Goal: Task Accomplishment & Management: Use online tool/utility

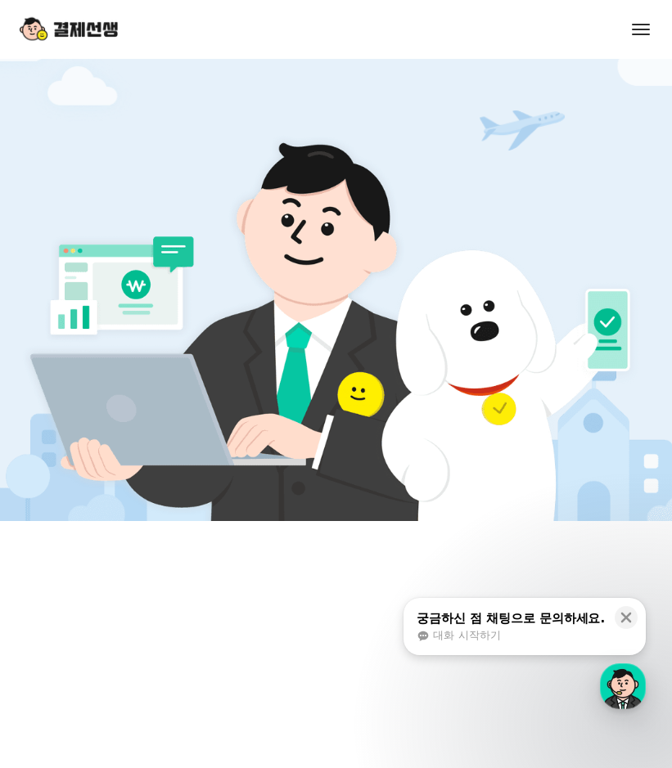
scroll to position [573, 0]
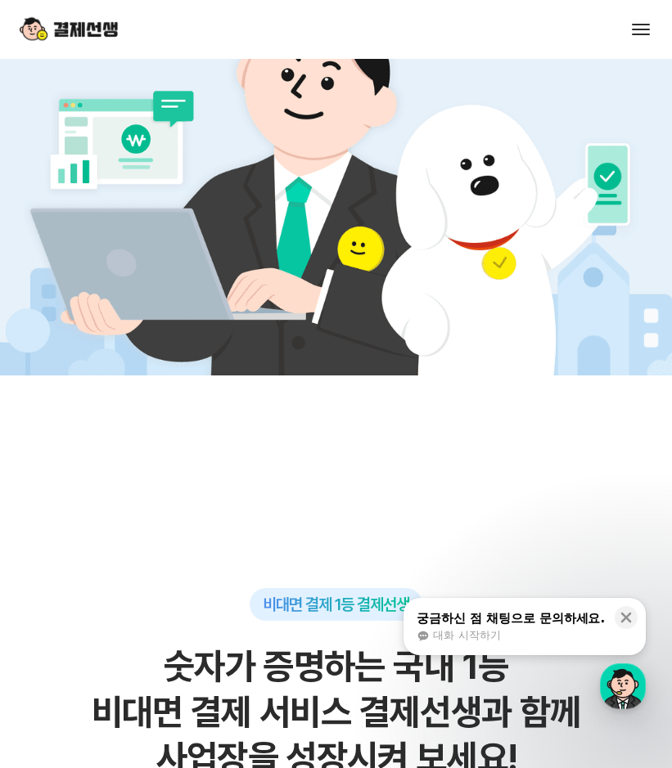
click at [477, 625] on div "궁금하신 점 채팅으로 문의하세요." at bounding box center [511, 618] width 188 height 16
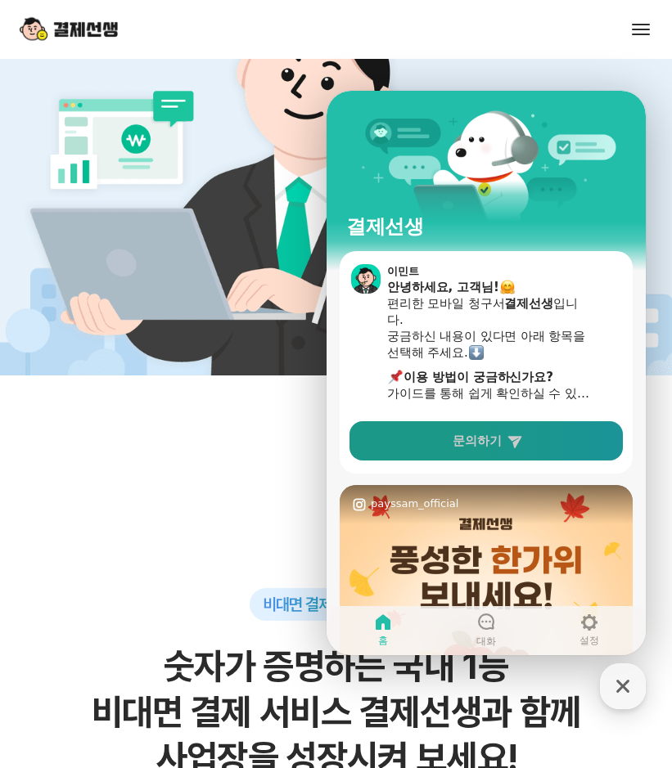
click at [473, 426] on link "문의하기" at bounding box center [485, 440] width 273 height 39
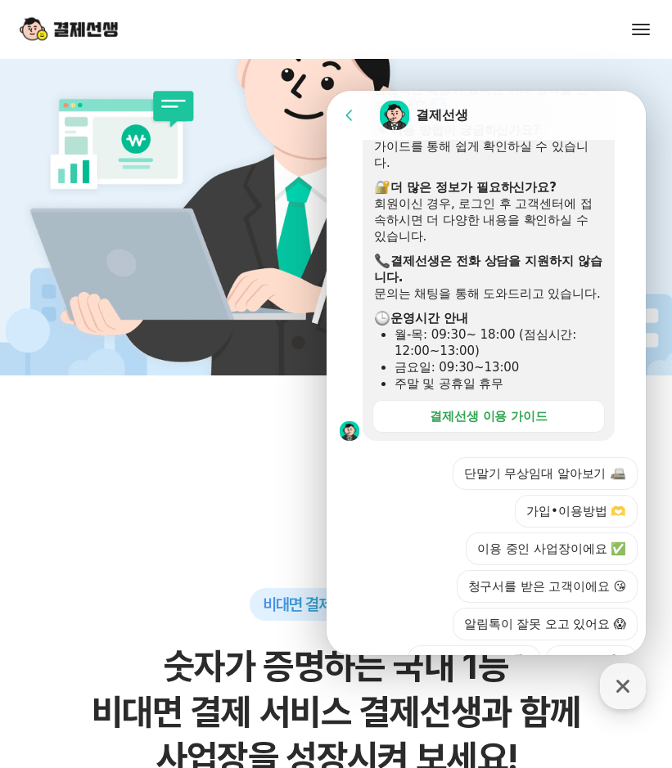
scroll to position [409, 0]
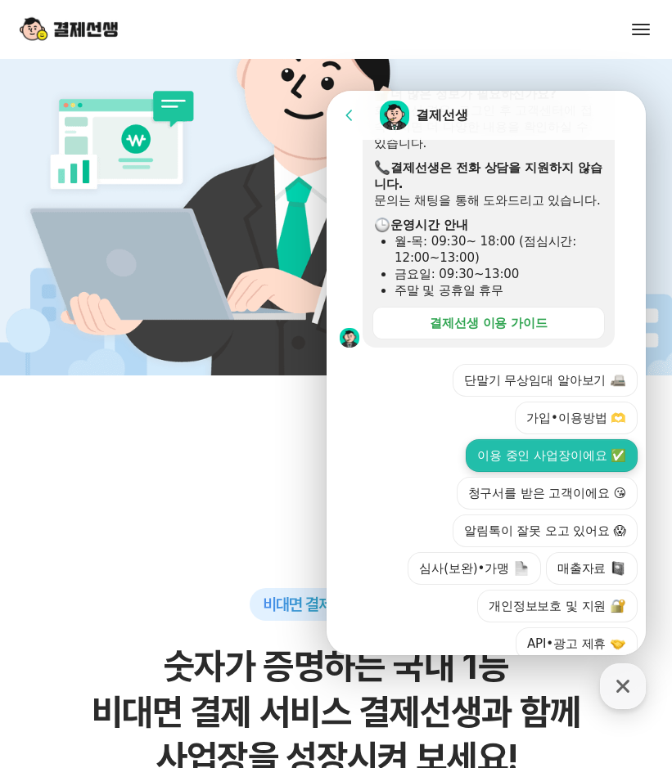
click at [521, 472] on button "이용 중인 사업장이에요 ✅" at bounding box center [552, 455] width 172 height 33
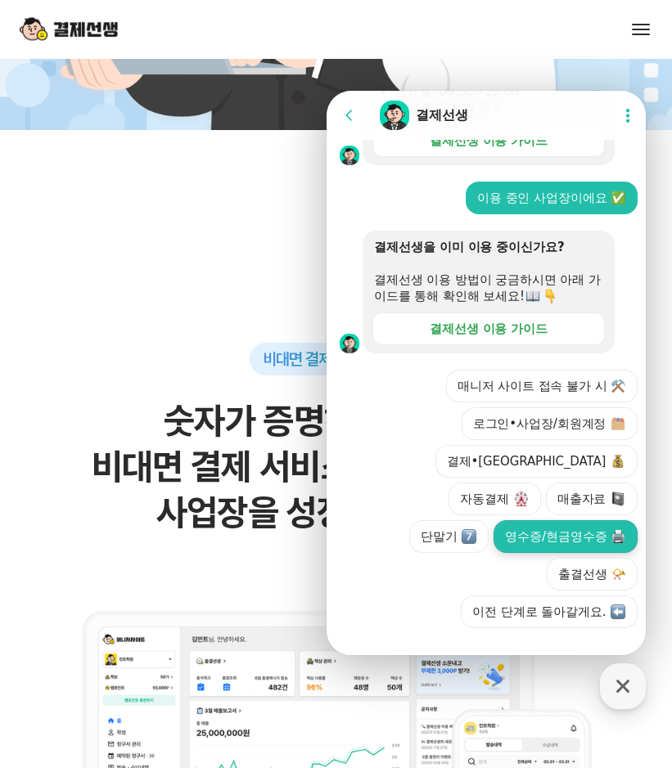
scroll to position [594, 0]
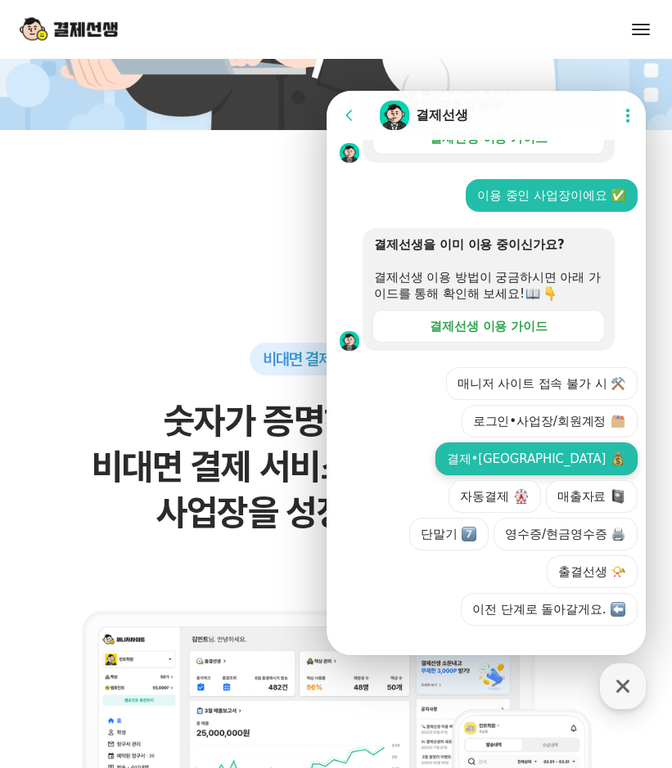
click at [475, 473] on button "결제•[GEOGRAPHIC_DATA]" at bounding box center [536, 459] width 202 height 33
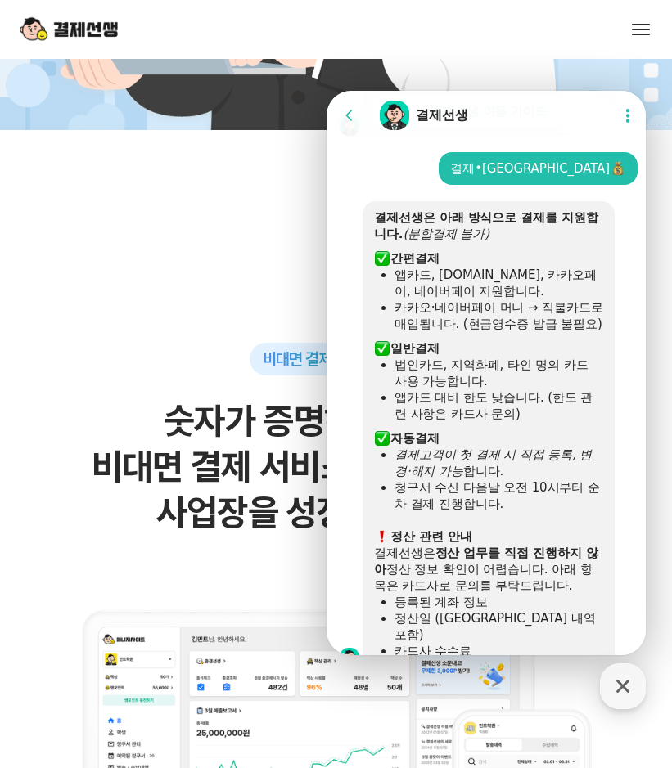
scroll to position [799, 0]
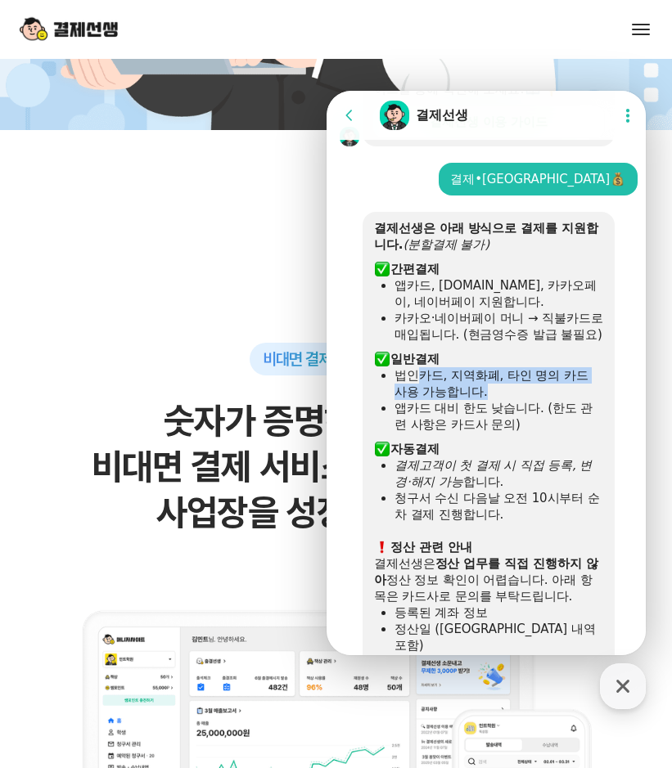
drag, startPoint x: 413, startPoint y: 406, endPoint x: 497, endPoint y: 426, distance: 85.7
click at [497, 400] on div "법인카드, 지역화폐, 타인 명의 카드 사용 가능합니다." at bounding box center [498, 383] width 209 height 33
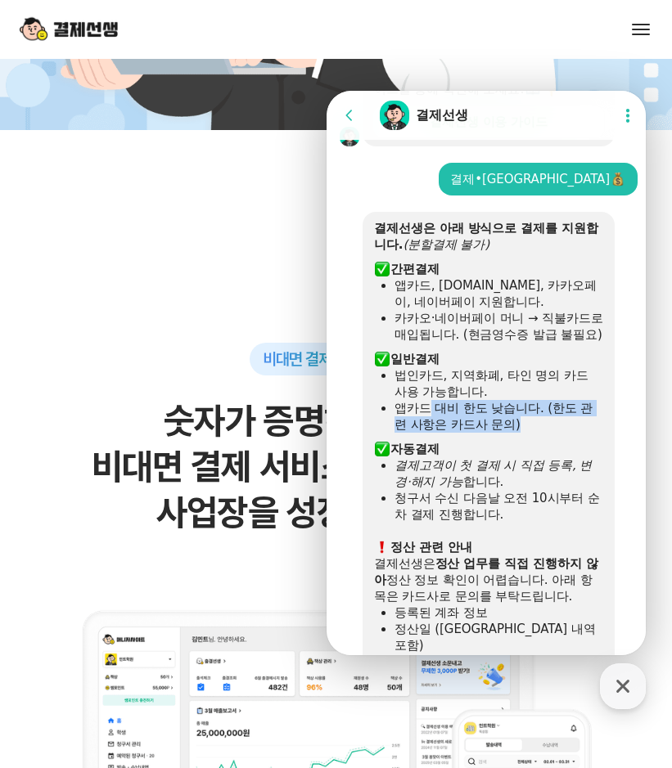
drag, startPoint x: 428, startPoint y: 440, endPoint x: 521, endPoint y: 464, distance: 96.3
click at [521, 433] on div "앱카드 대비 한도 낮습니다. (한도 관련 사항은 카드사 문의)" at bounding box center [498, 416] width 209 height 33
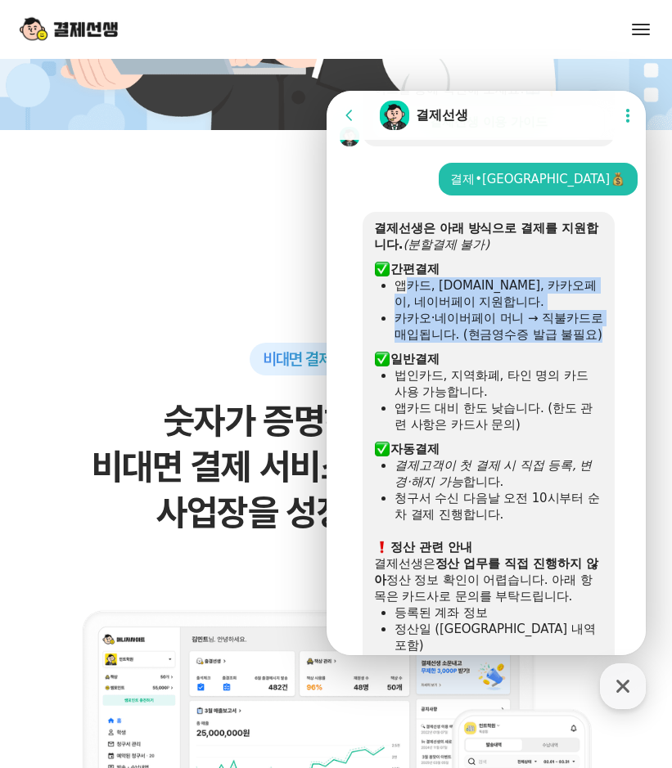
drag, startPoint x: 408, startPoint y: 305, endPoint x: 447, endPoint y: 362, distance: 68.3
click at [447, 343] on ul "앱카드, [DOMAIN_NAME], 카카오페이, 네이버페이 지원합니다. 카카오·네이버페이 머니 → 직불카드로 매입됩니다. (현금영수증 발급 불…" at bounding box center [488, 309] width 229 height 65
click at [447, 343] on div "카카오·네이버페이 머니 → 직불카드로 매입됩니다. (현금영수증 발급 불필요)" at bounding box center [498, 326] width 209 height 33
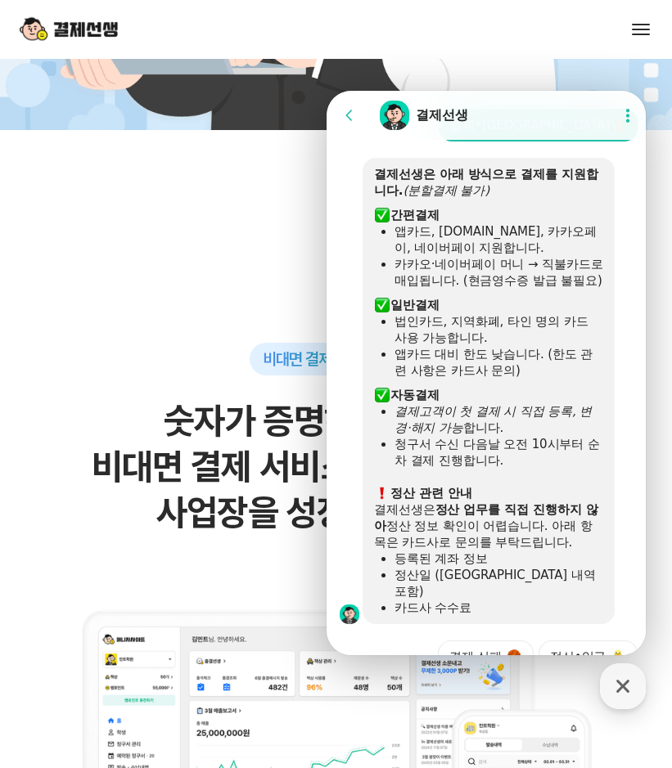
scroll to position [881, 0]
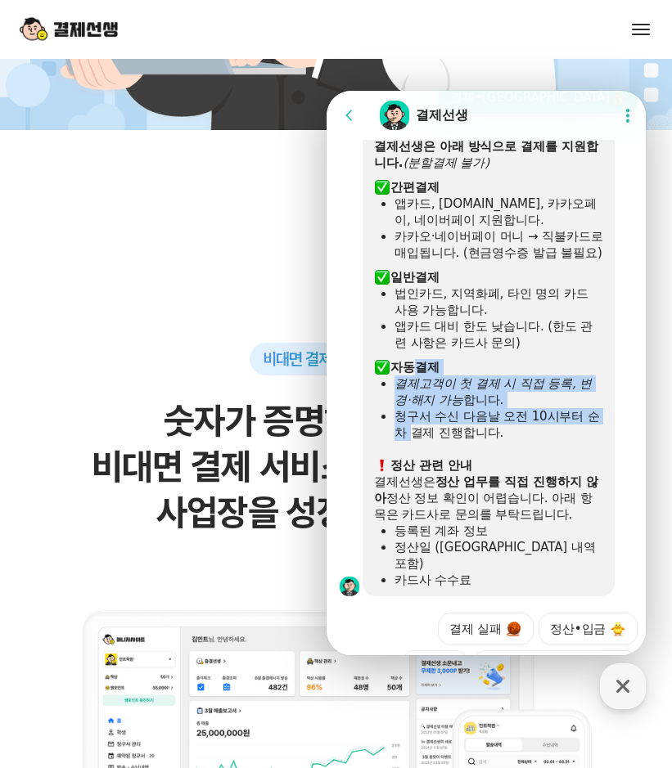
drag, startPoint x: 421, startPoint y: 425, endPoint x: 429, endPoint y: 471, distance: 47.2
click at [429, 471] on div "결제선생은 아래 방식으로 결제를 지원합니다. (분할결제 불가) ​ 간편결제 앱카드, [DOMAIN_NAME], 카카오페이, 네이버페이 지원합니…" at bounding box center [488, 363] width 229 height 450
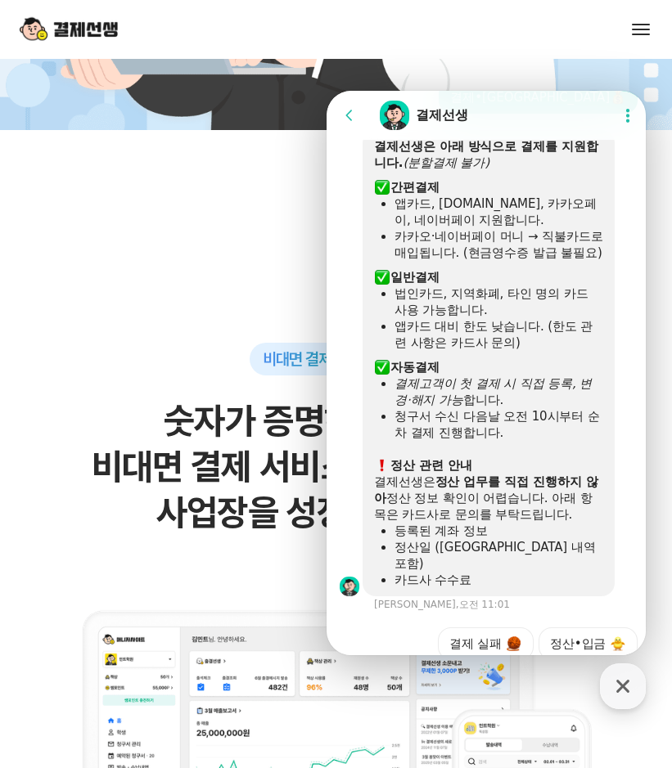
drag, startPoint x: 429, startPoint y: 471, endPoint x: 437, endPoint y: 473, distance: 8.3
click at [437, 441] on div "청구서 수신 다음날 오전 10시부터 순차 결제 진행합니다." at bounding box center [498, 424] width 209 height 33
click at [455, 457] on div at bounding box center [488, 453] width 229 height 8
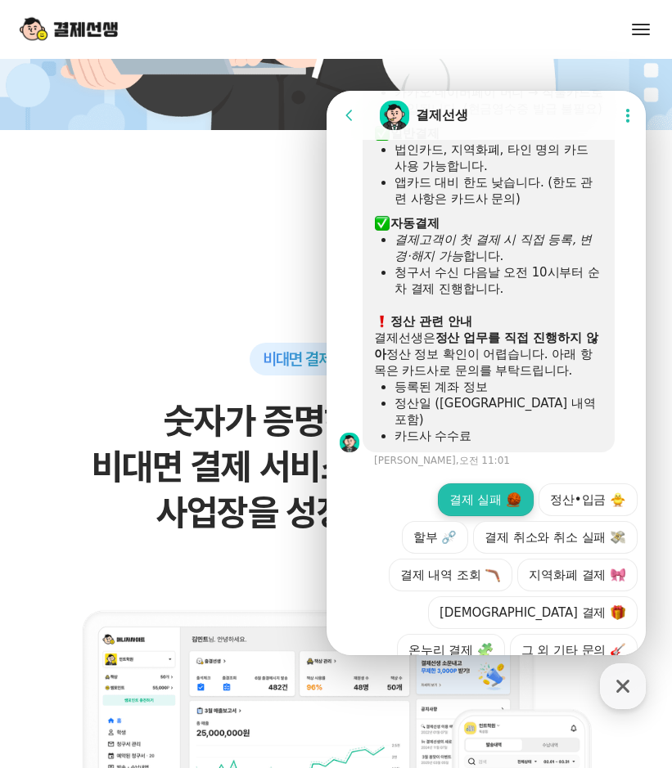
scroll to position [1044, 0]
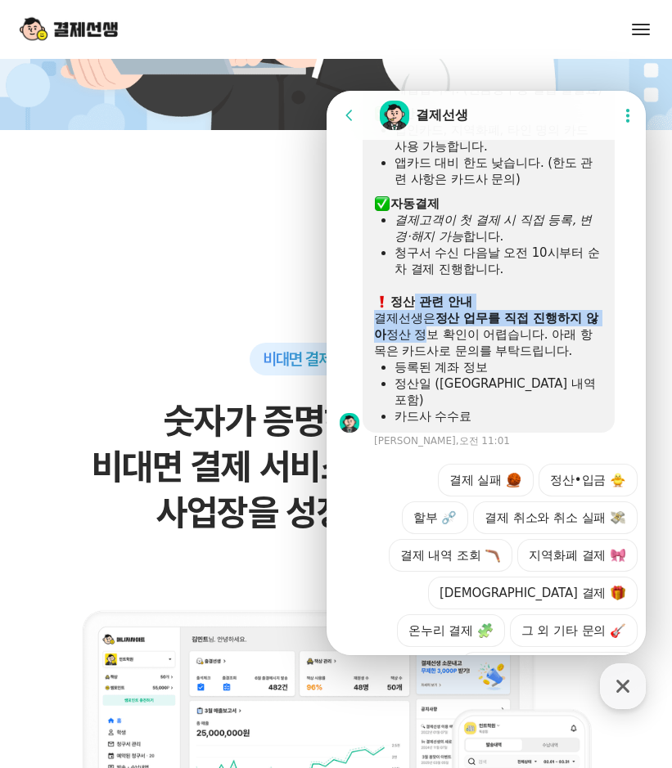
drag, startPoint x: 412, startPoint y: 332, endPoint x: 432, endPoint y: 367, distance: 40.7
click at [432, 367] on div "결제선생은 아래 방식으로 결제를 지원합니다. (분할결제 불가) ​ 간편결제 앱카드, [DOMAIN_NAME], 카카오페이, 네이버페이 지원합니…" at bounding box center [488, 200] width 229 height 450
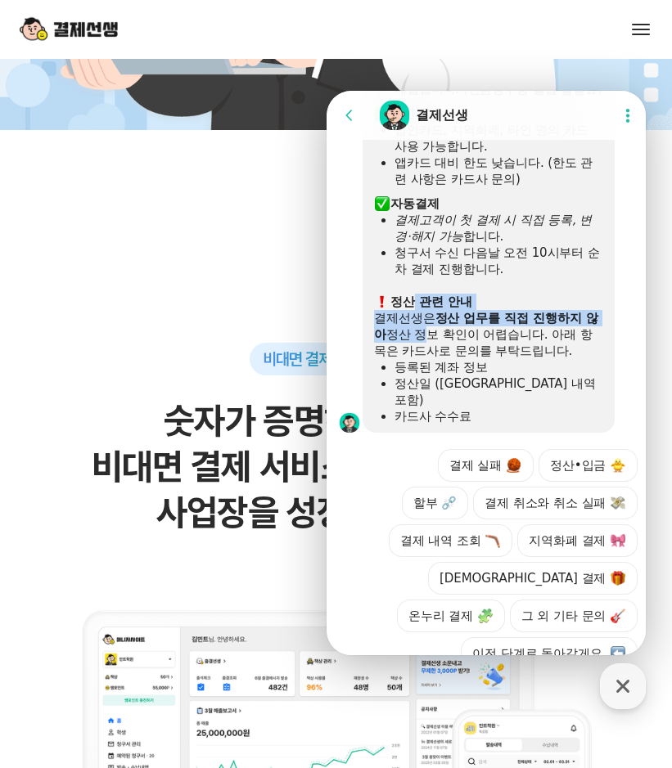
click at [432, 359] on div "결제선생은 정산 업무를 직접 진행하지 않아 정산 정보 확인이 어렵습니다. 아래 항목은 카드사로 문의를 부탁드립니다." at bounding box center [488, 334] width 229 height 49
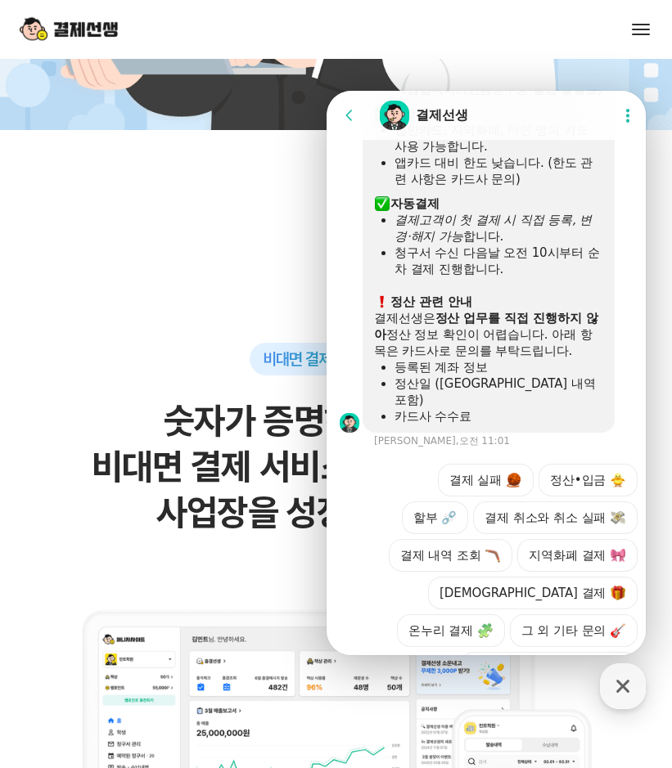
scroll to position [1141, 0]
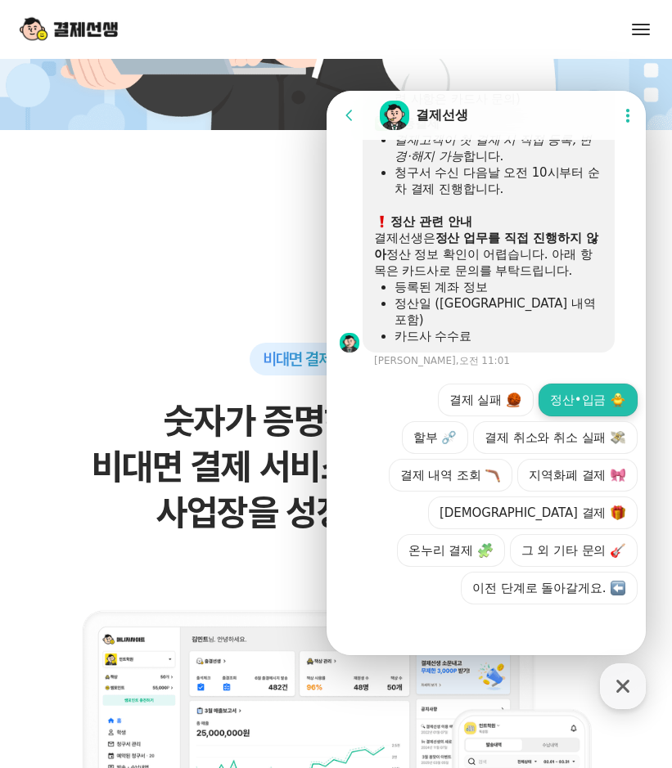
click at [558, 399] on button "정산•입금" at bounding box center [587, 400] width 99 height 33
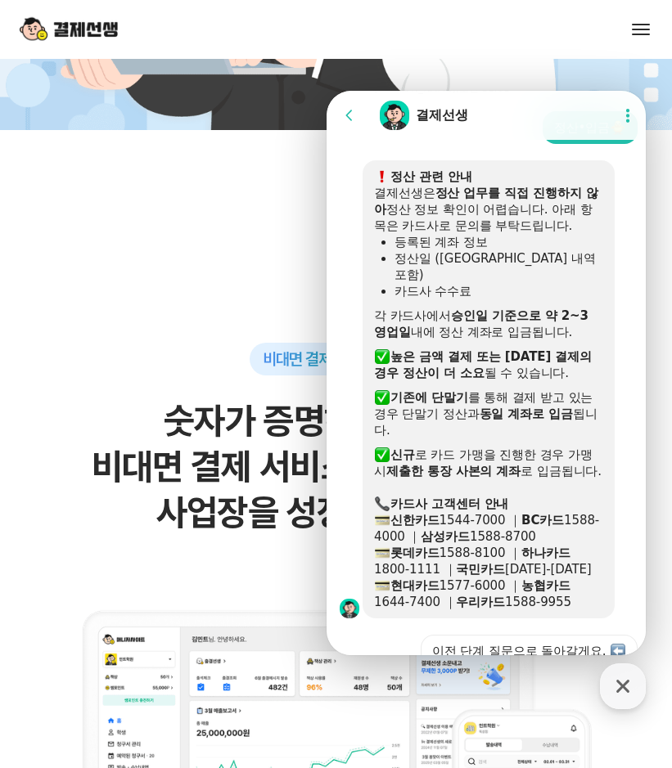
scroll to position [1476, 0]
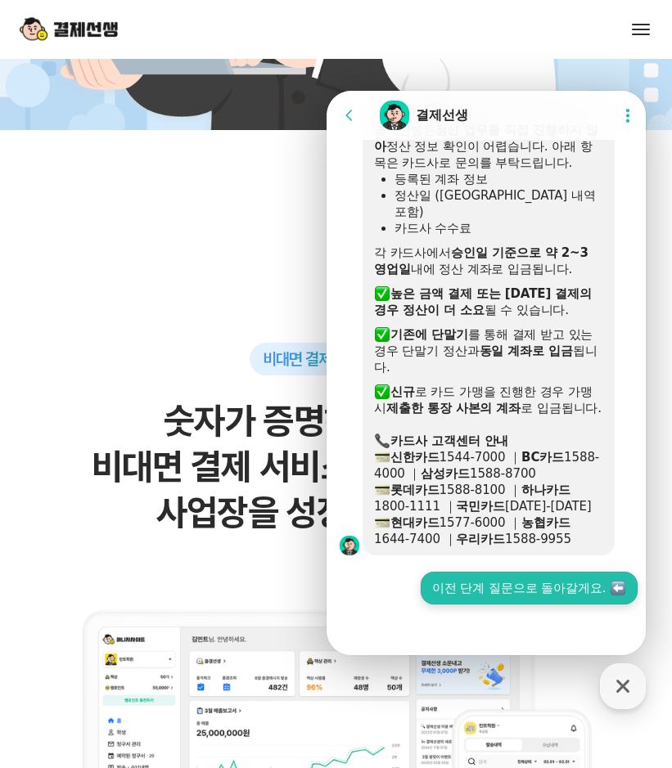
click at [515, 591] on button "이전 단계 질문으로 돌아갈게요." at bounding box center [529, 588] width 217 height 33
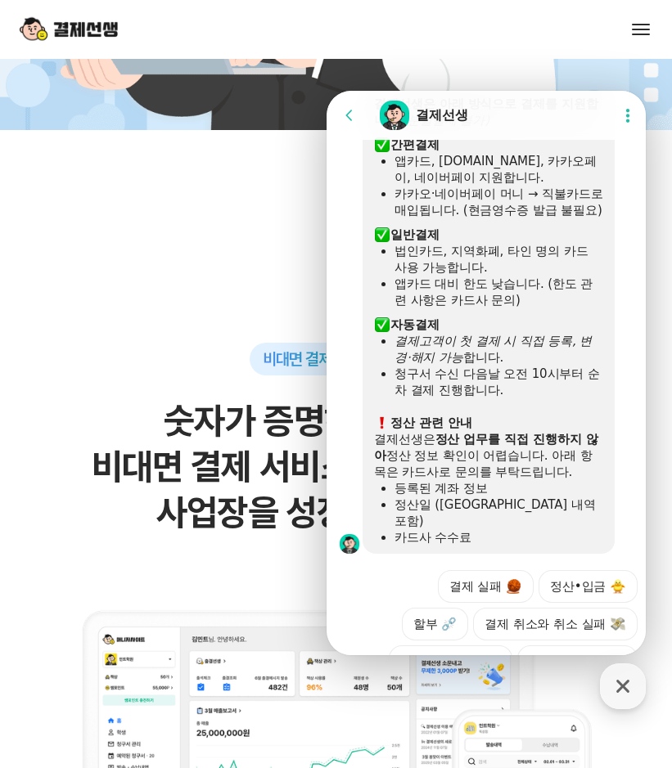
scroll to position [2196, 0]
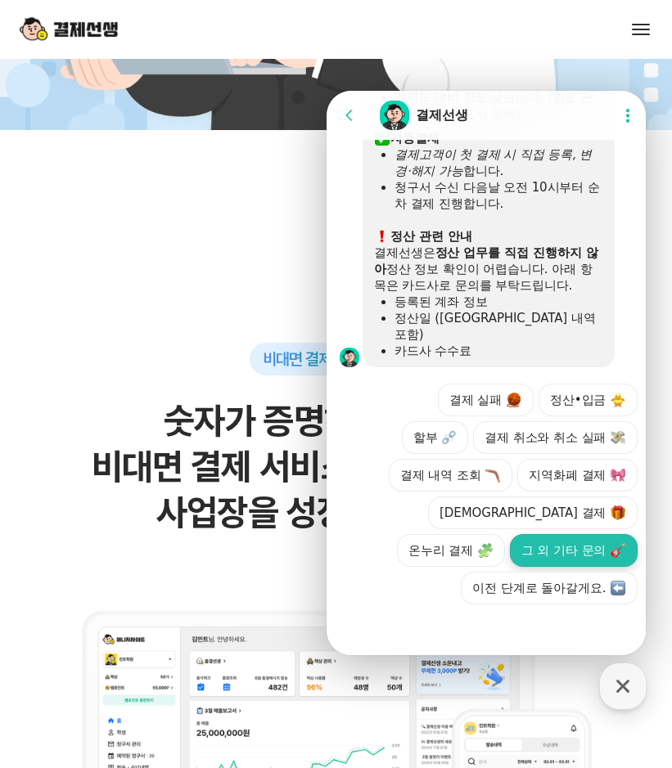
click at [550, 559] on button "그 외 기타 문의" at bounding box center [574, 550] width 128 height 33
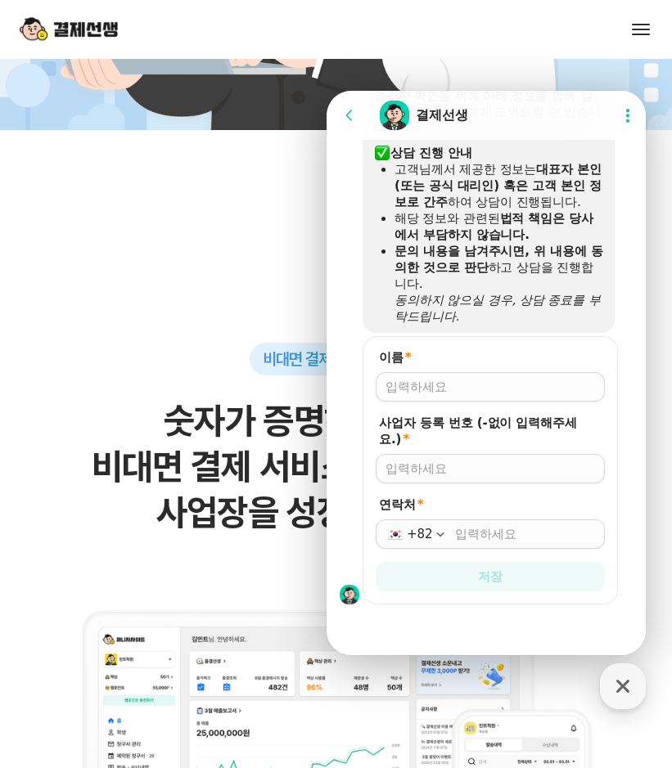
scroll to position [2566, 0]
click at [451, 384] on input "이름 *" at bounding box center [489, 387] width 209 height 16
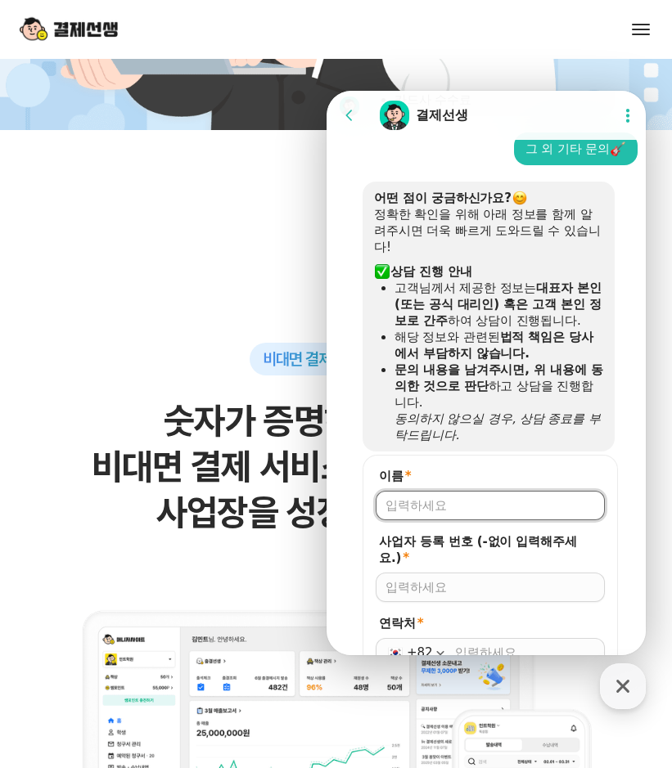
scroll to position [2403, 0]
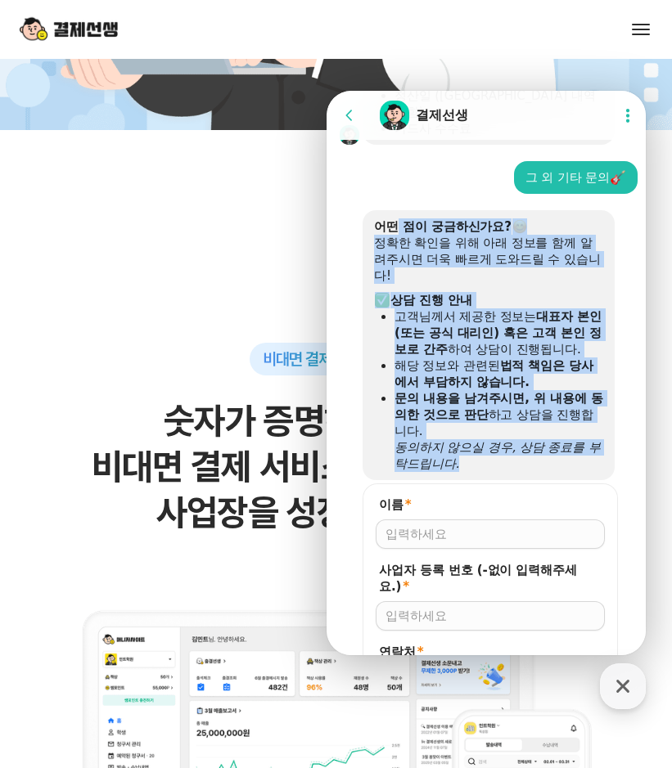
drag, startPoint x: 395, startPoint y: 250, endPoint x: 478, endPoint y: 478, distance: 242.0
click at [478, 472] on div "어떤 점이 궁금하신가요? 정확한 확인을 위해 아래 정보를 함께 알려주시면 더욱 빠르게 도와드릴 수 있습니다! ​ 상담 진행 안내 고객님께서 제…" at bounding box center [488, 345] width 229 height 254
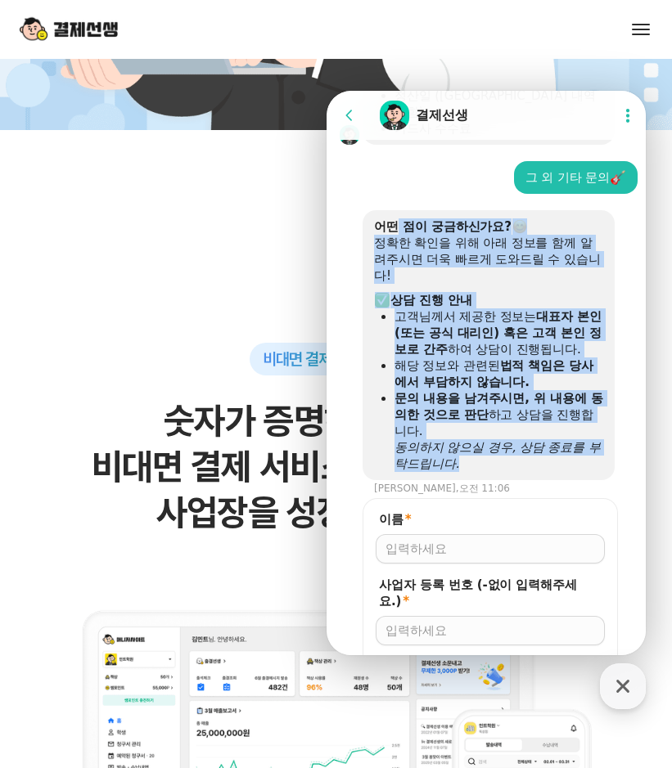
click at [478, 472] on div "동의하지 않으실 경우, 상담 종료를 부탁드립니다." at bounding box center [498, 455] width 209 height 33
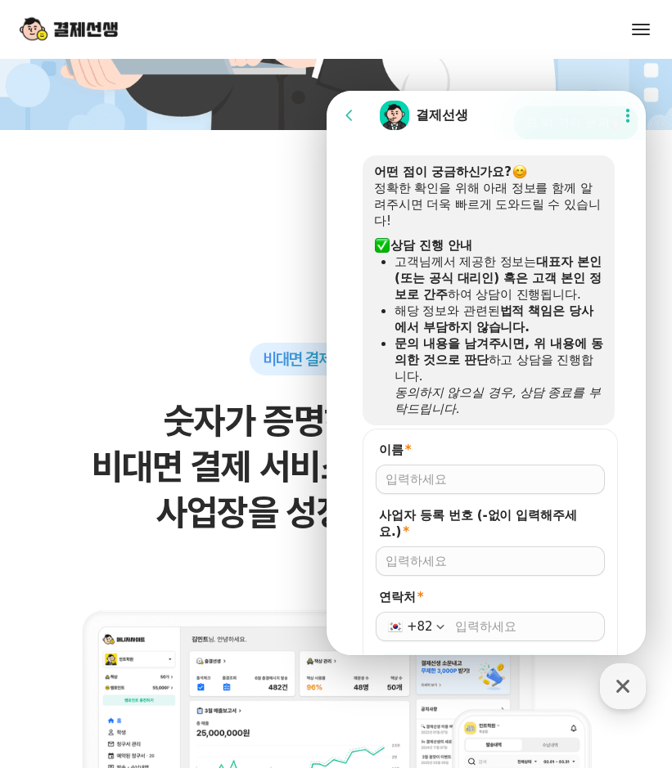
scroll to position [2484, 0]
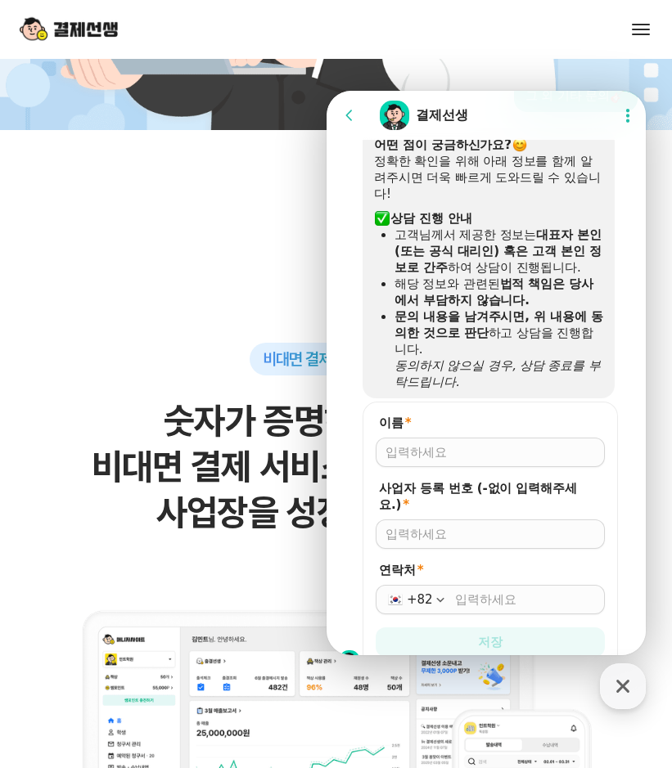
click at [443, 461] on input "이름 *" at bounding box center [489, 452] width 209 height 16
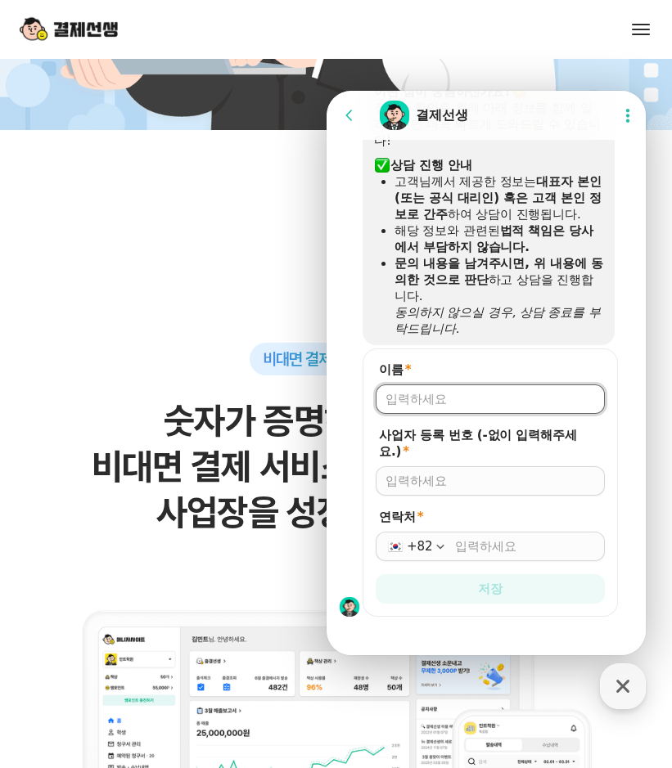
scroll to position [2566, 0]
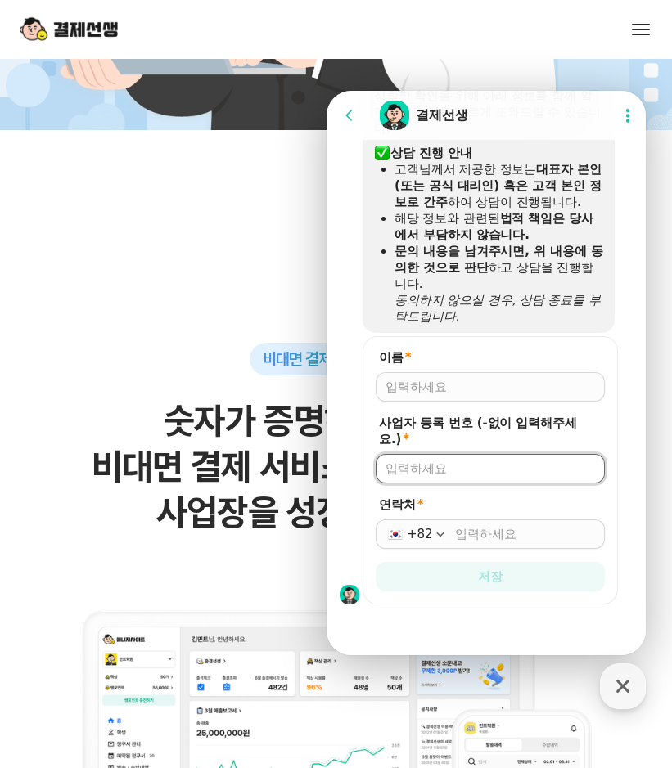
click at [437, 475] on input "사업자 등록 번호 (-없이 입력해주세요.) *" at bounding box center [489, 469] width 209 height 16
click at [466, 539] on input "연락처 *" at bounding box center [525, 534] width 140 height 16
click at [429, 399] on div at bounding box center [490, 386] width 229 height 29
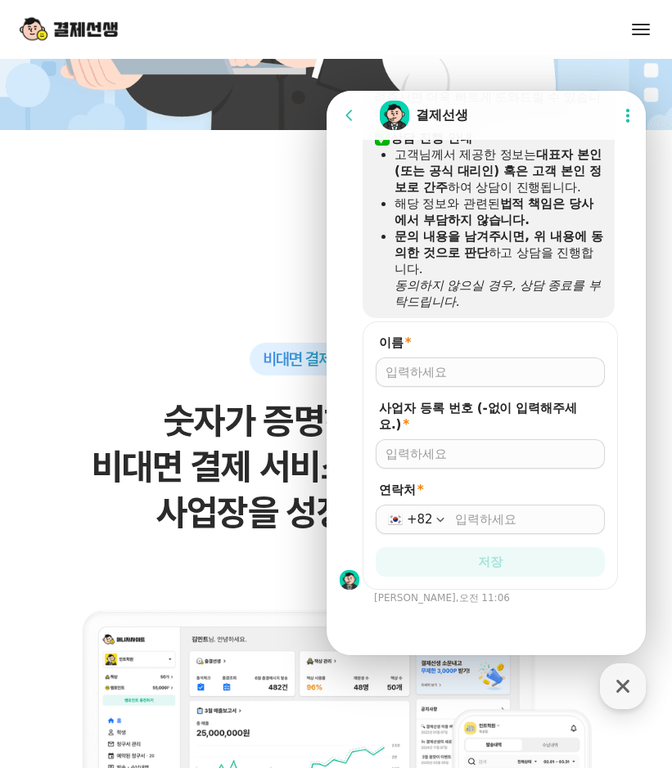
click at [438, 387] on div at bounding box center [490, 372] width 229 height 29
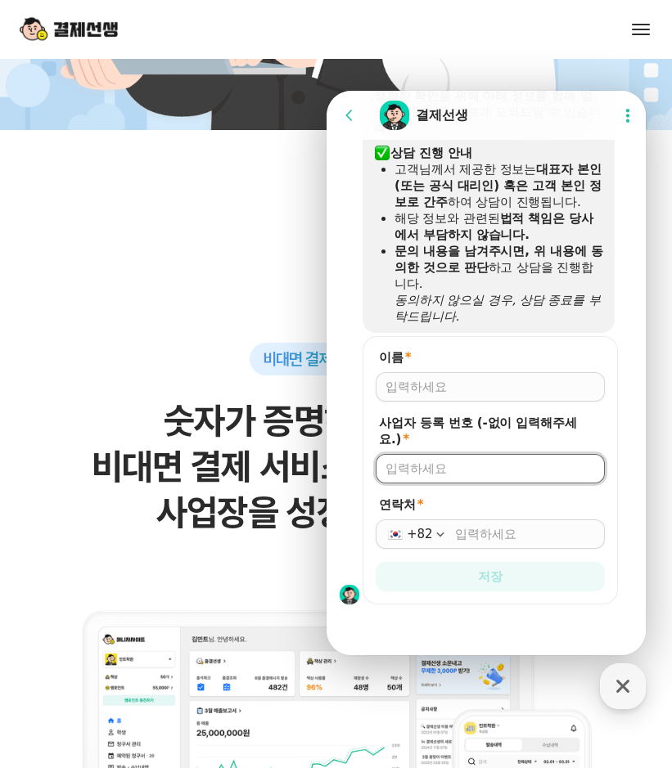
click at [453, 472] on input "사업자 등록 번호 (-없이 입력해주세요.) *" at bounding box center [489, 469] width 209 height 16
click at [444, 384] on input "이름 *" at bounding box center [489, 387] width 209 height 16
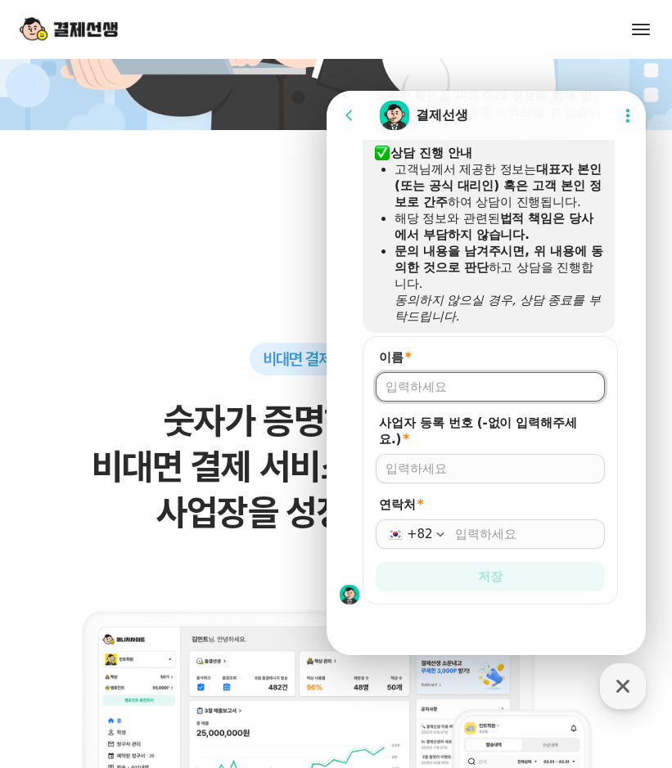
click at [444, 462] on input "사업자 등록 번호 (-없이 입력해주세요.) *" at bounding box center [489, 469] width 209 height 16
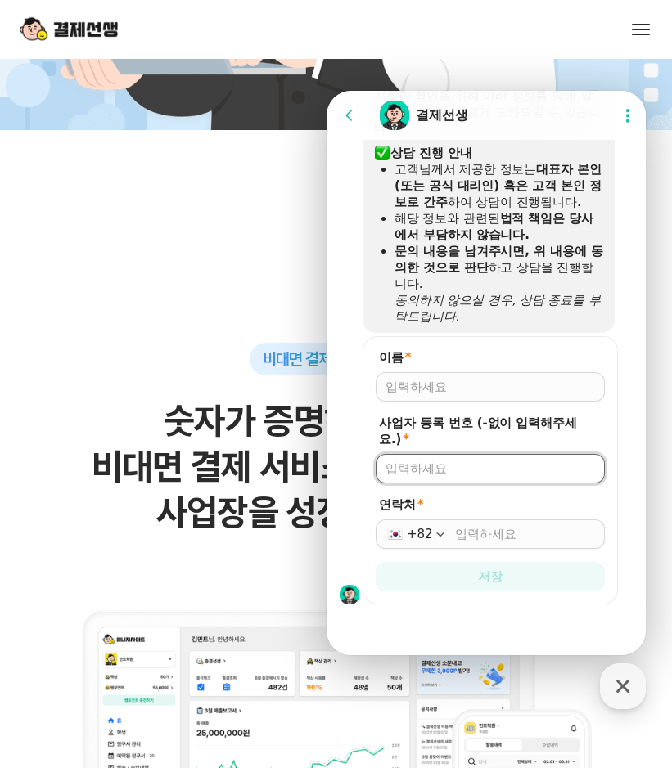
drag, startPoint x: 471, startPoint y: 399, endPoint x: 480, endPoint y: 390, distance: 12.7
click at [470, 399] on div at bounding box center [490, 386] width 229 height 29
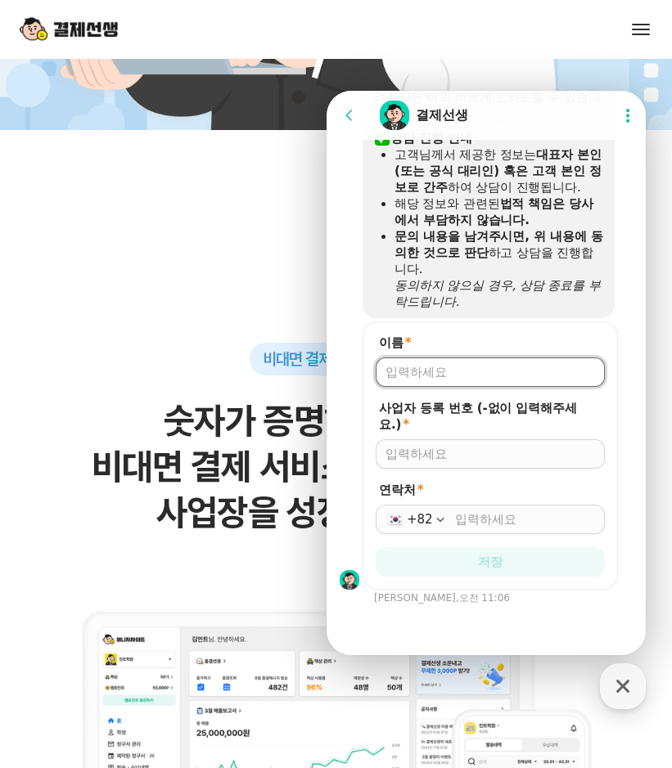
click at [480, 381] on input "이름 *" at bounding box center [489, 372] width 209 height 16
type input "z"
type input "d"
type input "[PERSON_NAME]"
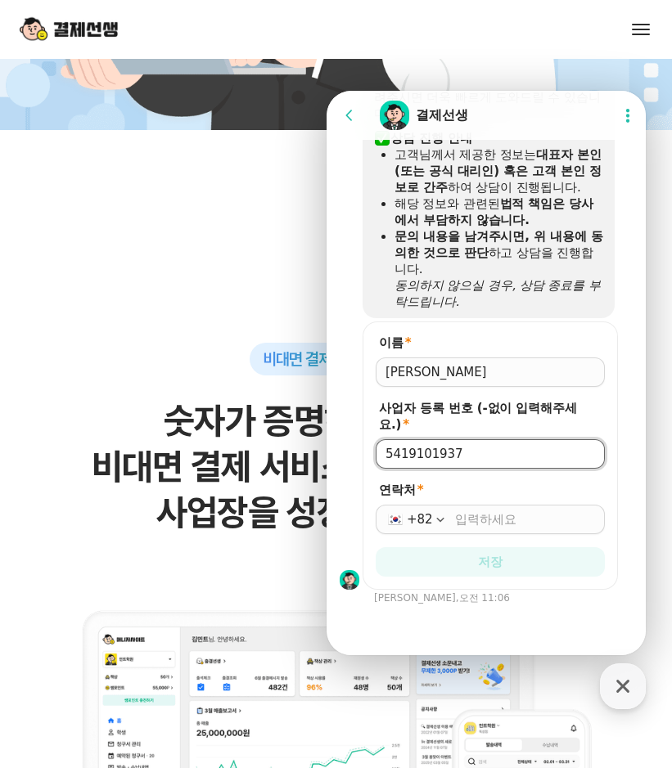
type input "5419101937"
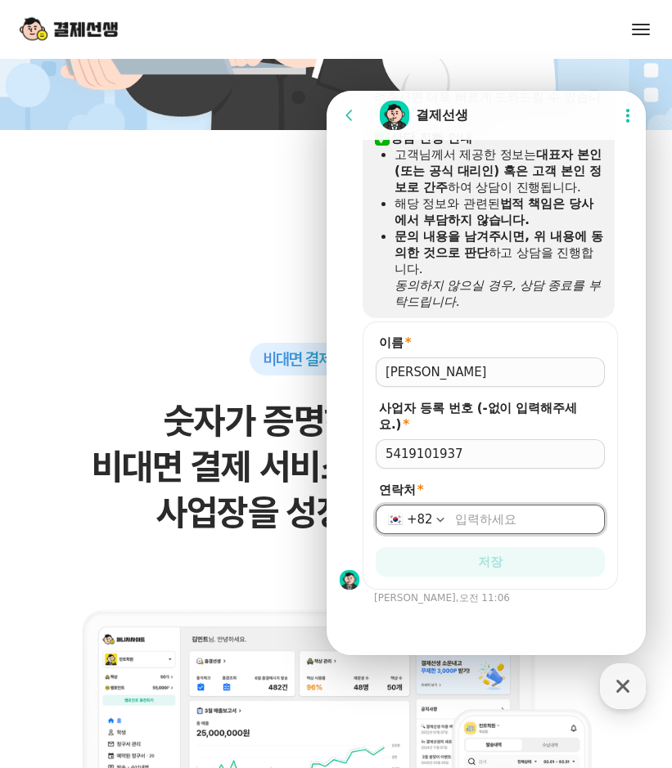
click at [457, 520] on input "연락처 *" at bounding box center [525, 519] width 140 height 16
type input "[PHONE_NUMBER]"
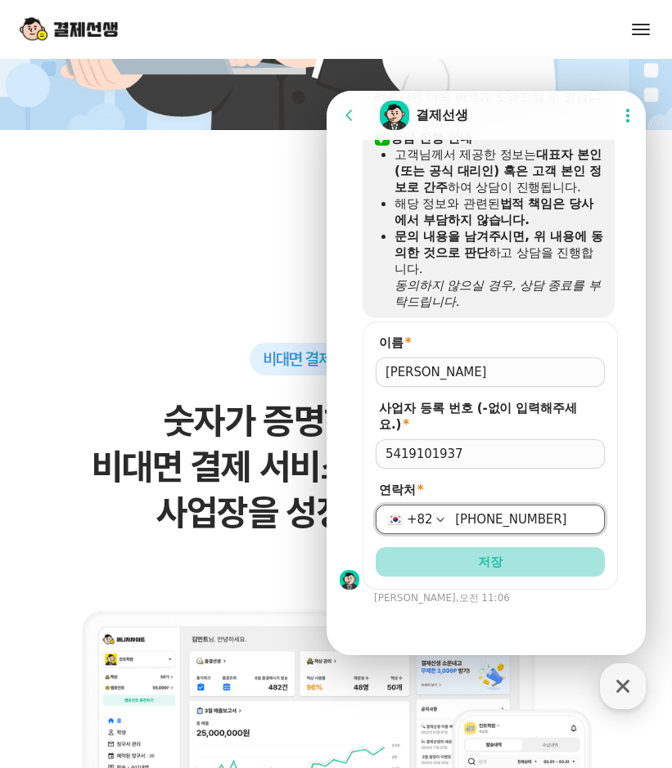
click at [484, 564] on span "저장" at bounding box center [490, 562] width 25 height 16
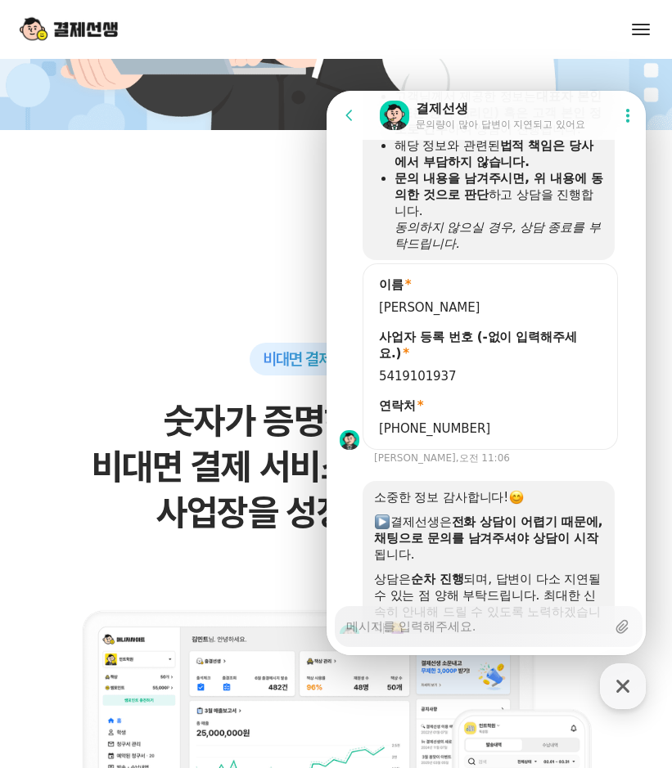
scroll to position [2728, 0]
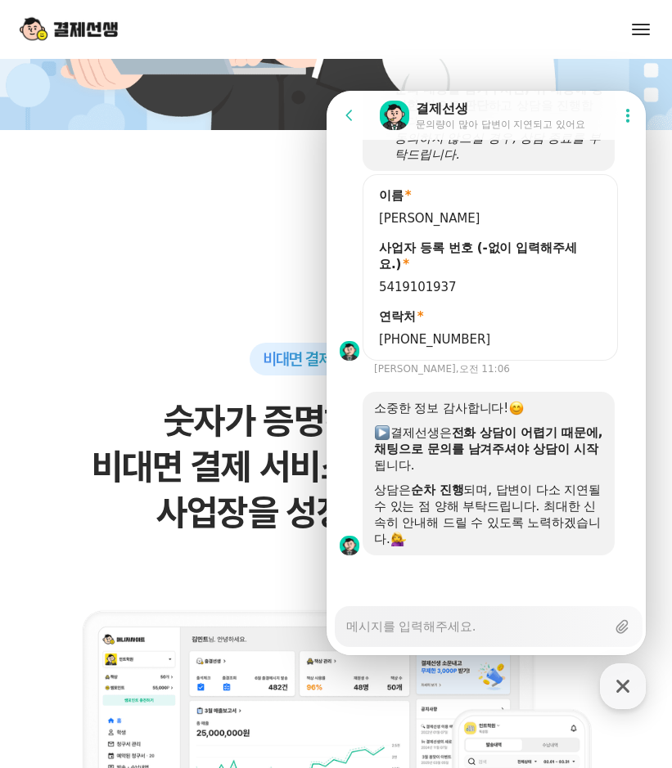
drag, startPoint x: 406, startPoint y: 239, endPoint x: 457, endPoint y: 434, distance: 201.5
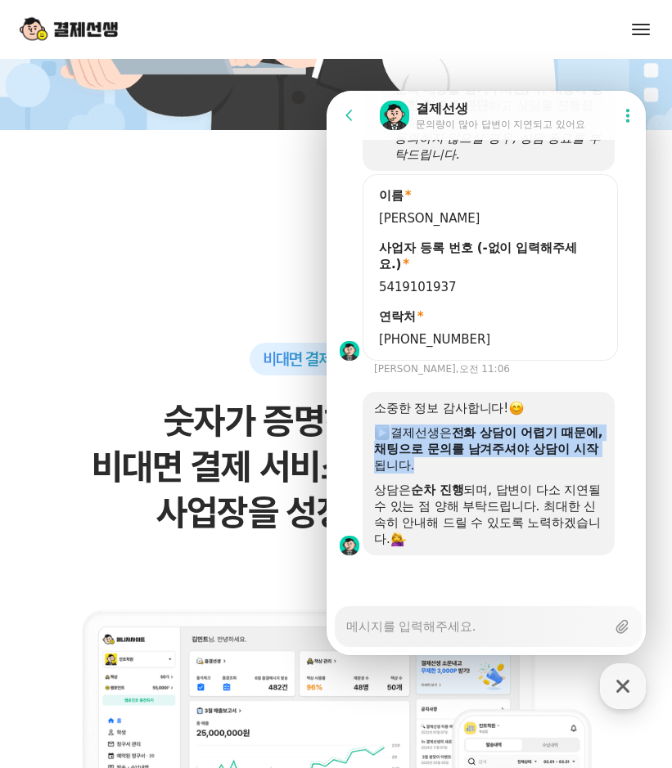
drag, startPoint x: 414, startPoint y: 423, endPoint x: 444, endPoint y: 480, distance: 64.1
click at [444, 480] on div "소중한 정보 감사합니다! ​ 결제선생은 전화 상담이 어렵기 때문에, ​ 채팅으로 문의를 남겨주셔야 상담이 시작 됩니다. 상담은 순차 진행 되며…" at bounding box center [488, 473] width 229 height 147
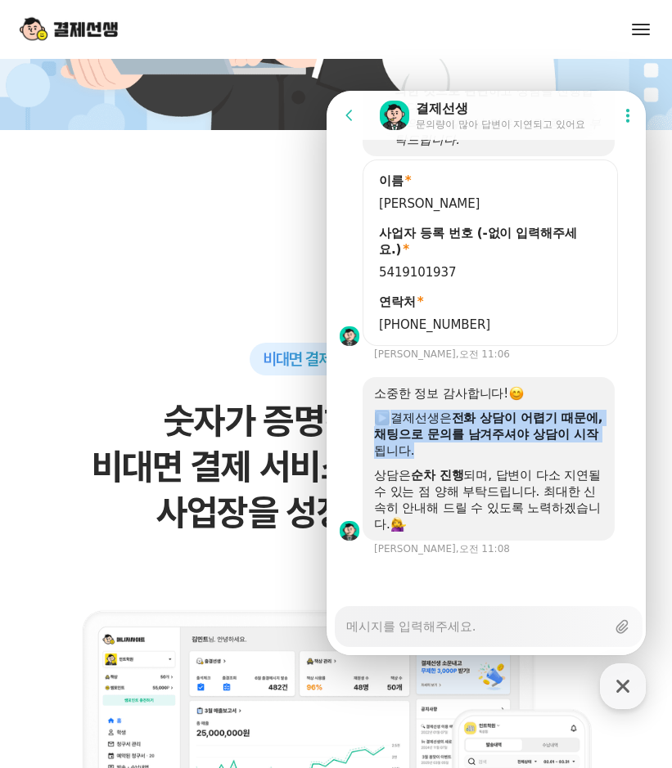
click at [450, 467] on div at bounding box center [488, 463] width 229 height 8
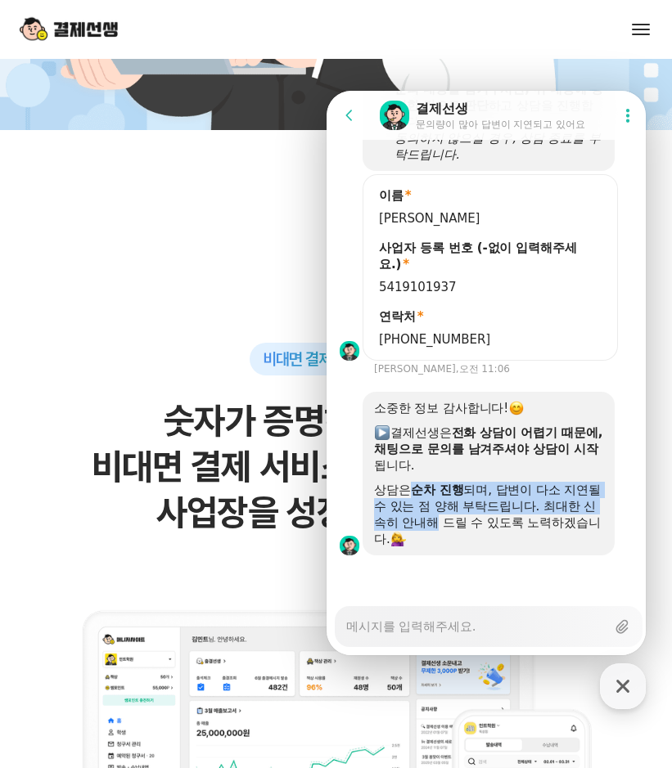
drag, startPoint x: 426, startPoint y: 506, endPoint x: 447, endPoint y: 528, distance: 30.1
click at [447, 528] on div "상담은 순차 진행 되며, 답변이 다소 지연될 수 있는 점 양해 부탁드립니다. 최대한 신속히 안내해 드릴 수 있도록 노력하겠습니다." at bounding box center [488, 514] width 229 height 65
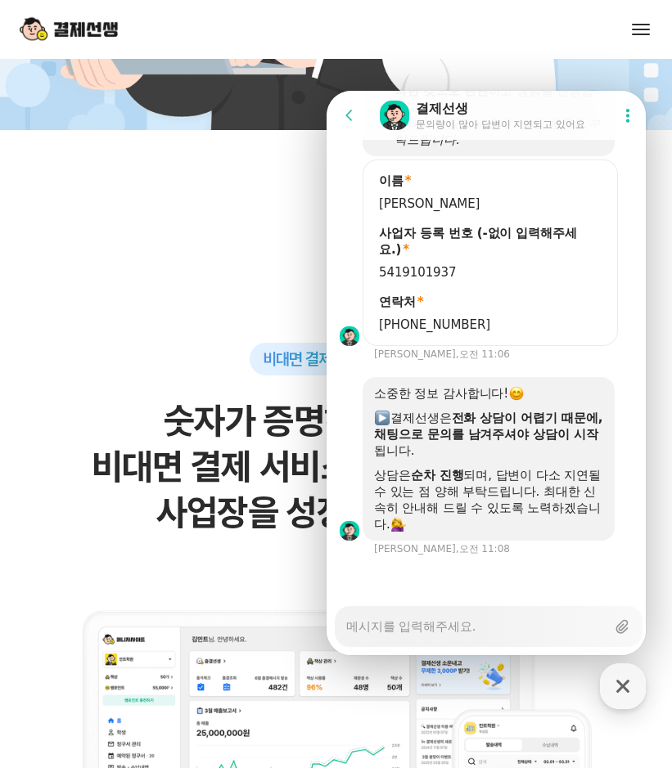
drag, startPoint x: 447, startPoint y: 528, endPoint x: 473, endPoint y: 529, distance: 26.2
click at [473, 529] on div "상담은 순차 진행 되며, 답변이 다소 지연될 수 있는 점 양해 부탁드립니다. 최대한 신속히 안내해 드릴 수 있도록 노력하겠습니다." at bounding box center [488, 499] width 229 height 65
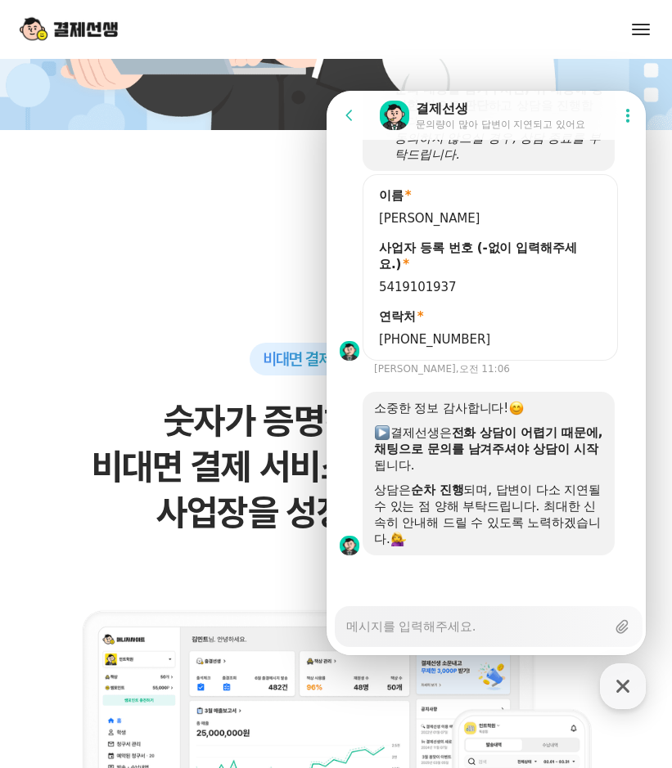
click at [444, 633] on textarea "Messenger Input Textarea" at bounding box center [475, 621] width 259 height 28
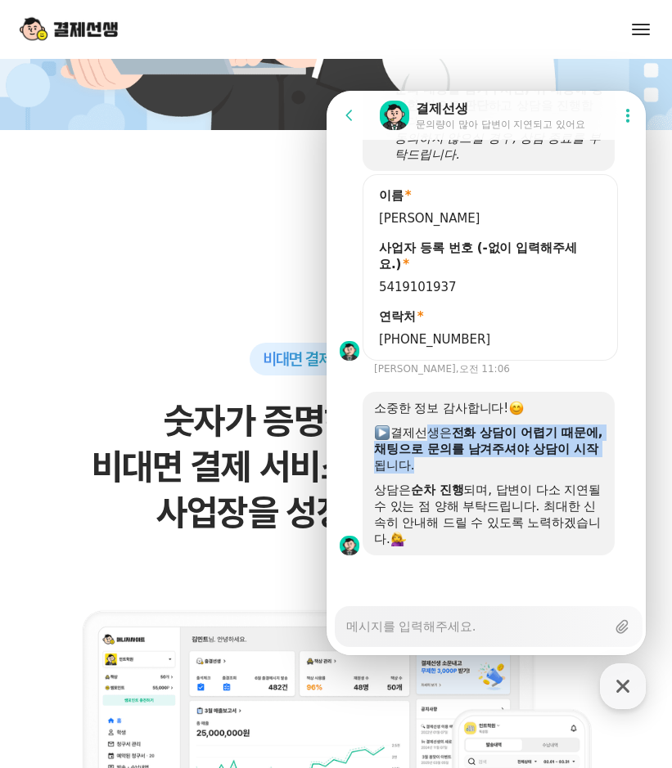
drag, startPoint x: 426, startPoint y: 430, endPoint x: 447, endPoint y: 466, distance: 42.5
click at [447, 466] on div "​ 결제선생은 전화 상담이 어렵기 때문에, ​ 채팅으로 문의를 남겨주셔야 상담이 시작 됩니다." at bounding box center [488, 449] width 229 height 49
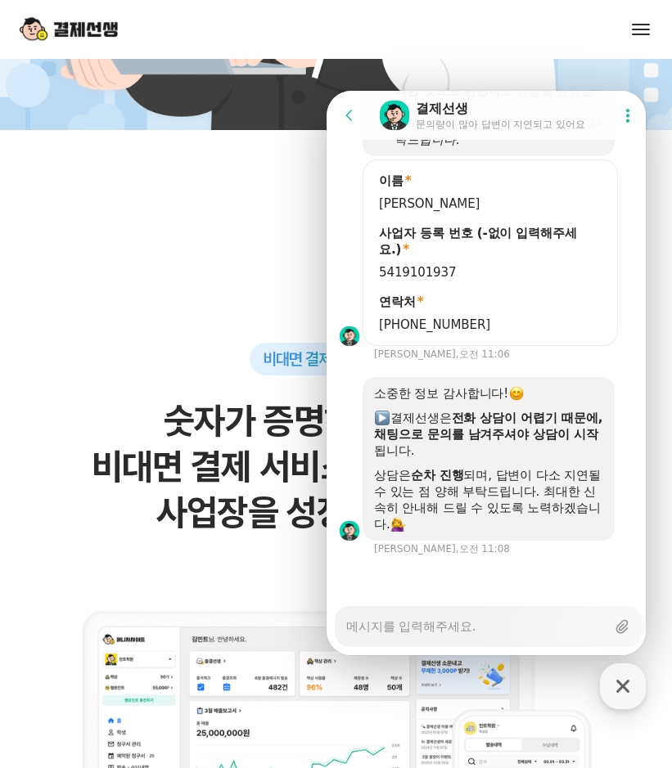
drag, startPoint x: 447, startPoint y: 466, endPoint x: 447, endPoint y: 489, distance: 22.1
click at [447, 483] on b "순차 진행" at bounding box center [437, 475] width 53 height 15
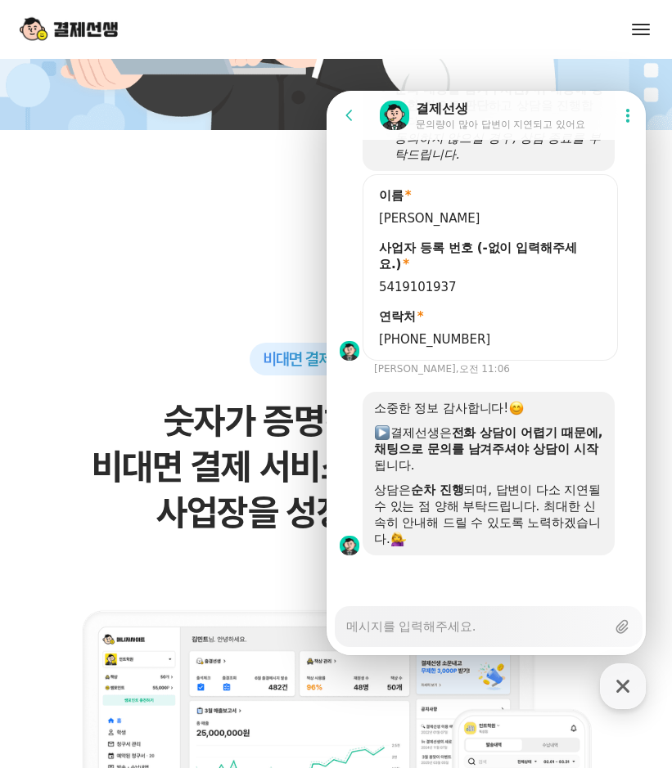
click at [448, 615] on textarea "Messenger Input Textarea" at bounding box center [475, 621] width 259 height 28
click at [448, 632] on textarea "Messenger Input Textarea" at bounding box center [475, 621] width 259 height 28
type textarea "x"
type textarea "n"
type textarea "x"
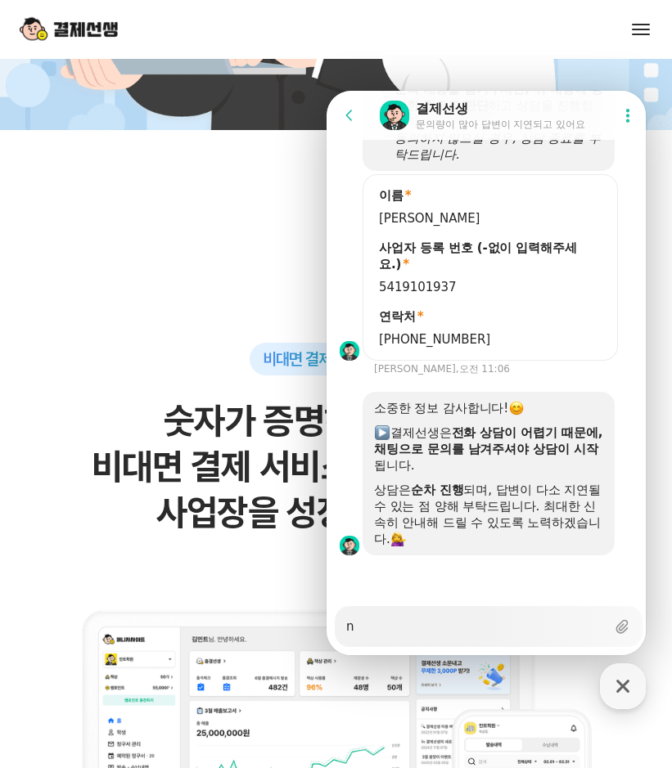
type textarea "nt"
type textarea "x"
type textarea "ntn"
type textarea "x"
type textarea "nt"
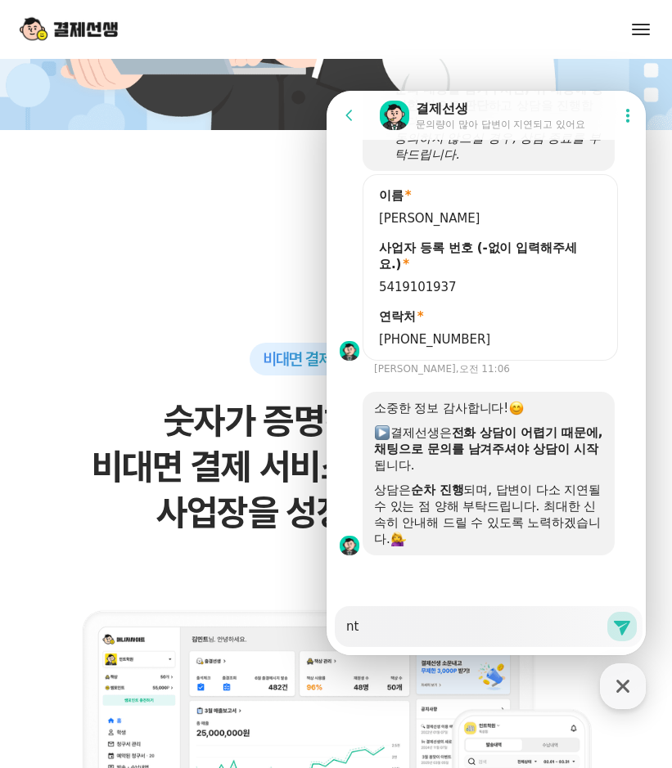
type textarea "x"
type textarea "n"
type textarea "x"
type textarea "ㅅ"
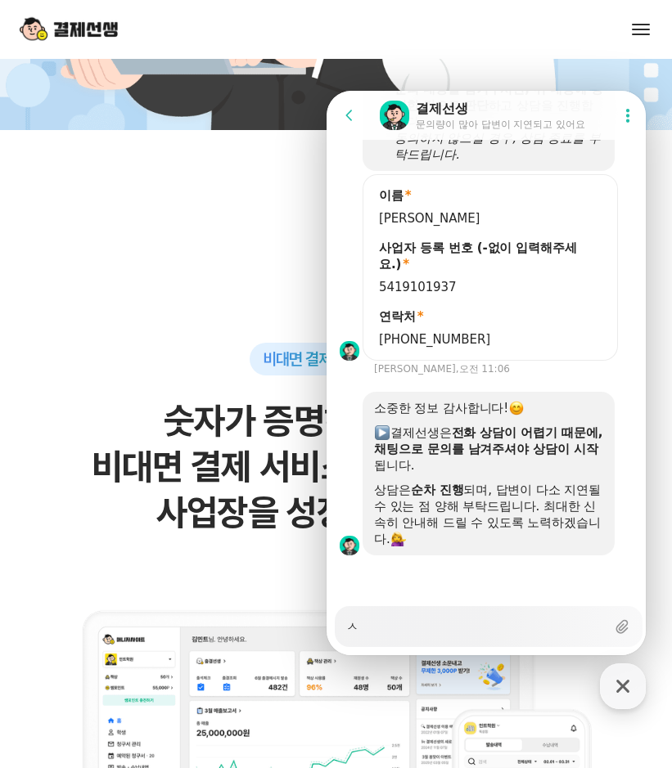
type textarea "x"
type textarea "수"
type textarea "x"
type textarea "숫"
type textarea "x"
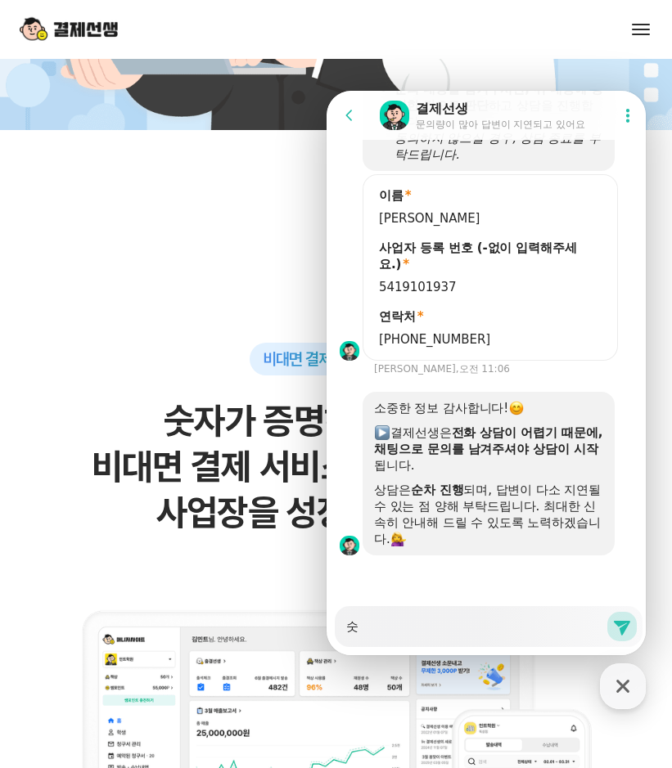
type textarea "수수"
type textarea "x"
type textarea "수술"
type textarea "x"
type textarea "수수료"
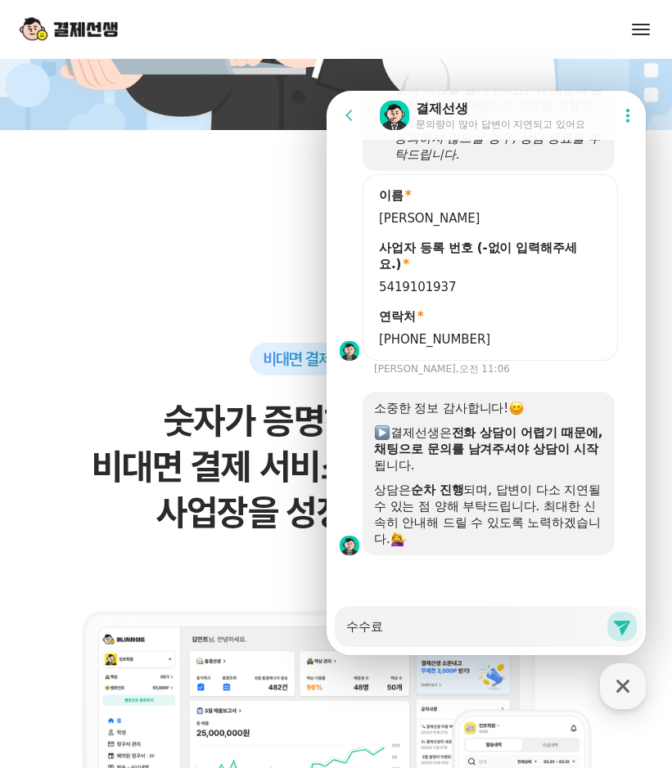
type textarea "x"
type textarea "수수룡"
type textarea "x"
type textarea "수수료에"
type textarea "x"
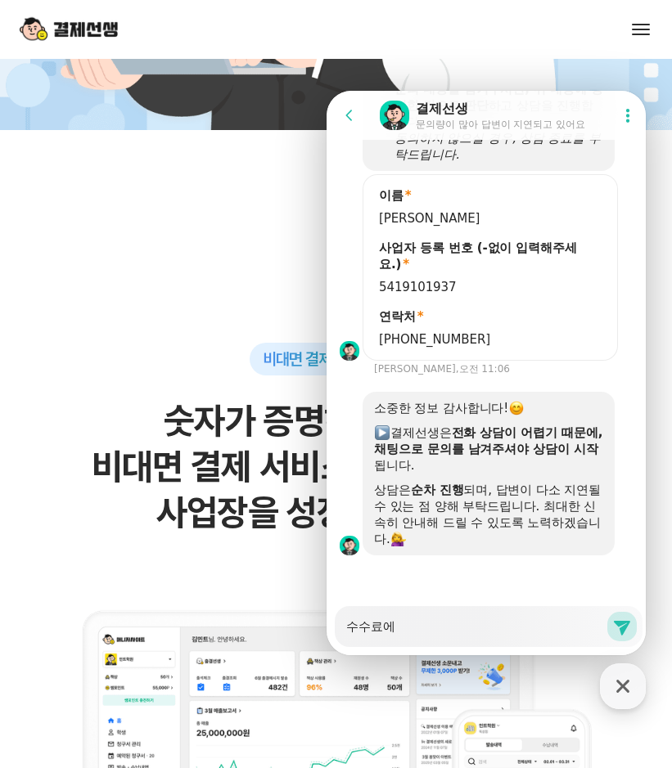
type textarea "수수료에"
type textarea "x"
type textarea "수수료에 ㄷ"
type textarea "x"
type textarea "수수료에 대"
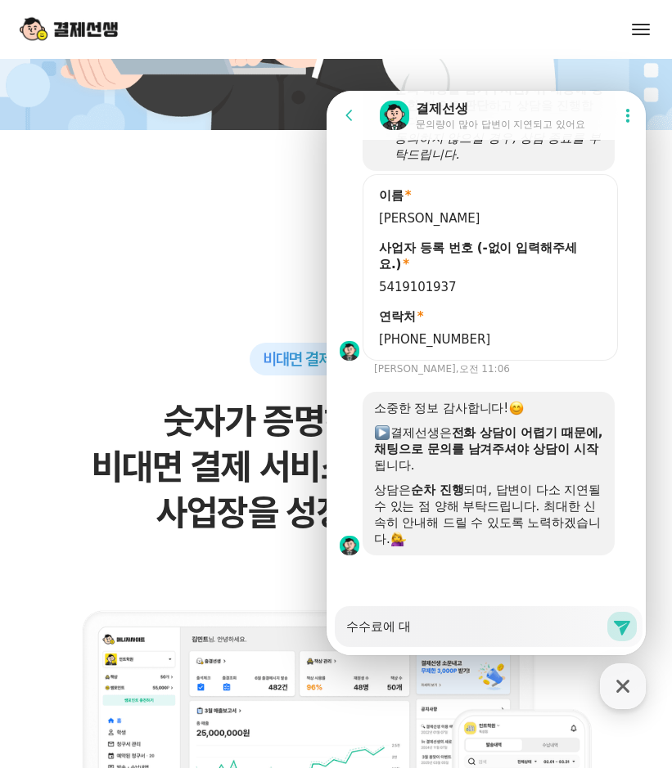
type textarea "x"
type textarea "수수료에 댛"
type textarea "x"
type textarea "수수료에 대해"
type textarea "x"
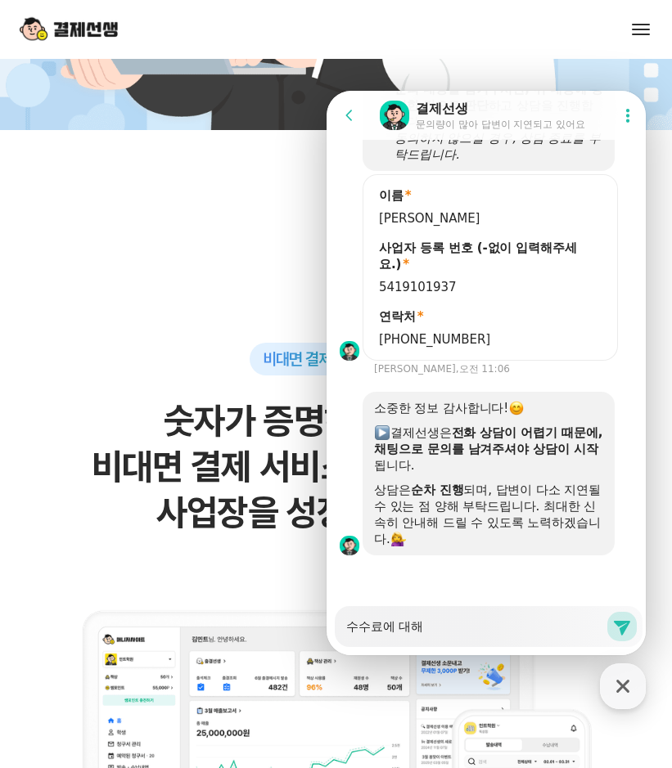
type textarea "수수료에 대햇"
type textarea "x"
type textarea "수수료에 대해서"
type textarea "x"
type textarea "수수료에 대해서"
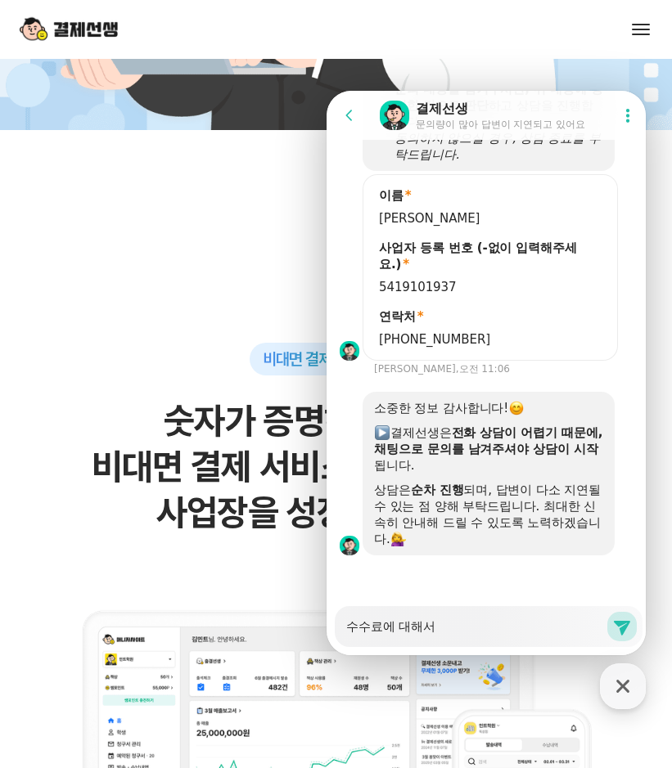
type textarea "x"
type textarea "수수료에 대해서 ㅇ"
type textarea "x"
type textarea "수수료에 대해서 아"
type textarea "x"
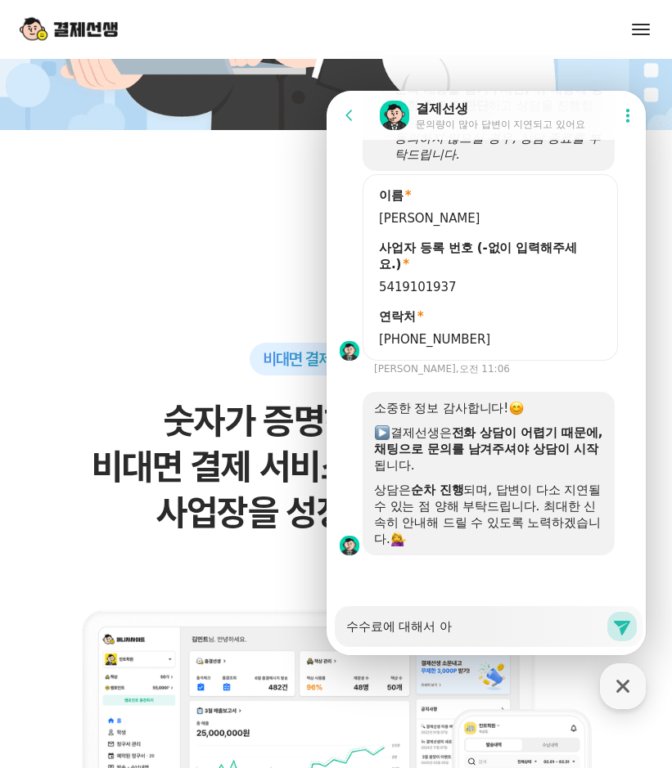
type textarea "수수료에 대해서 알"
type textarea "x"
type textarea "수수료에 대해서 앍"
type textarea "x"
type textarea "수수료에 대해서 알고"
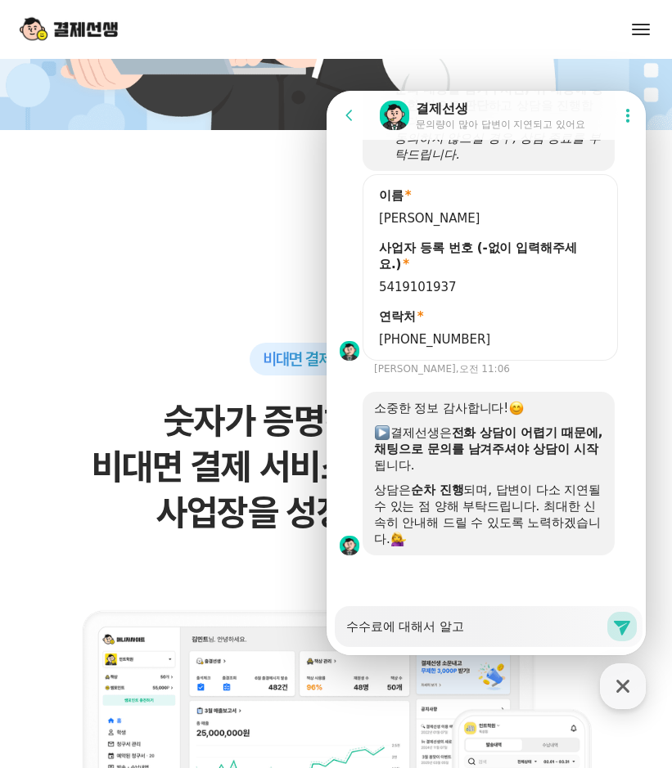
type textarea "x"
type textarea "수수료에 대해서 알곳"
type textarea "x"
type textarea "수수료에 대해서 알고시"
type textarea "x"
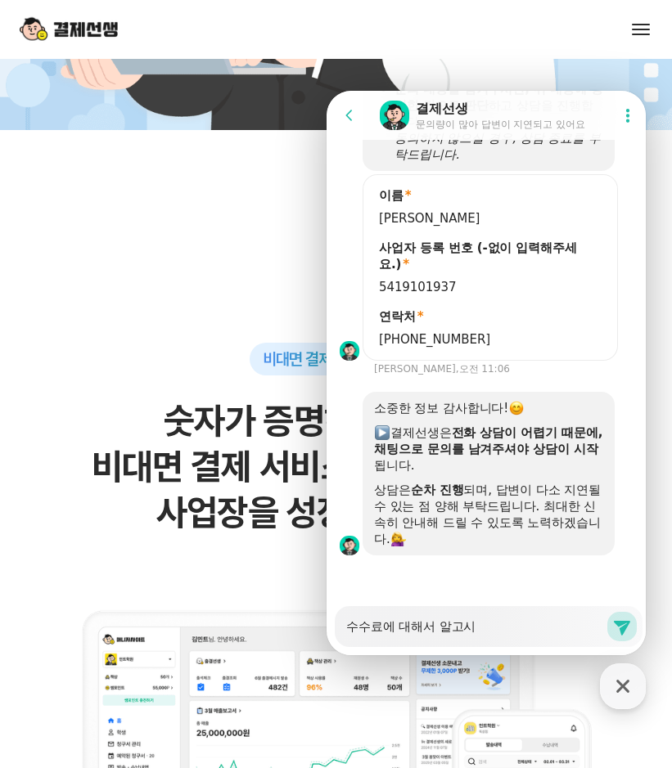
type textarea "수수료에 대해서 알고싶"
type textarea "x"
type textarea "수수료에 대해서 알고싶ㅅ"
type textarea "x"
type textarea "수수료에 대해서 알고싶스"
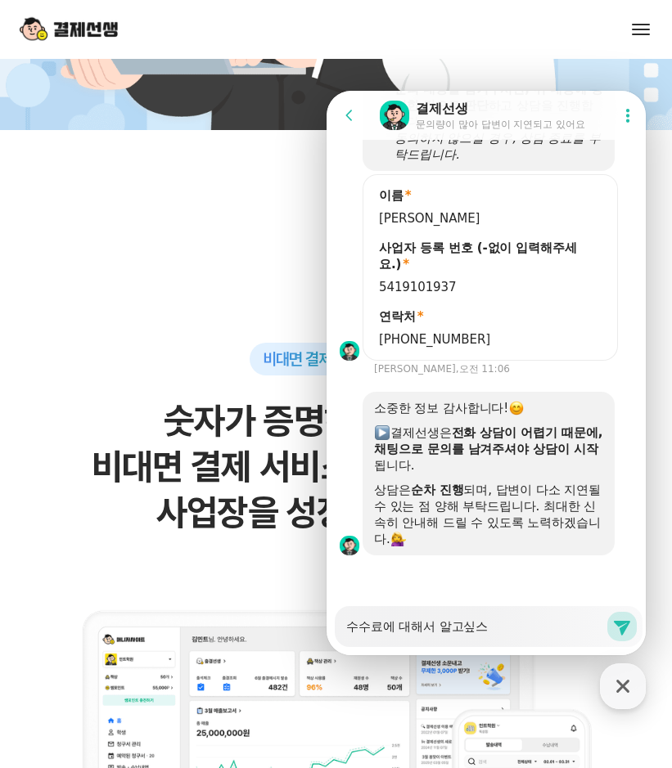
type textarea "x"
type textarea "수수료에 대해서 알고싶습ㄴ"
type textarea "x"
type textarea "수수료에 대해서 알고싶습니"
type textarea "x"
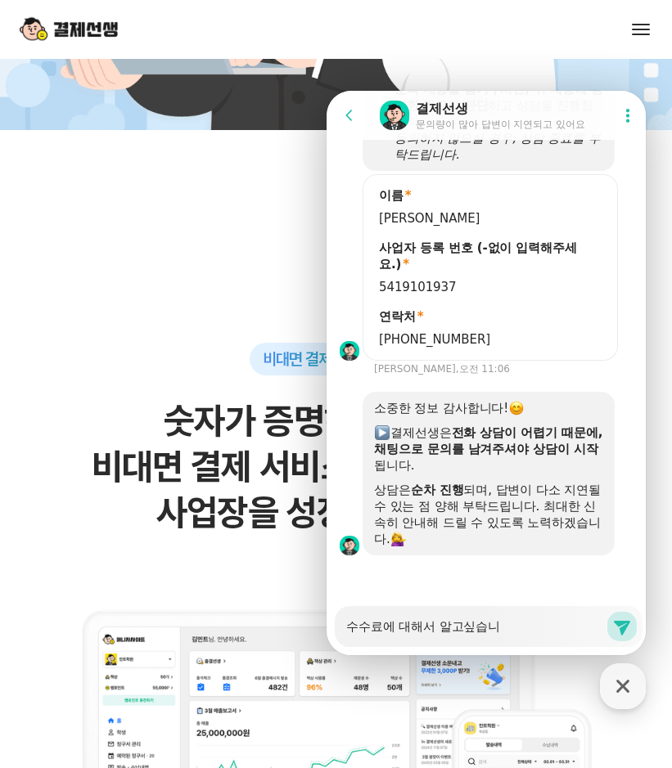
type textarea "수수료에 대해서 알고싶습닏"
type textarea "x"
type textarea "수수료에 대해서 알고싶습니다"
type textarea "x"
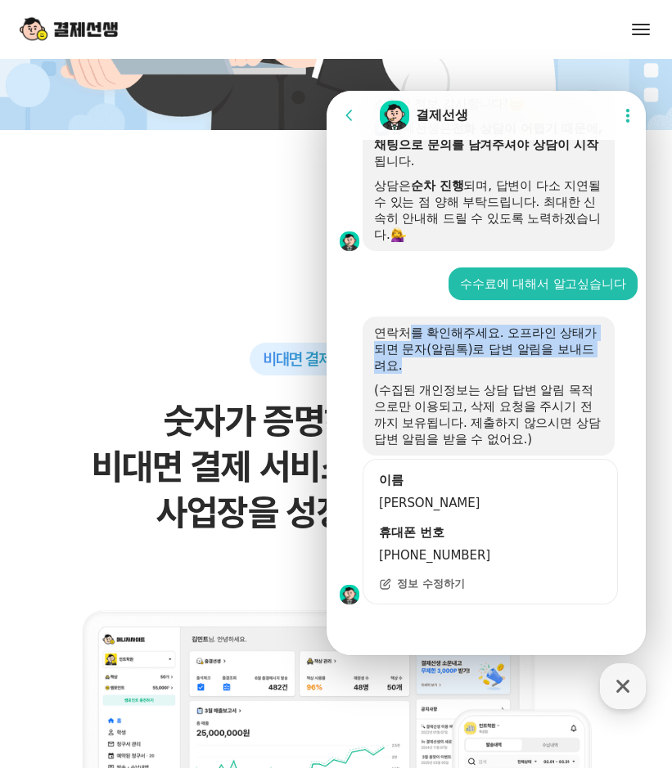
scroll to position [3033, 0]
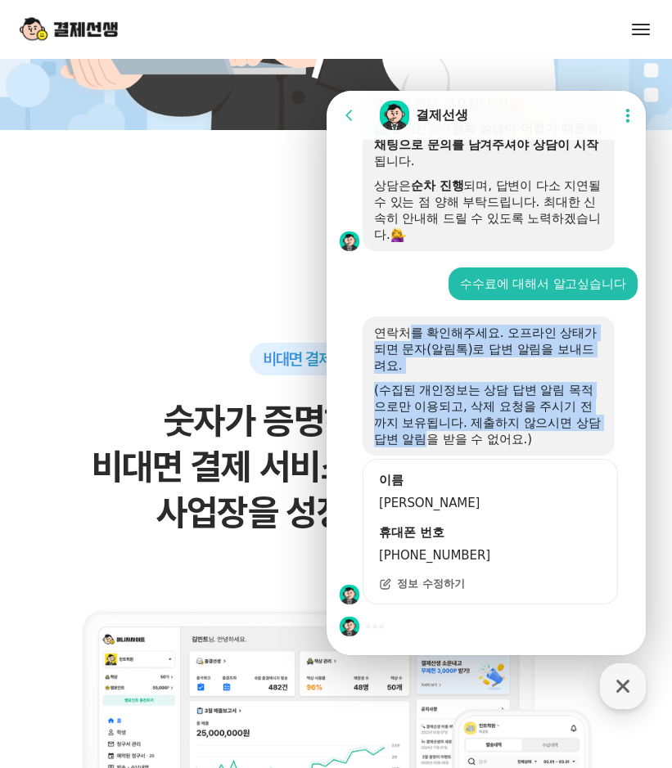
drag, startPoint x: 415, startPoint y: 286, endPoint x: 444, endPoint y: 444, distance: 159.9
click at [444, 444] on div "연락처를 확인해주세요. 오프라인 상태가 되면 문자(알림톡)로 답변 알림을 보내드려요. (수집된 개인정보는 상담 답변 알림 목적으로만 이용되고,…" at bounding box center [488, 386] width 229 height 123
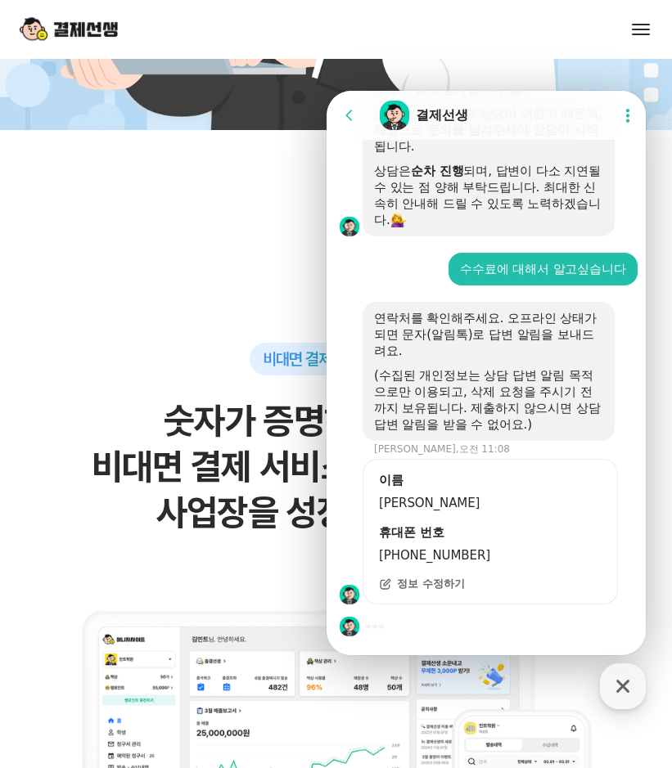
drag, startPoint x: 444, startPoint y: 444, endPoint x: 452, endPoint y: 432, distance: 13.6
click at [452, 432] on div "연락처를 확인해주세요. 오프라인 상태가 되면 문자(알림톡)로 답변 알림을 보내드려요. (수집된 개인정보는 상담 답변 알림 목적으로만 이용되고,…" at bounding box center [489, 371] width 252 height 139
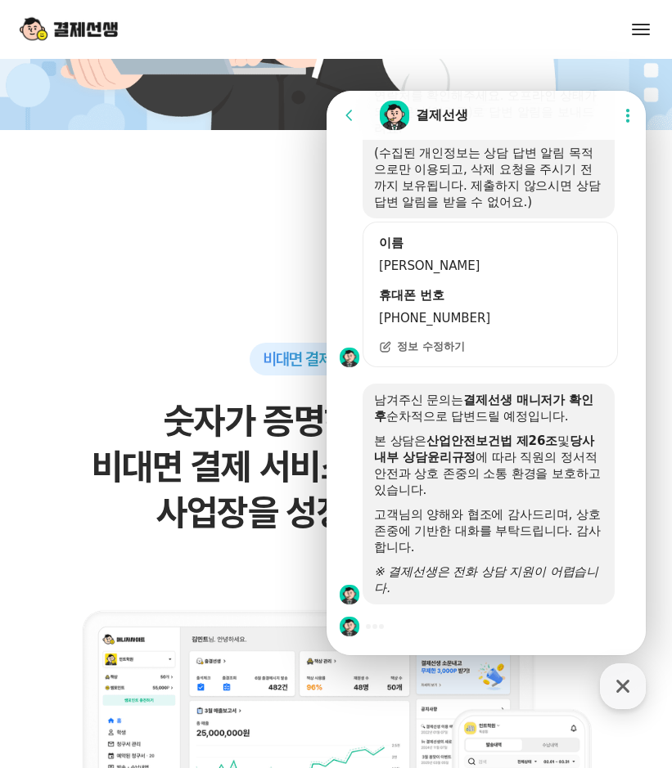
scroll to position [3270, 0]
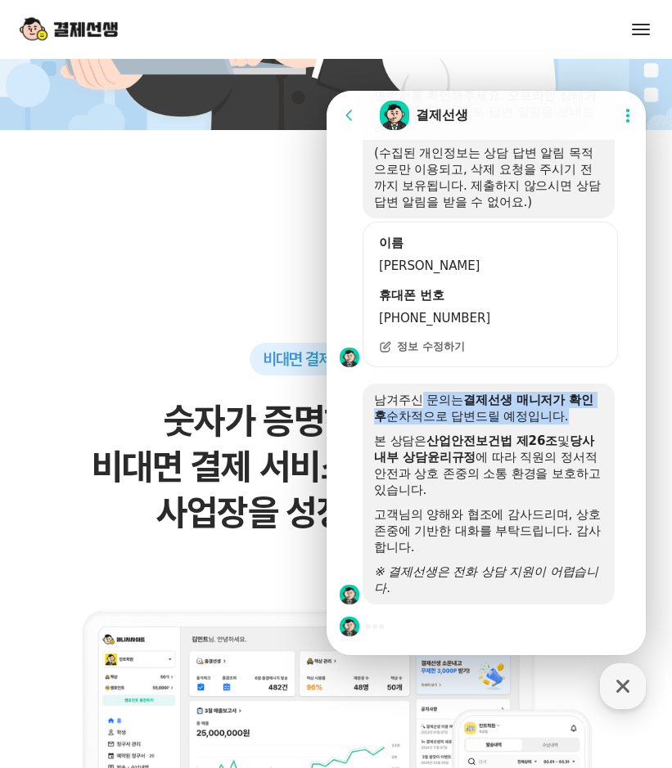
drag, startPoint x: 424, startPoint y: 405, endPoint x: 440, endPoint y: 430, distance: 30.2
click at [440, 430] on div "남겨주신 문의는 결제선생 매니저가 확인 후 순차적으로 답변드릴 예정입니다. 본 상담은 산업안전보건법 제26조 및 당사 내부 상담윤리규정 에 따…" at bounding box center [488, 494] width 229 height 205
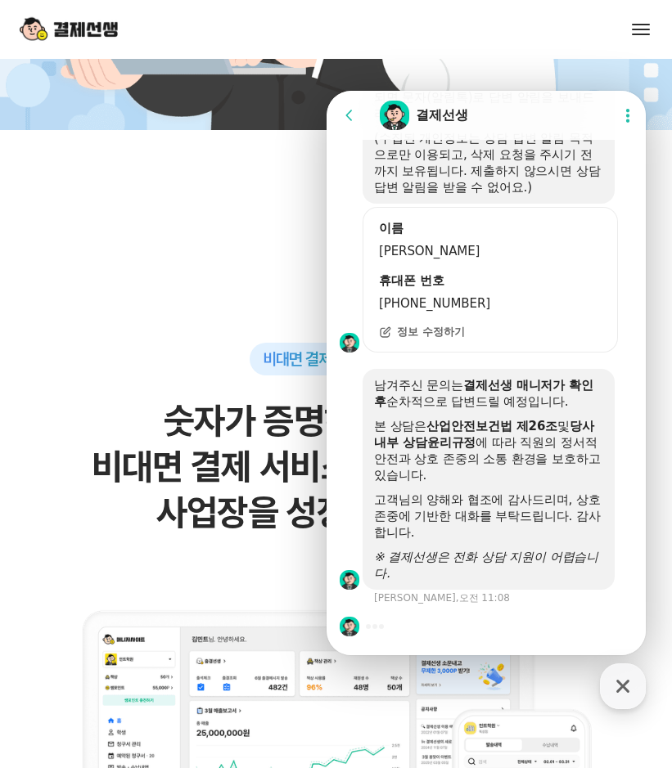
drag, startPoint x: 440, startPoint y: 430, endPoint x: 441, endPoint y: 456, distance: 25.4
click at [441, 450] on b "당사 내부 상담윤리규정" at bounding box center [484, 434] width 220 height 31
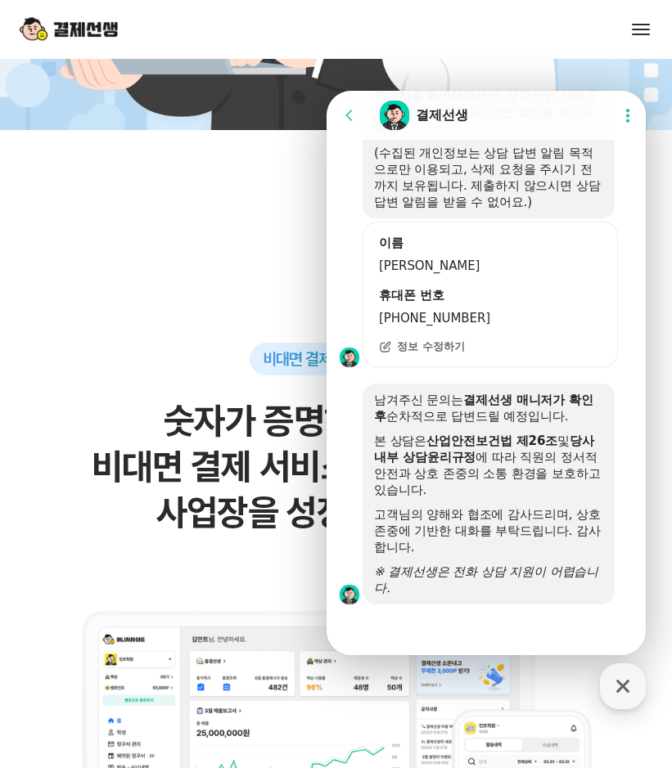
scroll to position [3501, 0]
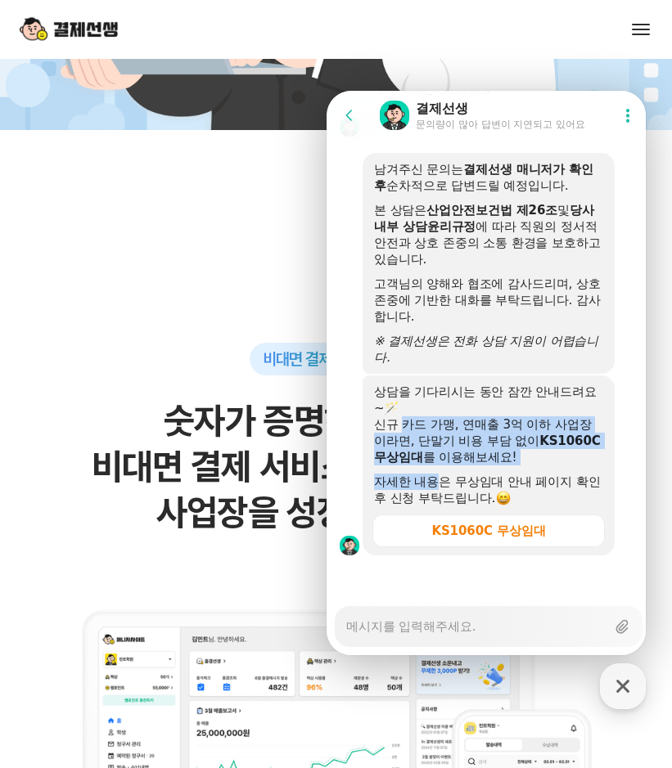
drag, startPoint x: 408, startPoint y: 421, endPoint x: 439, endPoint y: 481, distance: 68.5
click at [439, 481] on div "상담을 기다리시는 동안 잠깐 안내드려요~🪄 신규 카드 가맹, 연매출 3억 이하 사업장이라면, 단말기 비용 부담 없이 KS1060C 무상임대 를…" at bounding box center [488, 445] width 229 height 123
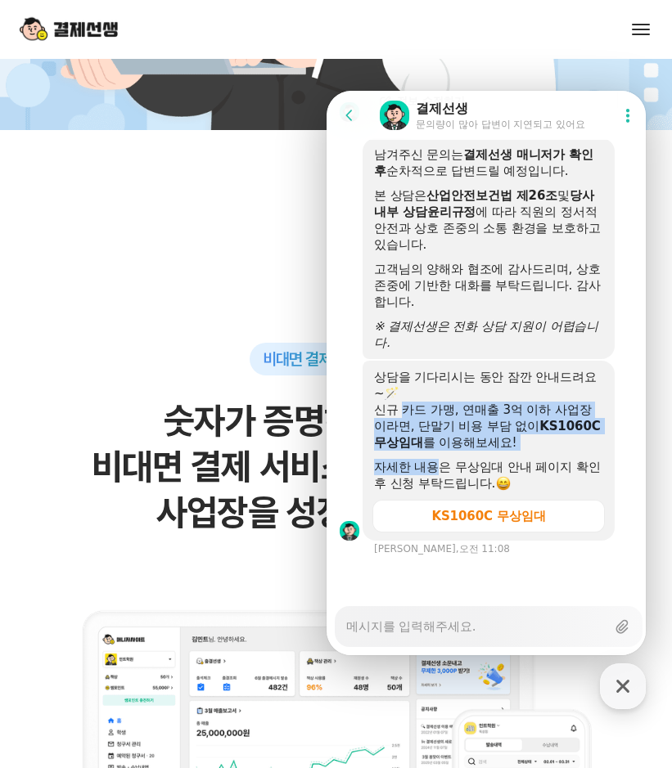
drag, startPoint x: 439, startPoint y: 481, endPoint x: 433, endPoint y: 428, distance: 53.6
click at [433, 428] on div "신규 카드 가맹, 연매출 3억 이하 사업장이라면, 단말기 비용 부담 없이 KS1060C 무상임대 를 이용해보세요!" at bounding box center [488, 426] width 229 height 49
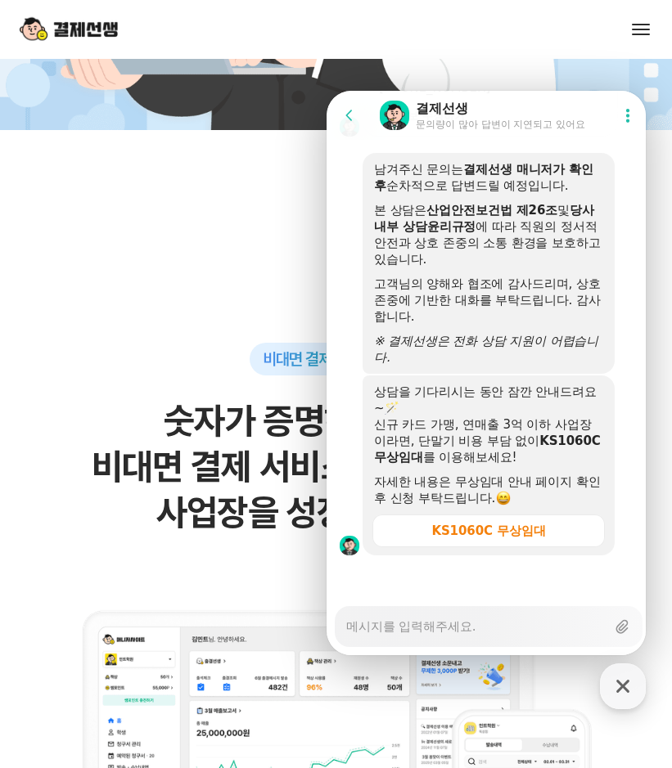
click at [427, 624] on textarea "Messenger Input Textarea" at bounding box center [475, 621] width 259 height 28
type textarea "x"
type textarea "여"
type textarea "x"
type textarea "연"
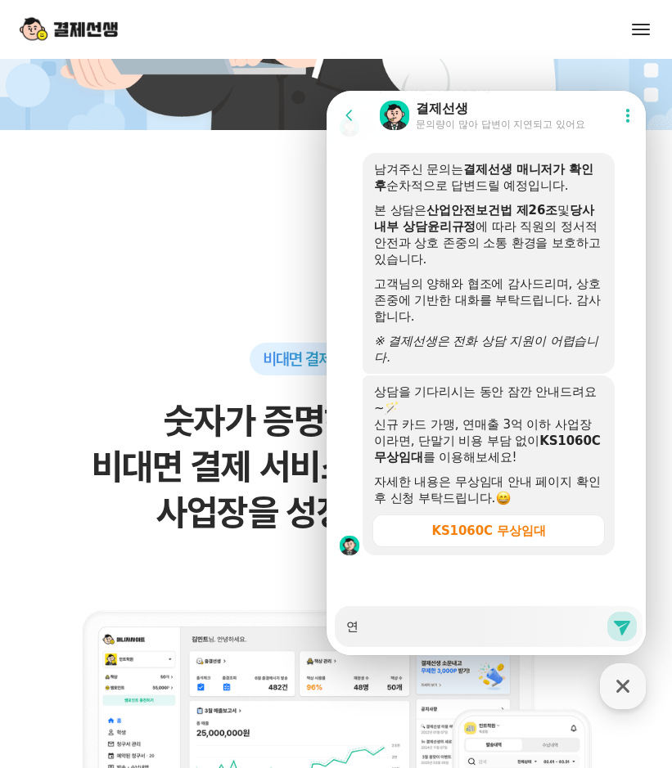
type textarea "x"
type textarea "연ㅁ"
type textarea "x"
type textarea "연매"
type textarea "x"
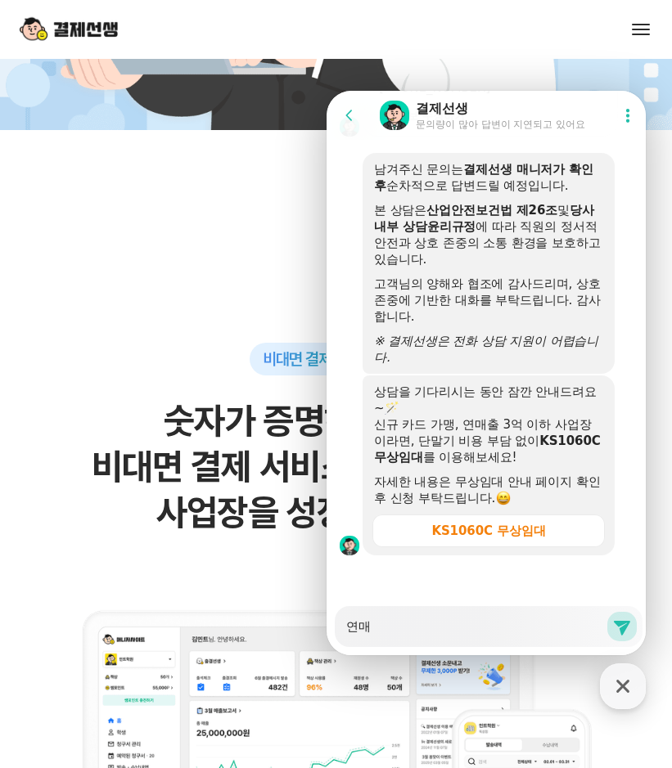
type textarea "연맻"
type textarea "x"
type textarea "연매추"
type textarea "x"
type textarea "연매출"
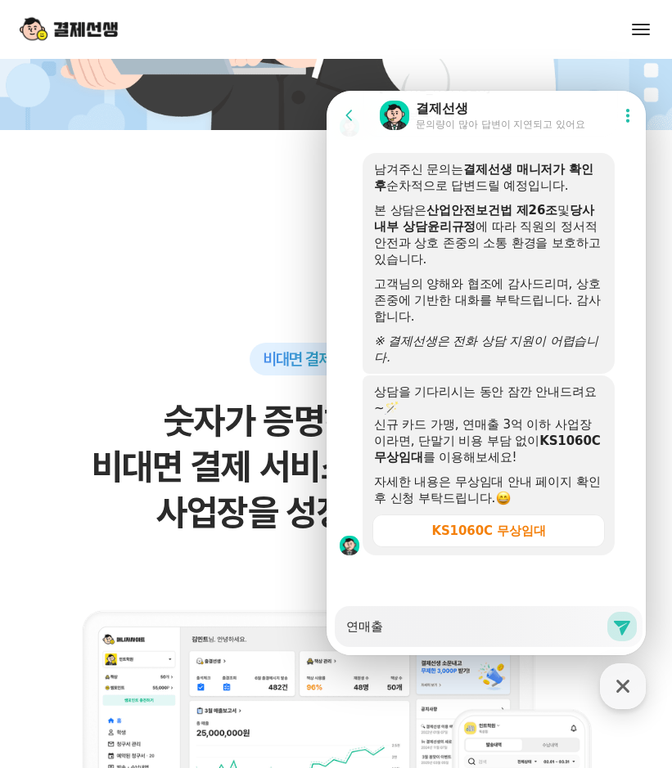
type textarea "x"
type textarea "연매출"
type textarea "x"
type textarea "연매출 3"
type textarea "x"
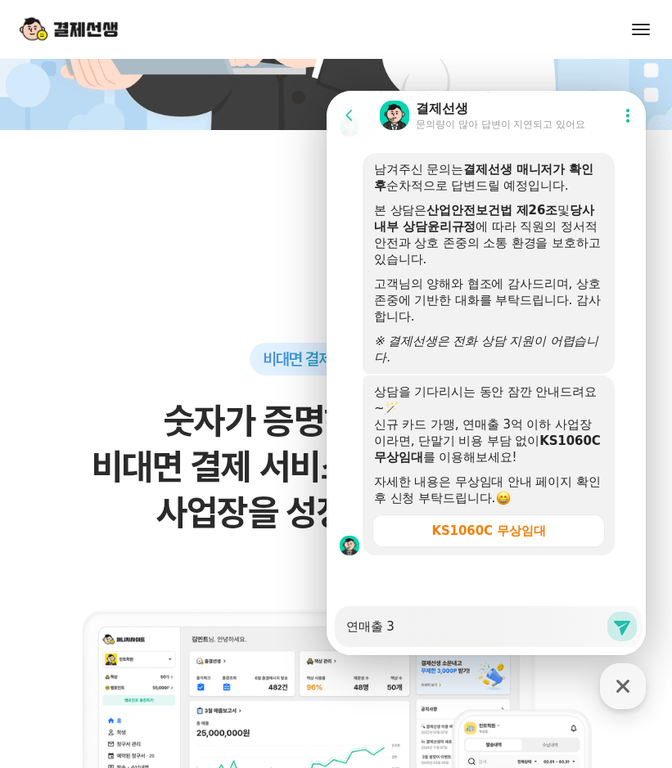
type textarea "연매출 3ㅇ"
type textarea "x"
type textarea "연매출 3어"
type textarea "x"
type textarea "연매출 3억"
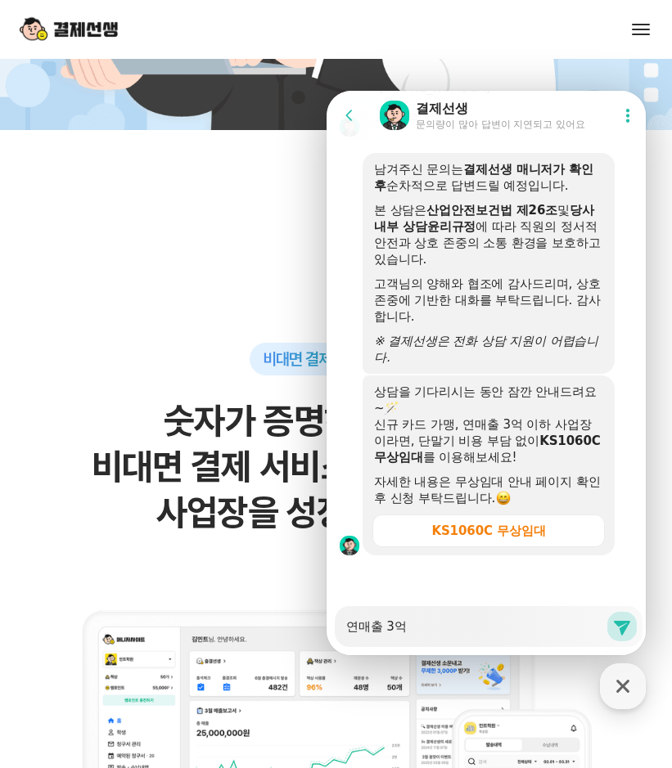
type textarea "x"
type textarea "연매출 3억ㅇ"
type textarea "x"
type textarea "연매출 3억이"
type textarea "x"
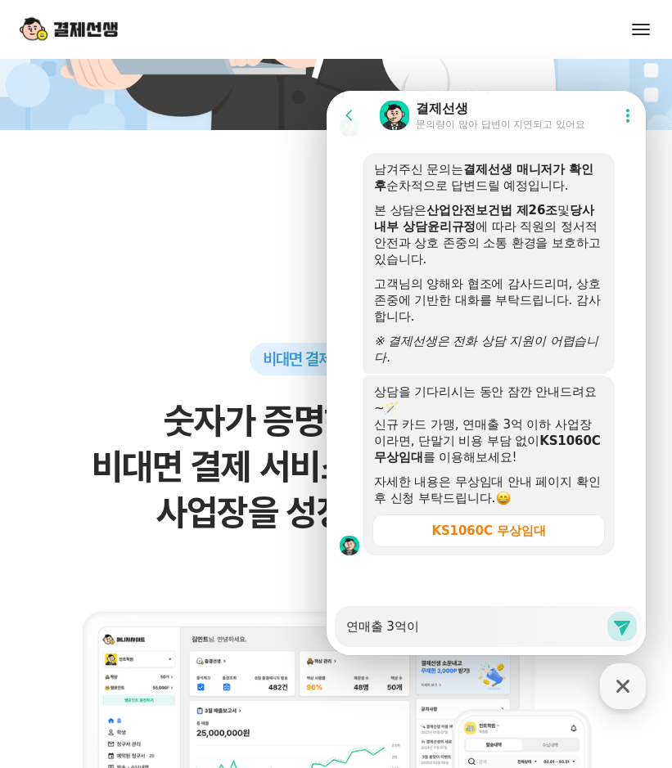
type textarea "연매출 3억잇"
type textarea "x"
type textarea "연매출 3억이사"
type textarea "x"
type textarea "연매출 3억이상"
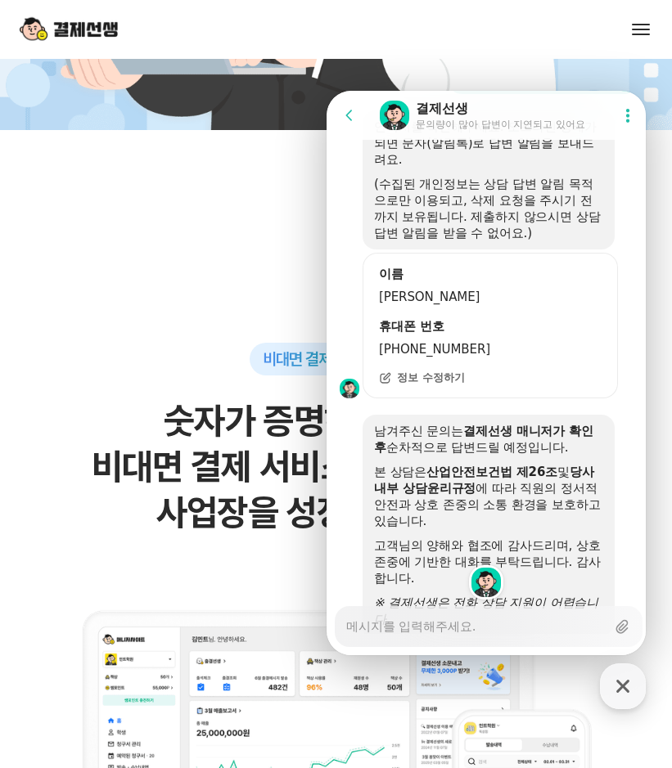
scroll to position [3599, 0]
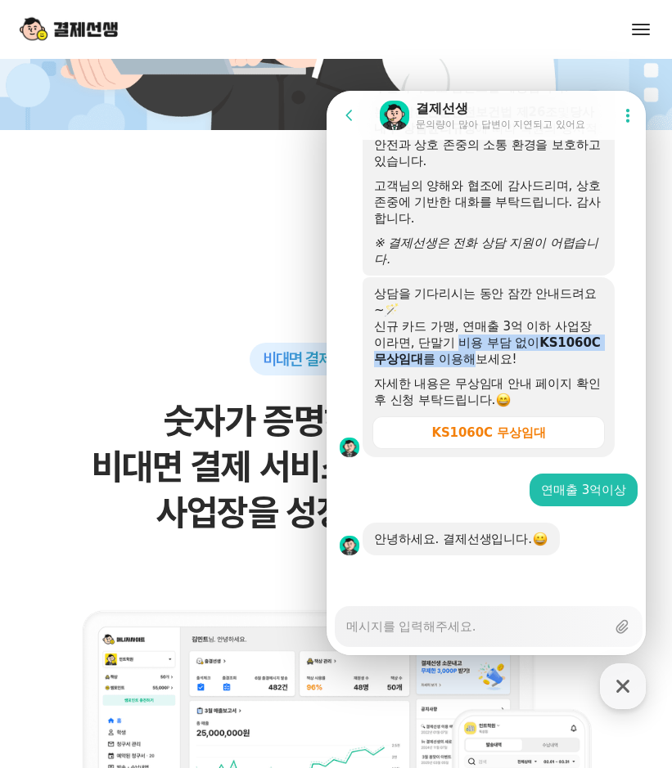
drag, startPoint x: 462, startPoint y: 336, endPoint x: 475, endPoint y: 364, distance: 31.5
click at [475, 364] on div "신규 카드 가맹, 연매출 3억 이하 사업장이라면, 단말기 비용 부담 없이 KS1060C 무상임대 를 이용해보세요!" at bounding box center [488, 342] width 229 height 49
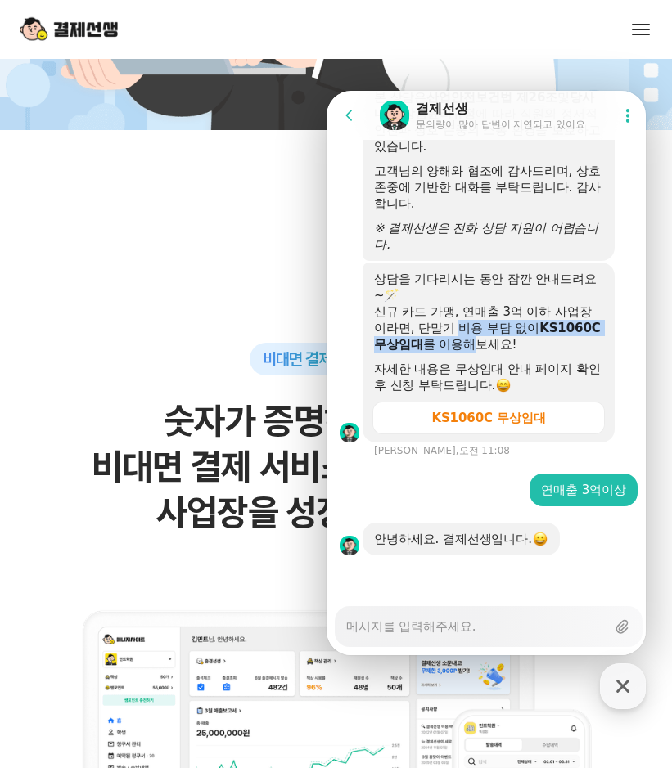
click at [475, 353] on div "신규 카드 가맹, 연매출 3억 이하 사업장이라면, 단말기 비용 부담 없이 KS1060C 무상임대 를 이용해보세요!" at bounding box center [488, 328] width 229 height 49
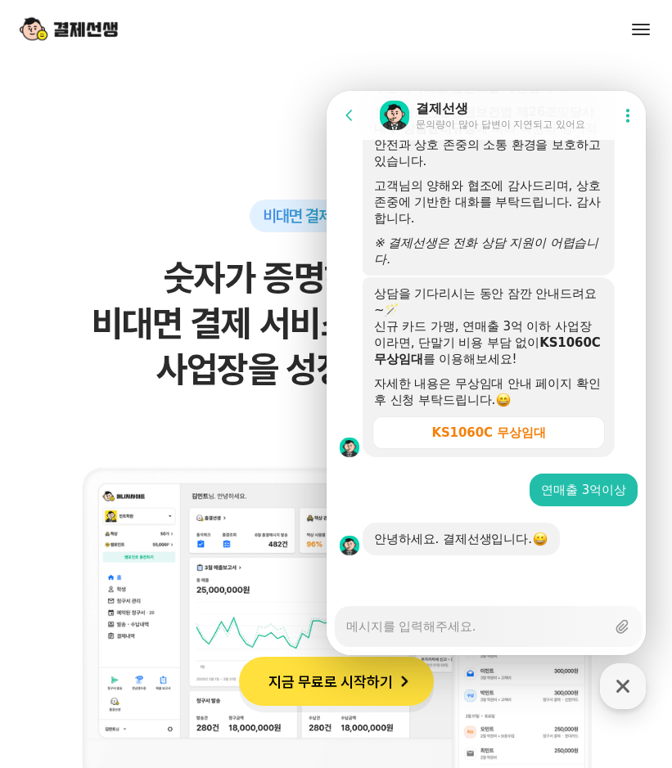
scroll to position [982, 0]
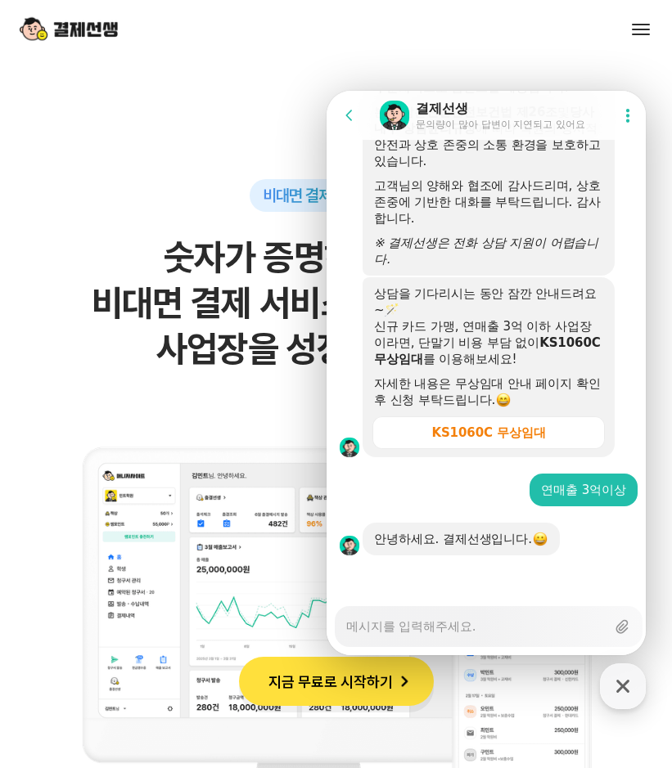
click at [433, 623] on textarea "Messenger Input Textarea" at bounding box center [475, 621] width 259 height 28
type textarea "x"
type textarea "ㄴ"
type textarea "x"
type textarea "네"
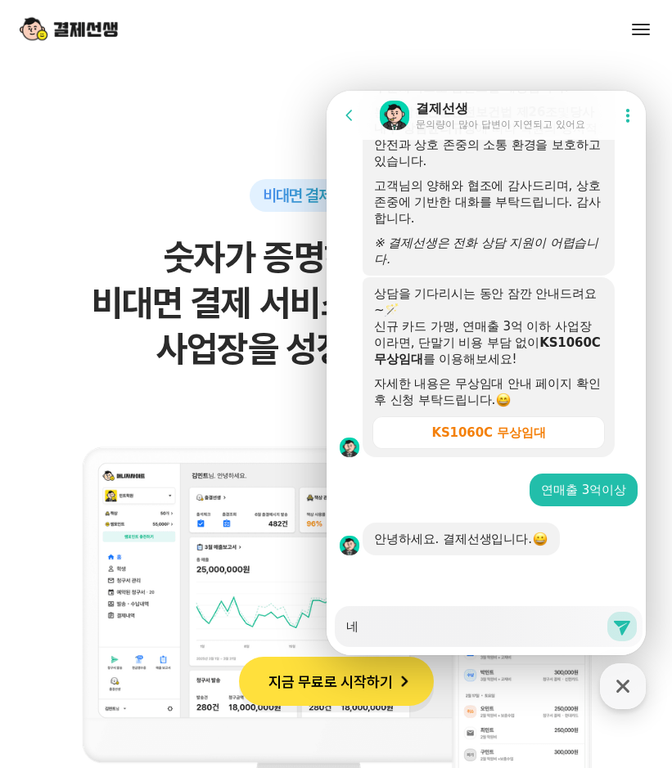
type textarea "x"
type textarea "네"
type textarea "x"
type textarea "네 ㅇ"
type textarea "x"
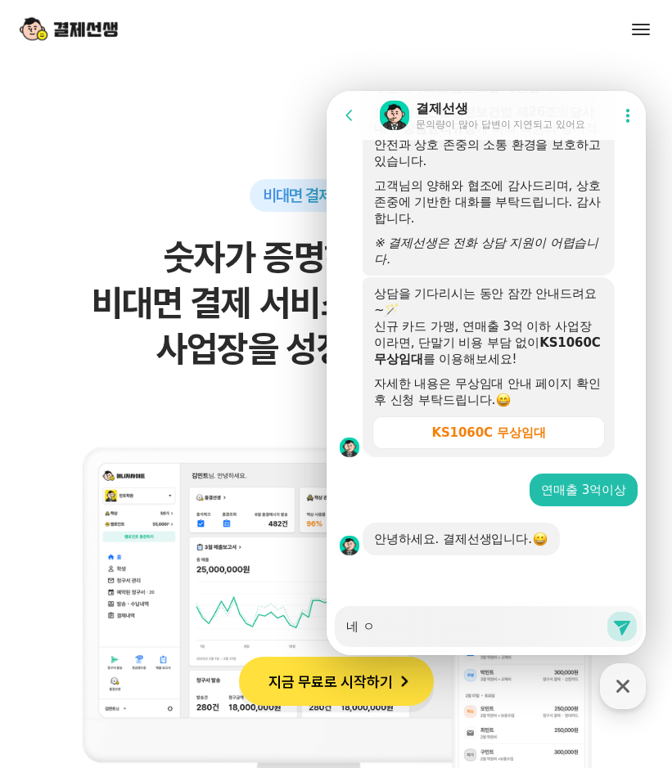
type textarea "네 아"
type textarea "x"
type textarea "네 안"
type textarea "x"
type textarea "네 안ㄴ"
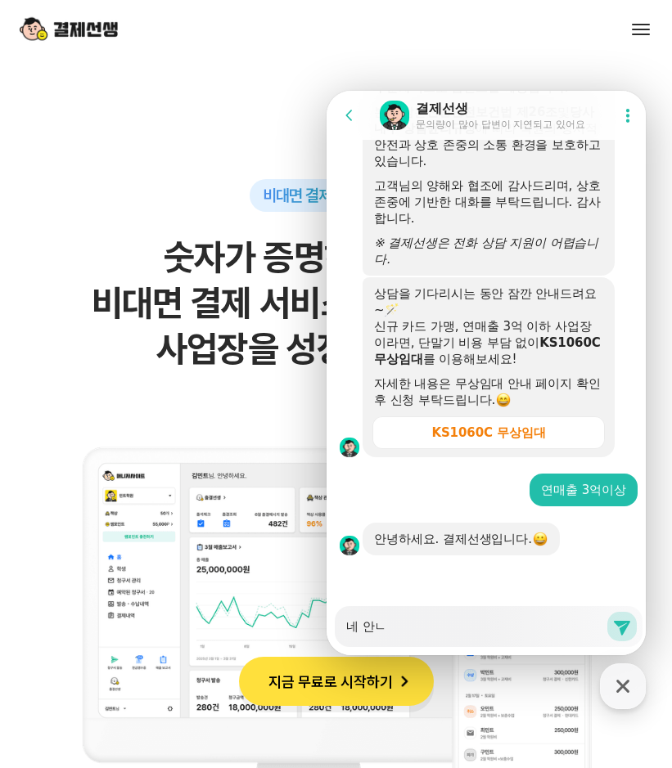
type textarea "x"
type textarea "네 안녀"
type textarea "x"
type textarea "네 안녕"
type textarea "x"
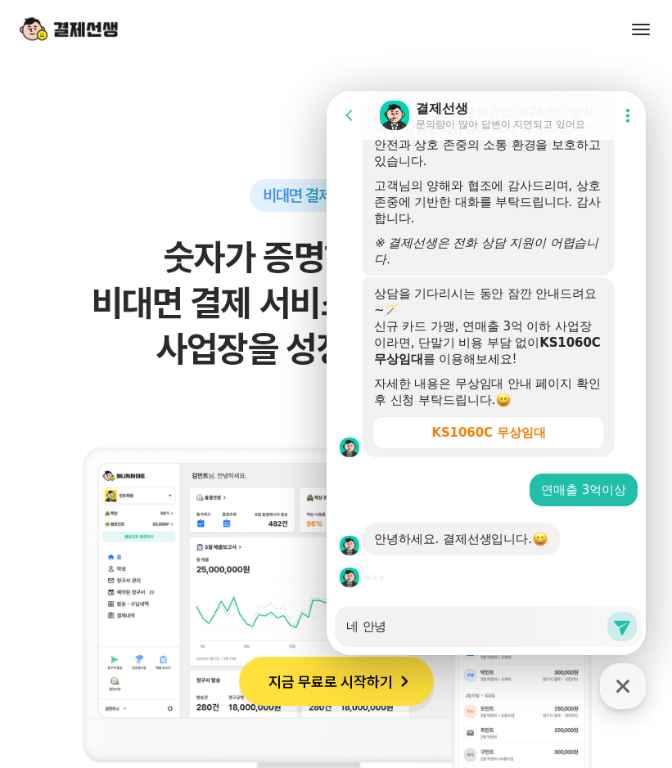
type textarea "네 안녕ㅎ"
type textarea "x"
type textarea "네 안녕하"
type textarea "x"
type textarea "네 안녕핫"
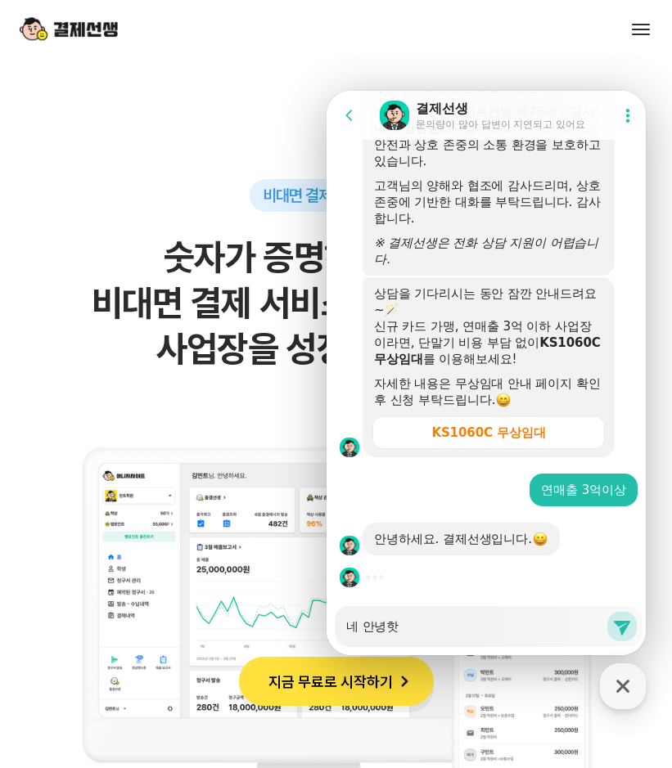
type textarea "x"
type textarea "네 안녕하세"
type textarea "x"
type textarea "네 안녕하셍"
type textarea "x"
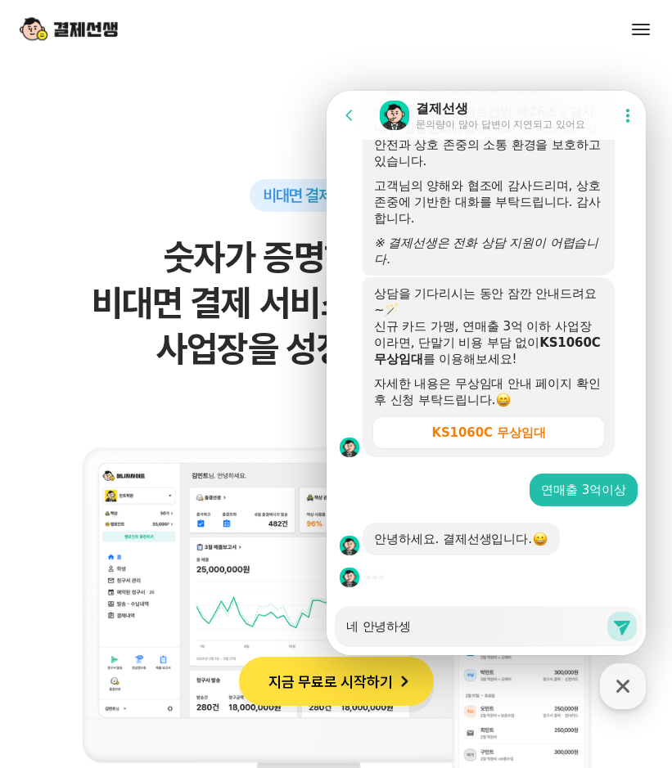
type textarea "네 안녕하세요"
type textarea "x"
type textarea "네 안녕하세요"
type textarea "x"
type textarea "네 안녕하세요 ㅋ"
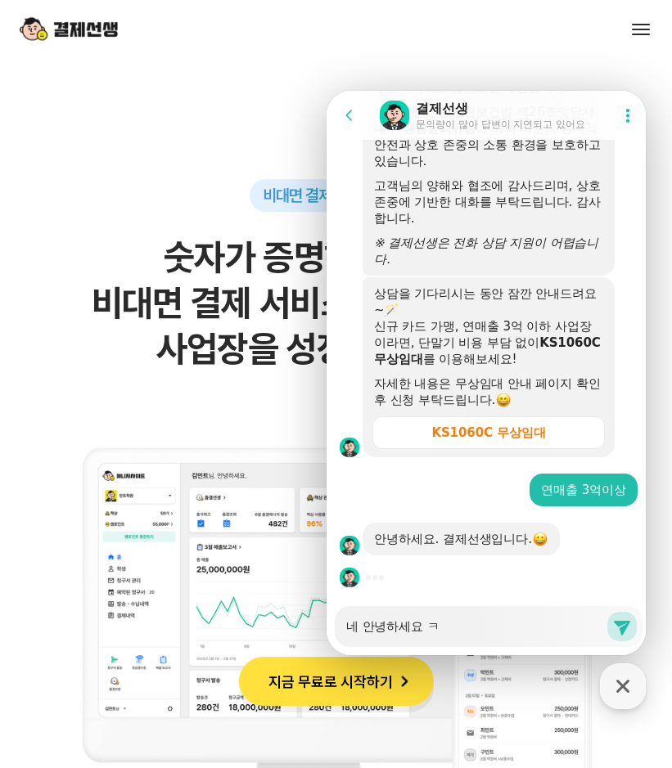
type textarea "x"
type textarea "네 안녕하세요 카"
type textarea "x"
type textarea "네 안녕하세요 칻"
type textarea "x"
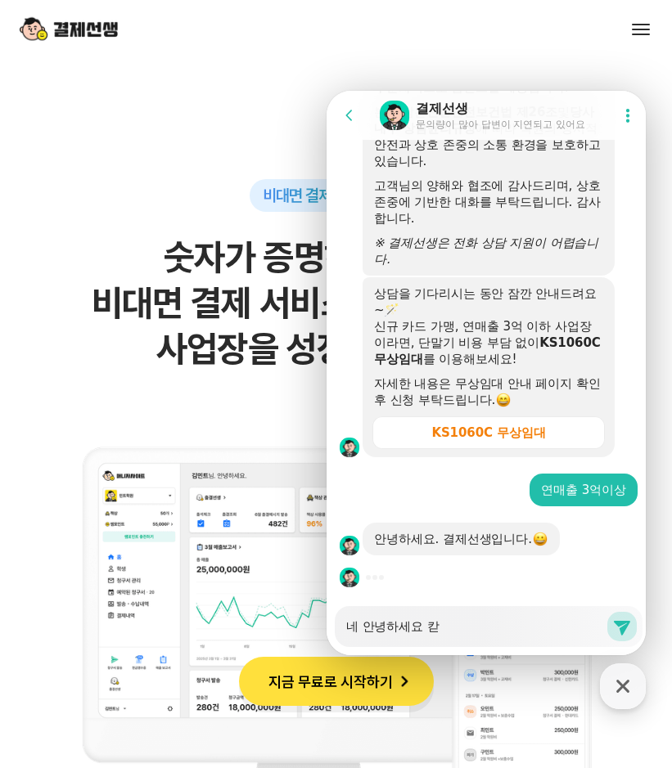
type textarea "네 안녕하세요 카드"
type textarea "x"
type textarea "네 안녕하세요 카듯"
type textarea "x"
type textarea "네 안녕하세요 카드수"
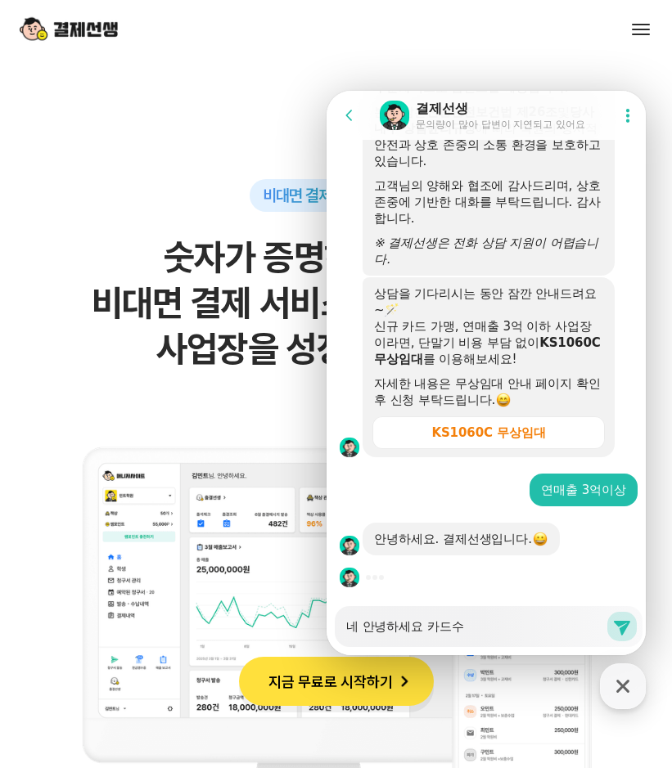
type textarea "x"
type textarea "네 안녕하세요 카드숫"
type textarea "x"
type textarea "네 안녕하세요 카드수수"
type textarea "x"
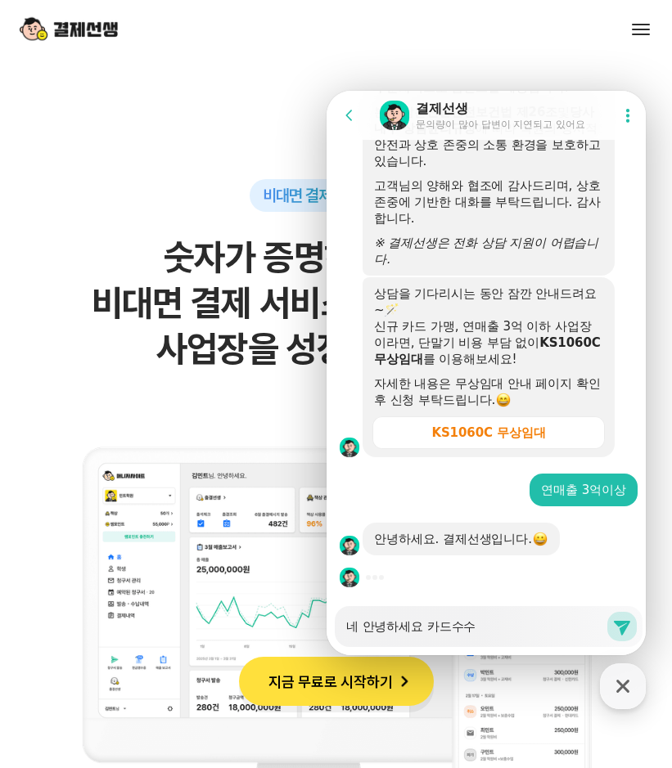
type textarea "네 안녕하세요 카드수술"
type textarea "x"
type textarea "네 안녕하세요 카드수수료"
type textarea "x"
type textarea "네 안녕하세요 카드수수료에"
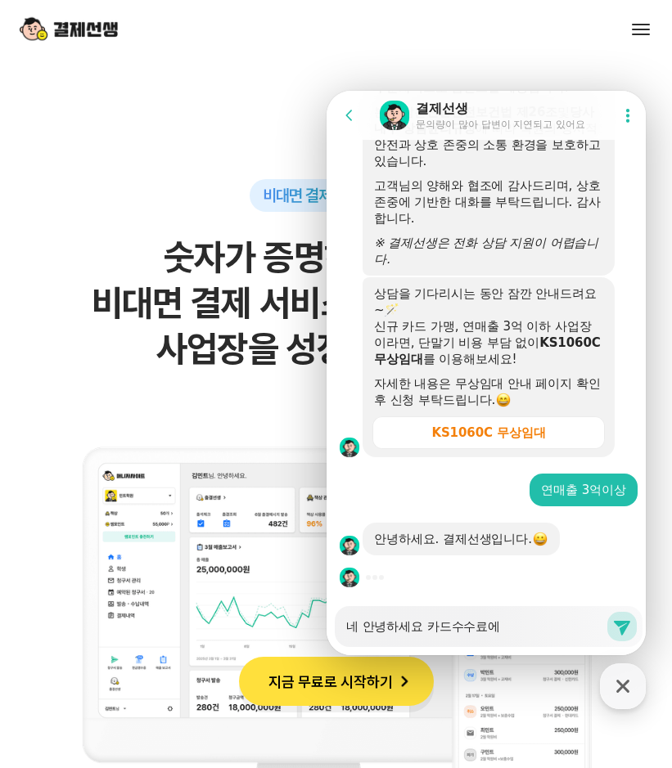
type textarea "x"
type textarea "네 안녕하세요 카드수수료에"
type textarea "x"
type textarea "네 안녕하세요 카드수수료에 ㄷ"
type textarea "x"
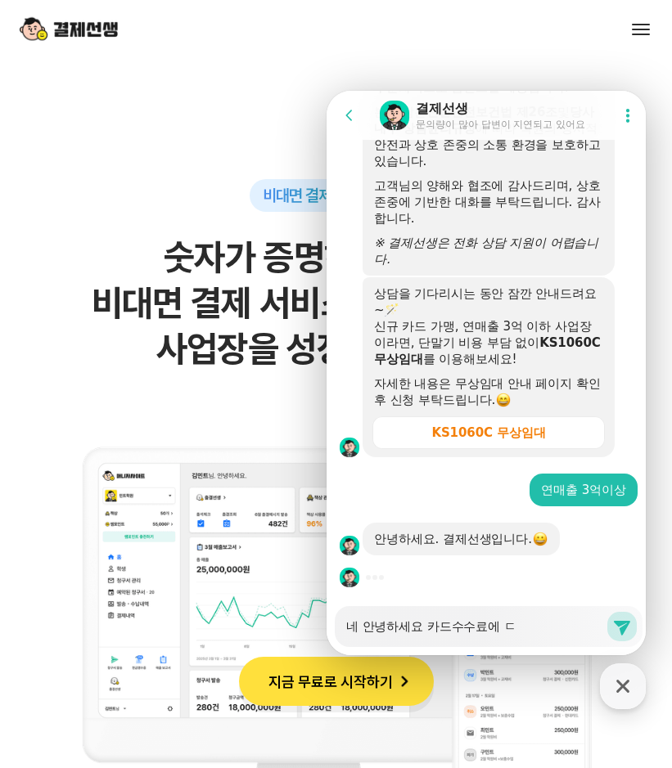
type textarea "네 안녕하세요 카드수수료에 대"
type textarea "x"
type textarea "네 안녕하세요 카드수수료에 댛"
type textarea "x"
type textarea "네 안녕하세요 카드수수료에 대해"
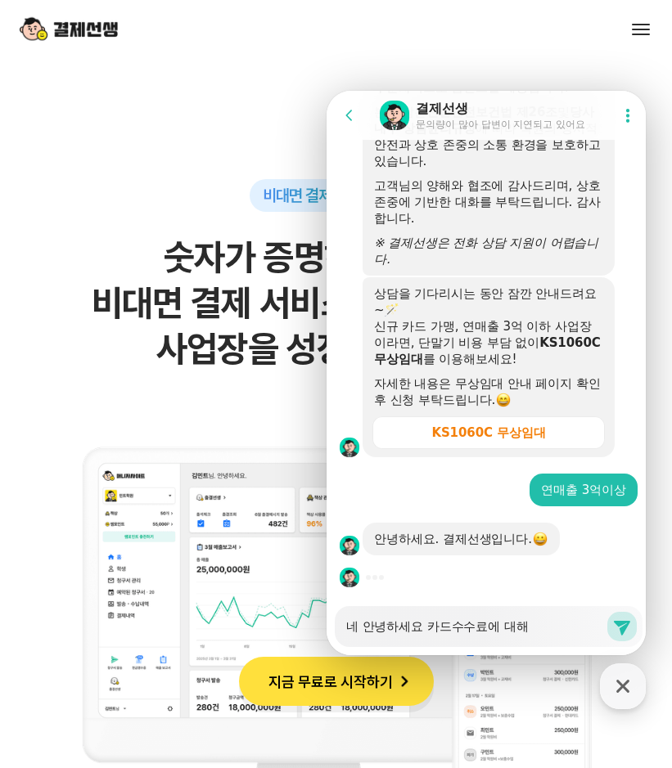
type textarea "x"
type textarea "네 안녕하세요 카드수수료에 대햇"
type textarea "x"
type textarea "네 안녕하세요 카드수수료에 대해서"
type textarea "x"
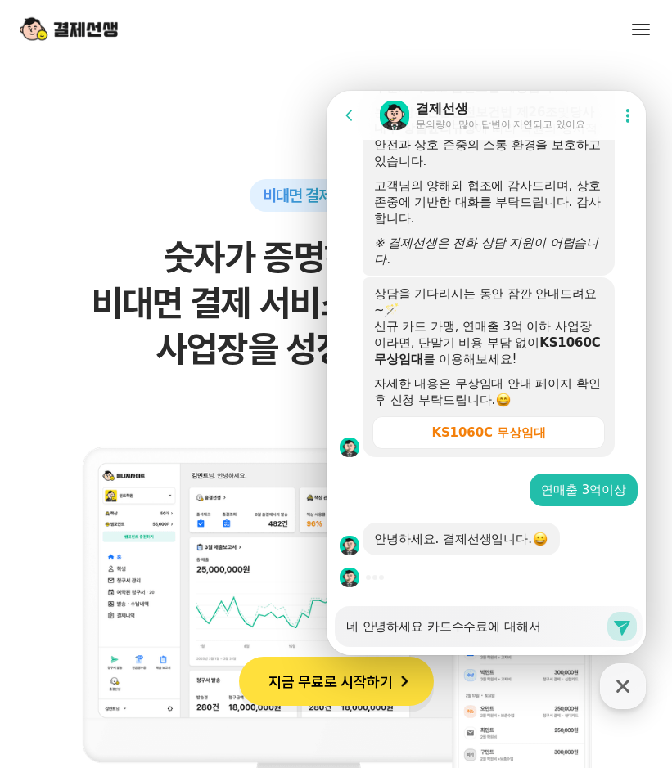
type textarea "네 안녕하세요 카드수수료에 대해서"
type textarea "x"
type textarea "네 안녕하세요 카드수수료에 대해서 ㅇ"
type textarea "x"
type textarea "네 안녕하세요 카드수수료에 대해서 아"
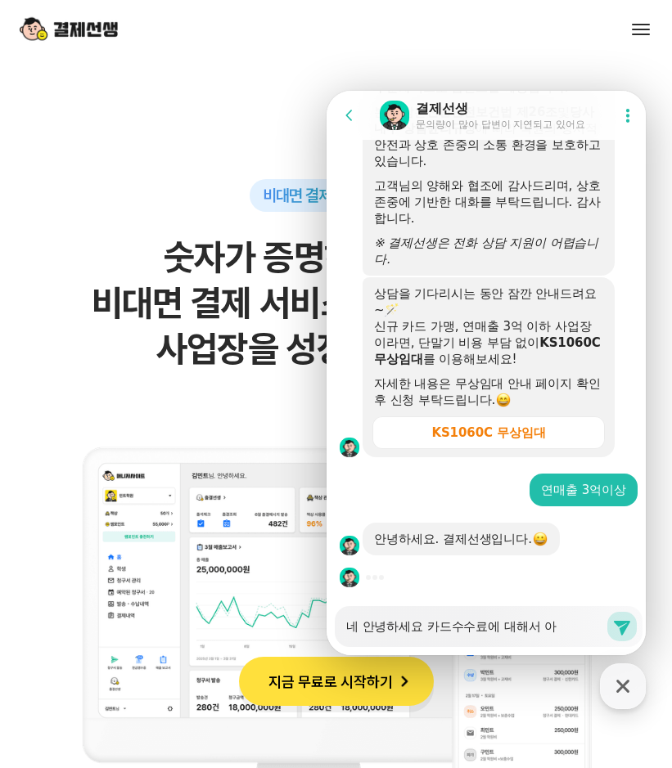
type textarea "x"
type textarea "네 안녕하세요 카드수수료에 대해서 알"
type textarea "x"
type textarea "네 안녕하세요 카드수수료에 대해서 앍"
type textarea "x"
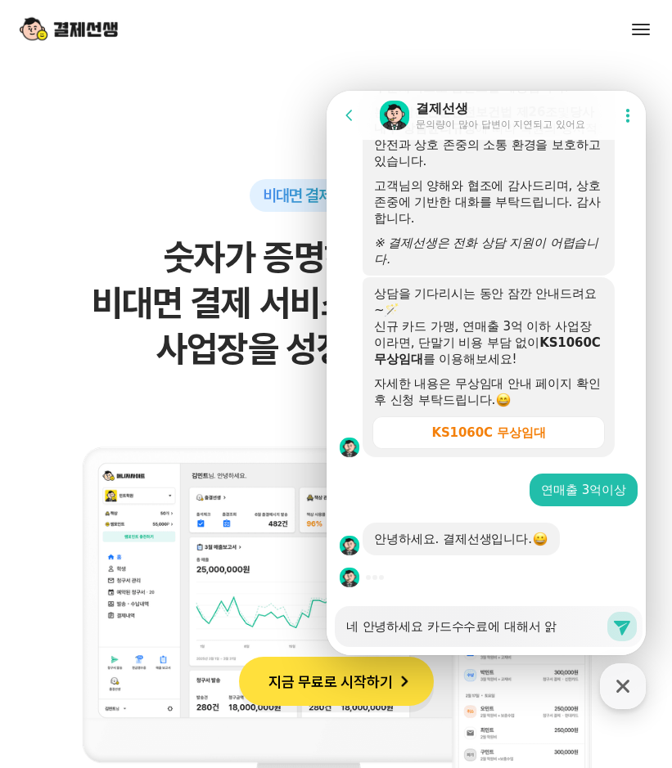
type textarea "네 안녕하세요 카드수수료에 대해서 알고"
type textarea "x"
type textarea "네 안녕하세요 카드수수료에 대해서 알곳"
type textarea "x"
type textarea "네 안녕하세요 카드수수료에 대해서 알고시"
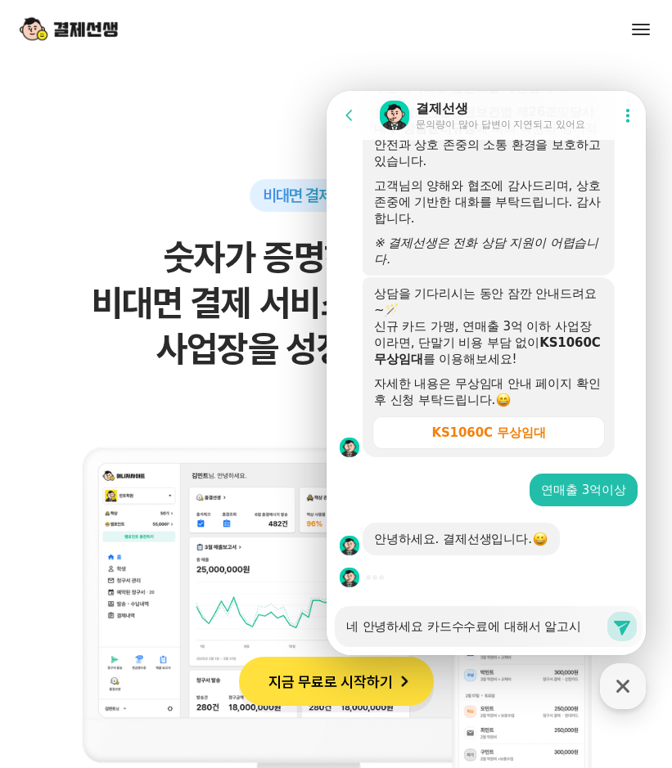
type textarea "x"
type textarea "네 안녕하세요 카드수수료에 대해서 알고싶"
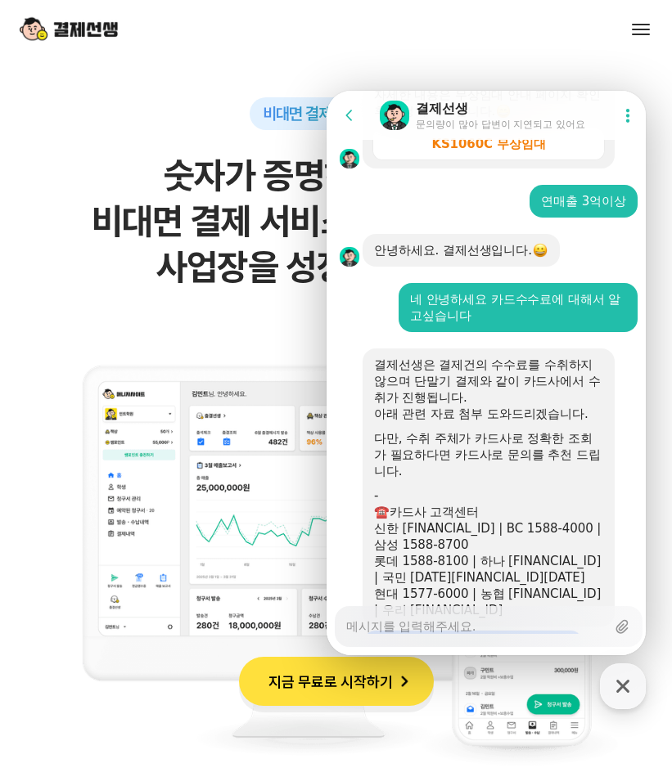
scroll to position [3856, 0]
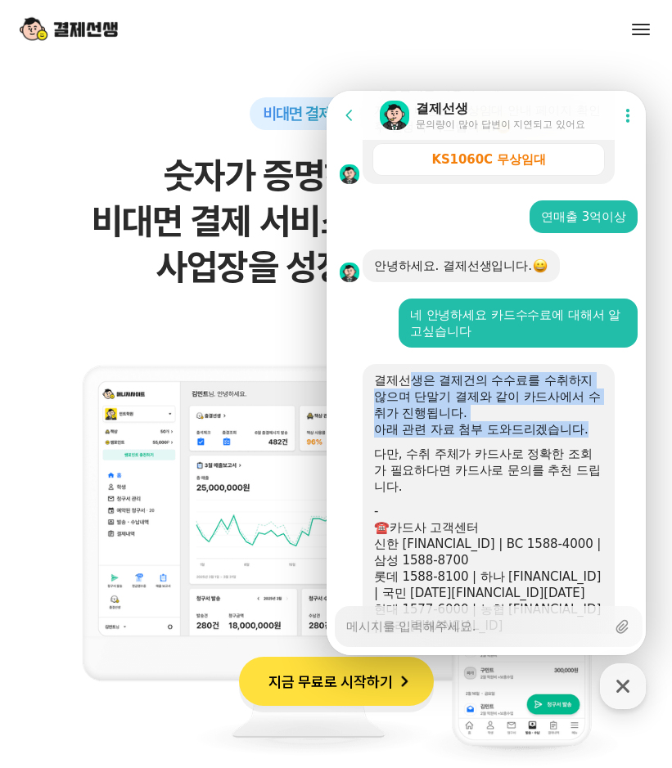
drag, startPoint x: 408, startPoint y: 401, endPoint x: 460, endPoint y: 459, distance: 77.7
click at [460, 459] on div "결제선생은 결제건의 수수료를 수취하지 않으며 단말기 결제와 같이 카드사에서 수취가 진행됩니다. 아래 관련 자료 첨부 도와드리겠습니다. 다만, …" at bounding box center [488, 503] width 229 height 262
click at [462, 446] on div at bounding box center [488, 442] width 229 height 8
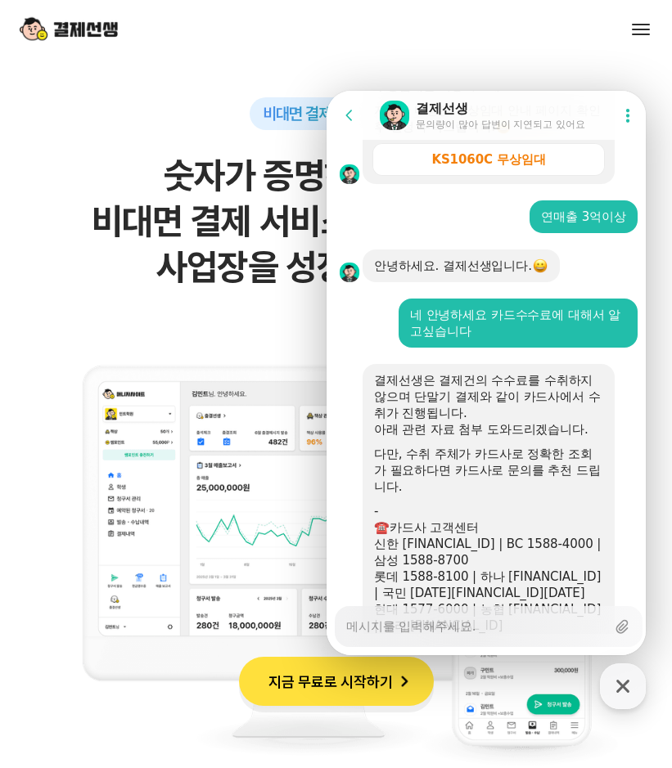
click at [436, 438] on div "아래 관련 자료 첨부 도와드리겠습니다." at bounding box center [488, 429] width 229 height 16
click at [435, 481] on div "다만, 수취 주체가 카드사로 정확한 조회가 필요하다면 카드사로 문의를 추천 드립니다." at bounding box center [488, 470] width 229 height 49
drag, startPoint x: 413, startPoint y: 474, endPoint x: 419, endPoint y: 488, distance: 15.0
click at [419, 488] on div "다만, 수취 주체가 카드사로 정확한 조회가 필요하다면 카드사로 문의를 추천 드립니다." at bounding box center [488, 470] width 229 height 49
click at [421, 491] on div "다만, 수취 주체가 카드사로 정확한 조회가 필요하다면 카드사로 문의를 추천 드립니다." at bounding box center [488, 470] width 229 height 49
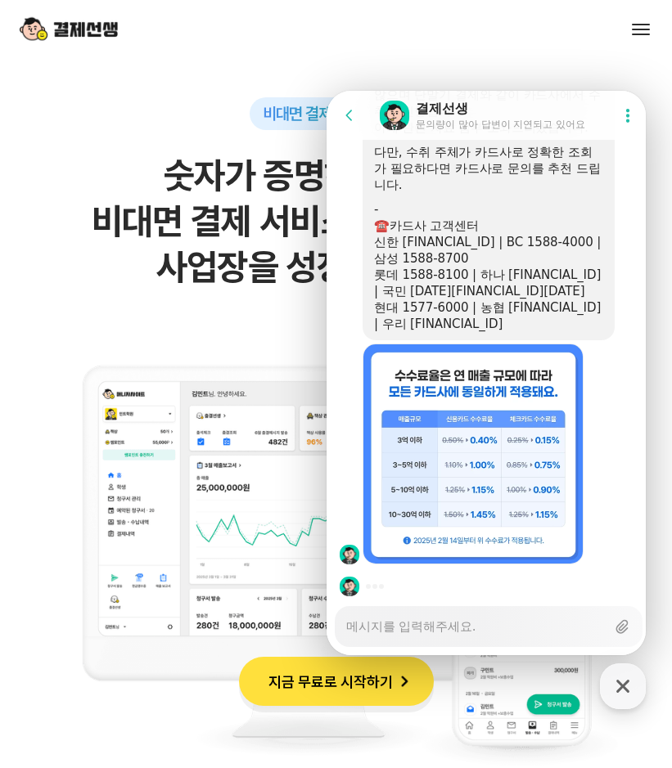
scroll to position [4183, 0]
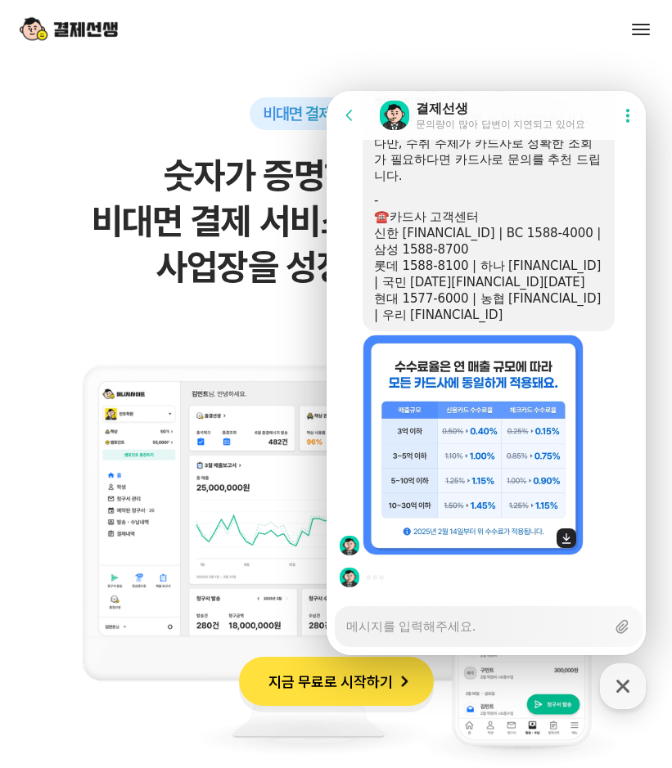
click at [455, 466] on img at bounding box center [473, 445] width 221 height 221
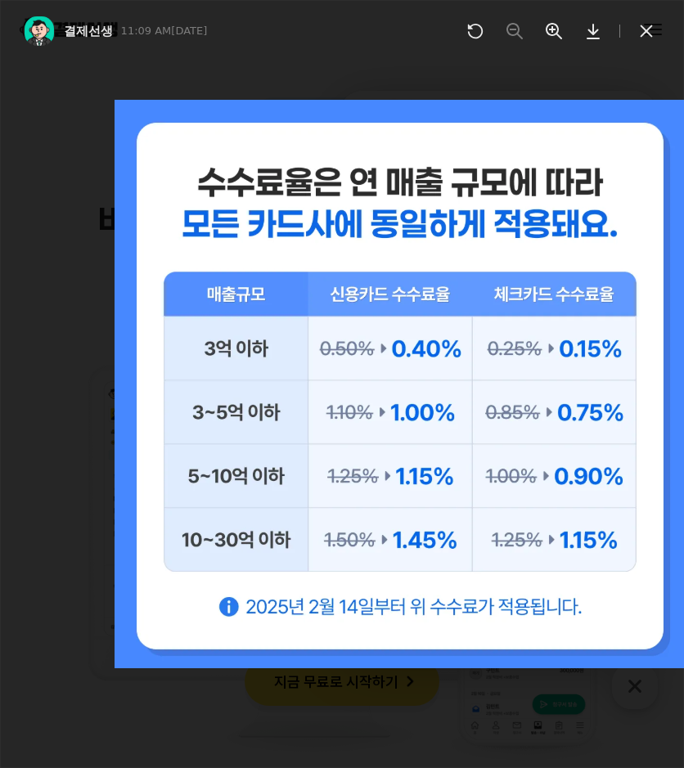
scroll to position [4296, 0]
click at [651, 26] on icon at bounding box center [647, 31] width 12 height 12
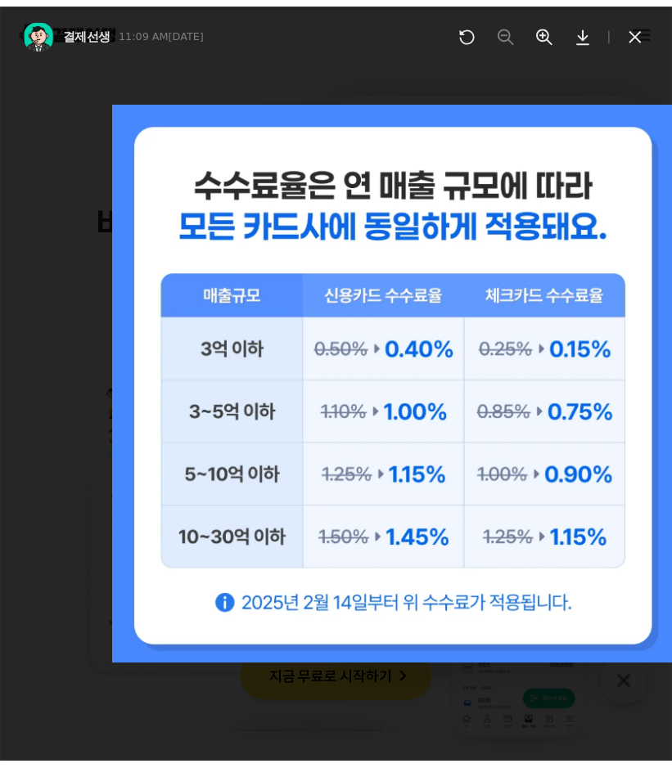
scroll to position [1064, 0]
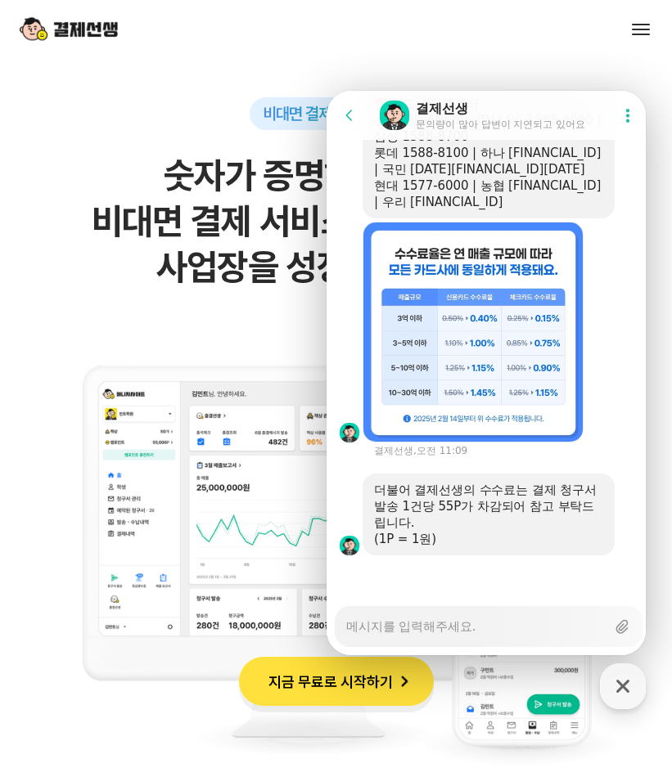
click at [437, 637] on div "Messenger Input Textarea" at bounding box center [475, 626] width 259 height 39
click at [439, 624] on textarea "Messenger Input Textarea" at bounding box center [475, 621] width 259 height 28
click at [455, 631] on textarea "그럼 건당 청구" at bounding box center [475, 621] width 259 height 28
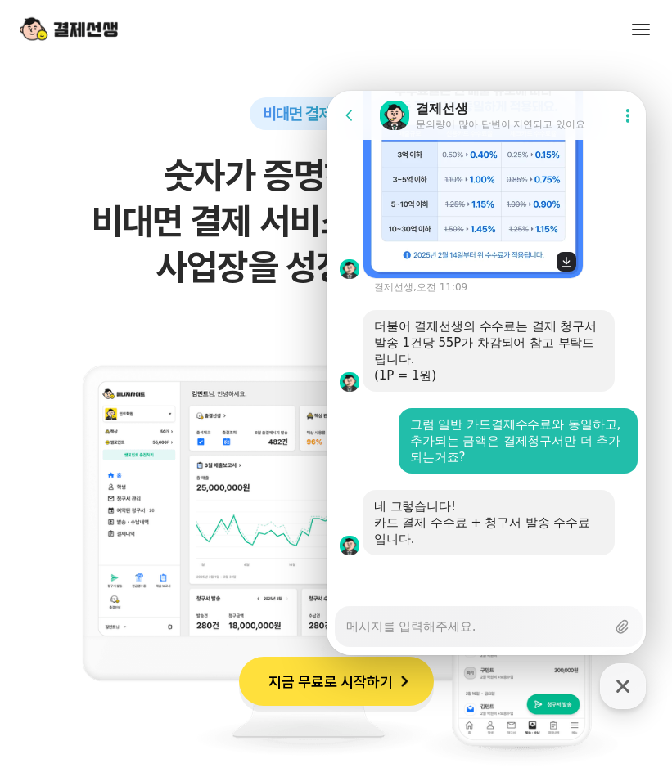
scroll to position [4460, 0]
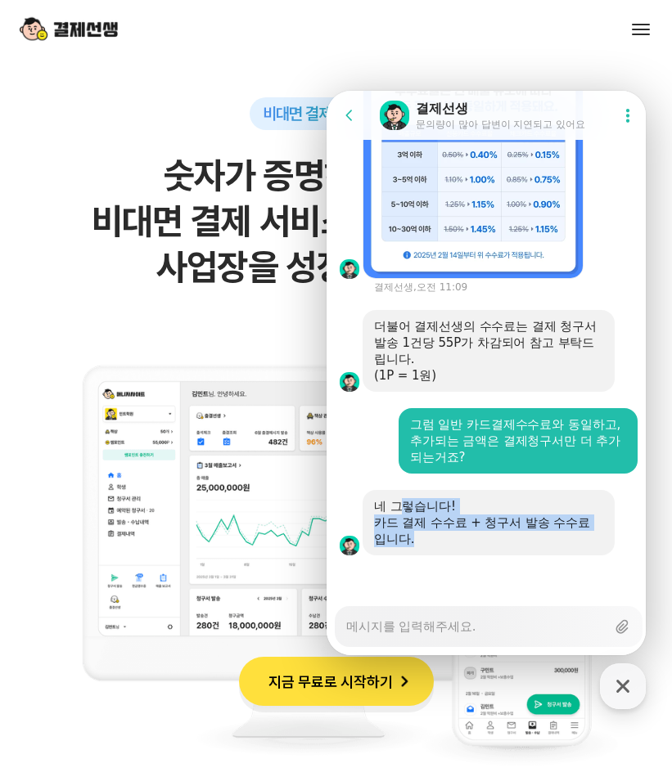
drag, startPoint x: 397, startPoint y: 506, endPoint x: 430, endPoint y: 532, distance: 41.9
click at [430, 532] on div "네 그렇습니다! 카드 결제 수수료 + 청구서 발송 수수료 입니다." at bounding box center [488, 522] width 229 height 49
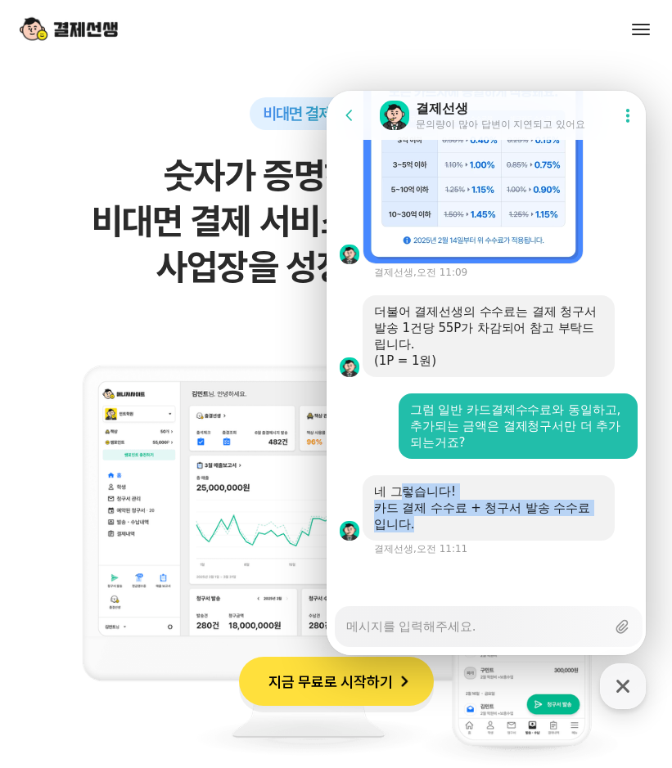
click at [430, 532] on div "카드 결제 수수료 + 청구서 발송 수수료 입니다." at bounding box center [488, 516] width 229 height 33
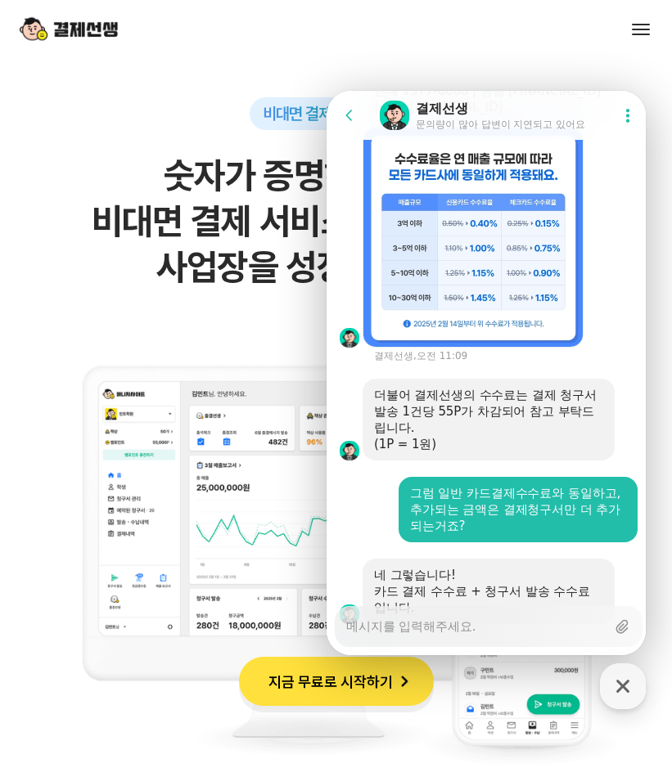
scroll to position [4296, 0]
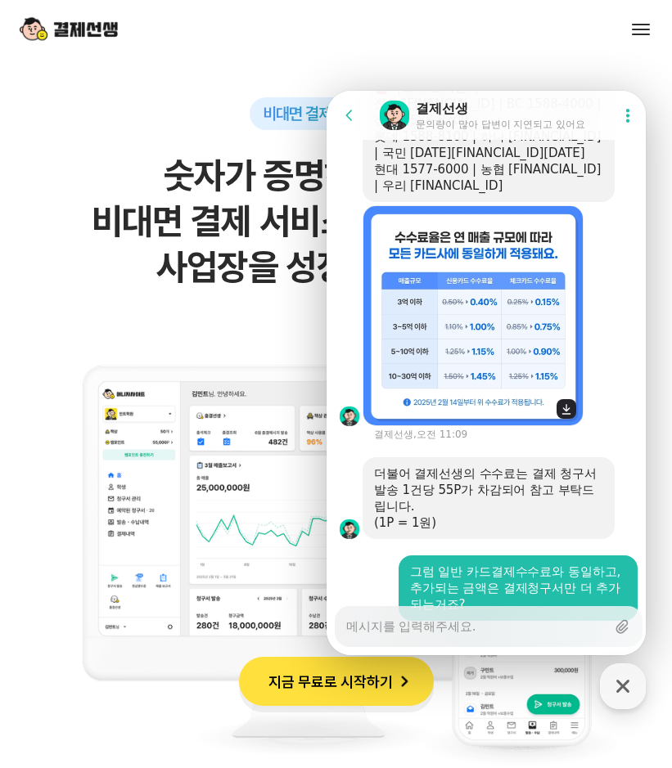
click at [449, 417] on img at bounding box center [473, 315] width 221 height 221
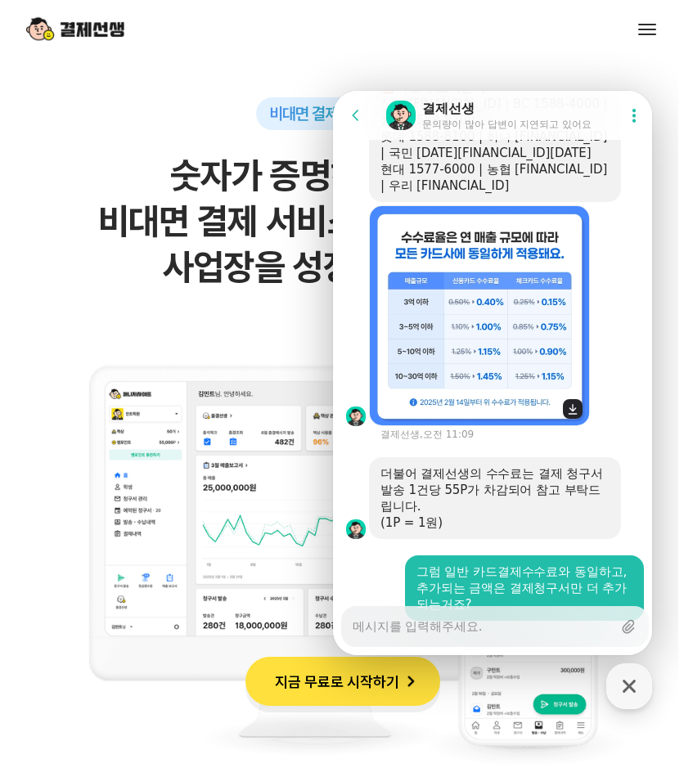
scroll to position [1071, 0]
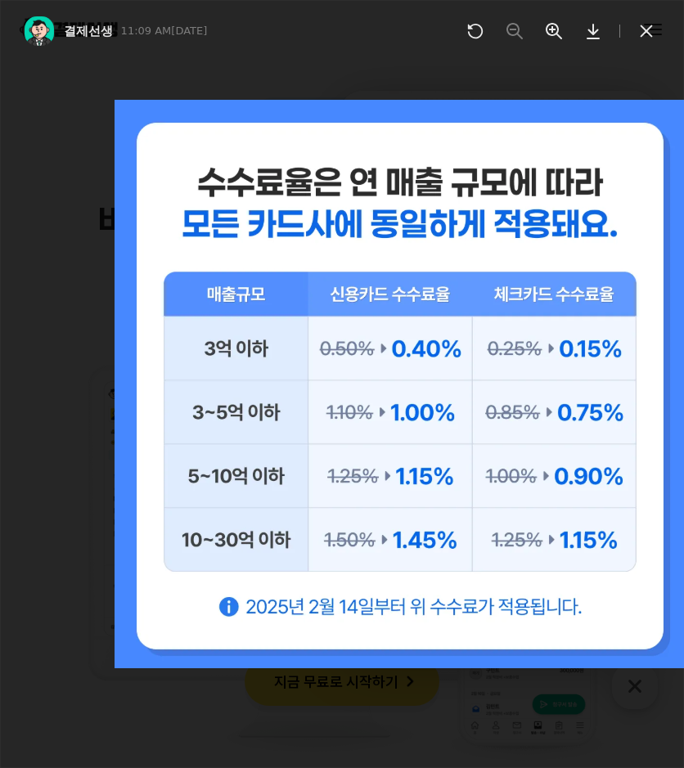
click at [644, 38] on icon at bounding box center [647, 31] width 20 height 20
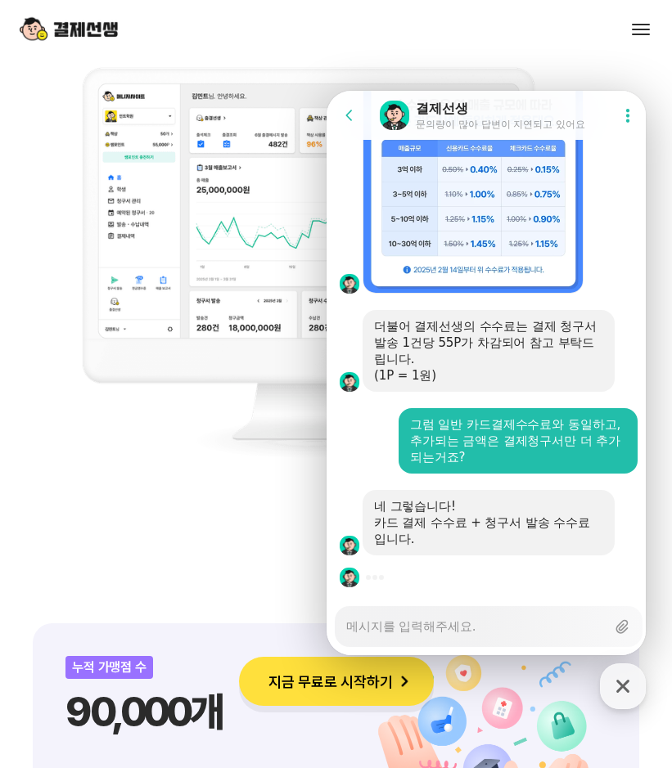
scroll to position [1391, 0]
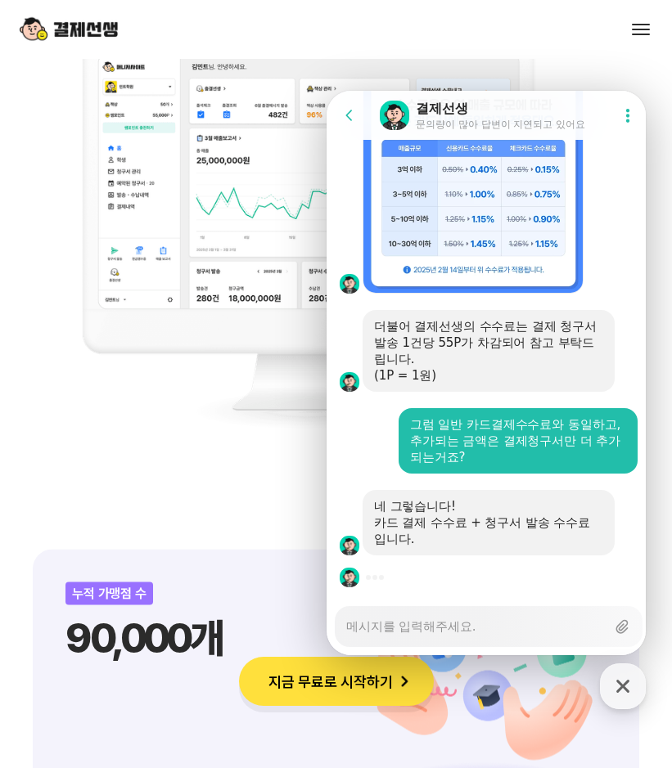
click at [473, 626] on textarea "Messenger Input Textarea" at bounding box center [475, 621] width 259 height 28
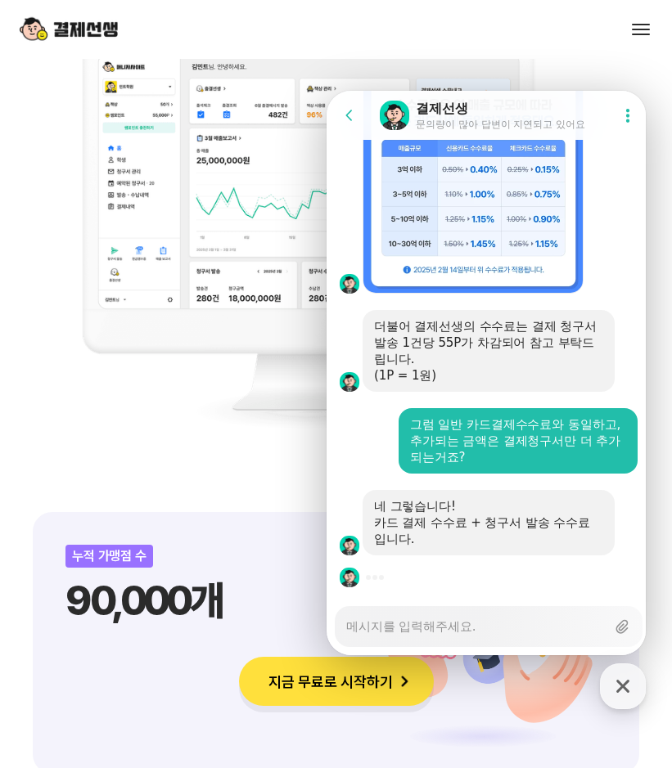
click at [473, 628] on textarea "Messenger Input Textarea" at bounding box center [475, 621] width 259 height 28
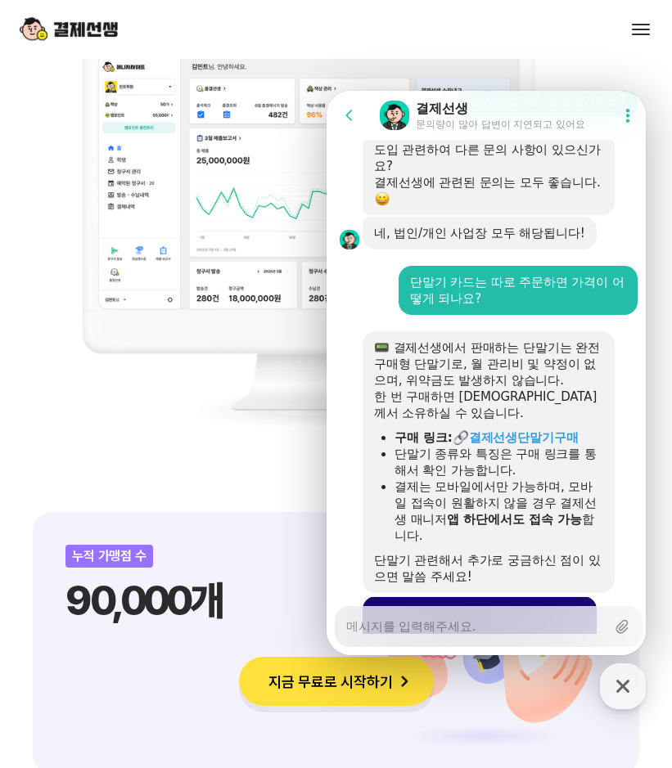
scroll to position [4912, 0]
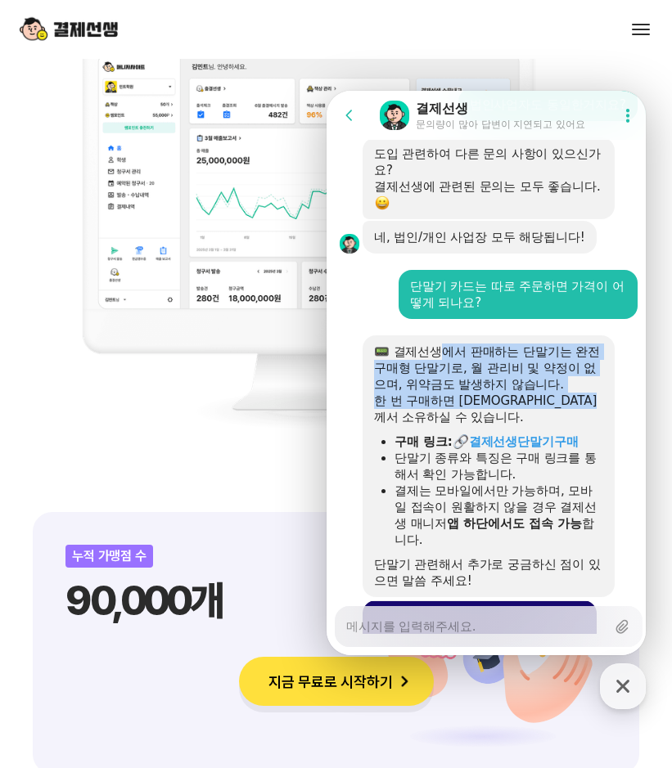
drag, startPoint x: 444, startPoint y: 373, endPoint x: 469, endPoint y: 430, distance: 62.6
click at [469, 430] on div "📟 결제선생에서 판매하는 단말기는 완전구매형 단말기로, 월 관리비 및 약정이 없으며, 위약금도 발생하지 않습니다. 한 번 구매하면 [DEMOG…" at bounding box center [488, 467] width 229 height 246
click at [468, 426] on div "한 번 구매하면 [DEMOGRAPHIC_DATA]께서 소유하실 수 있습니다." at bounding box center [488, 409] width 229 height 33
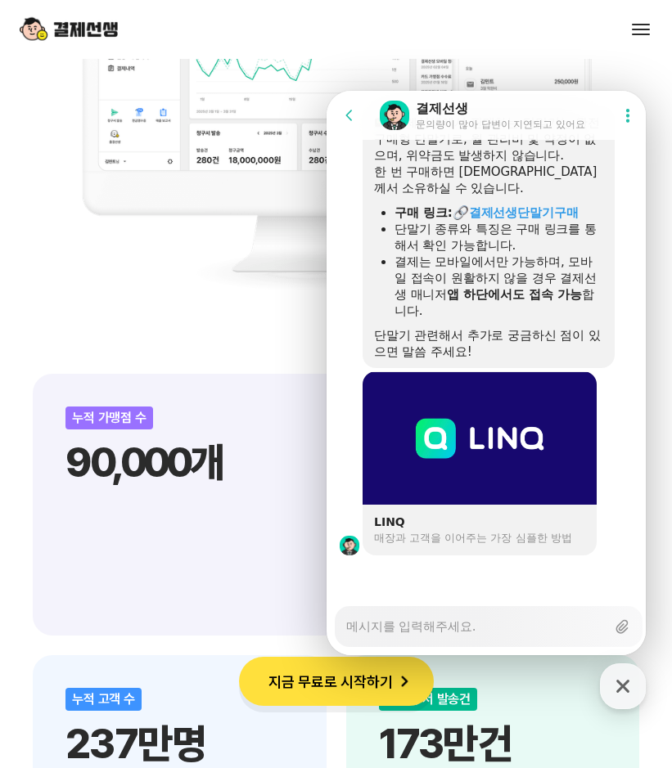
scroll to position [1555, 0]
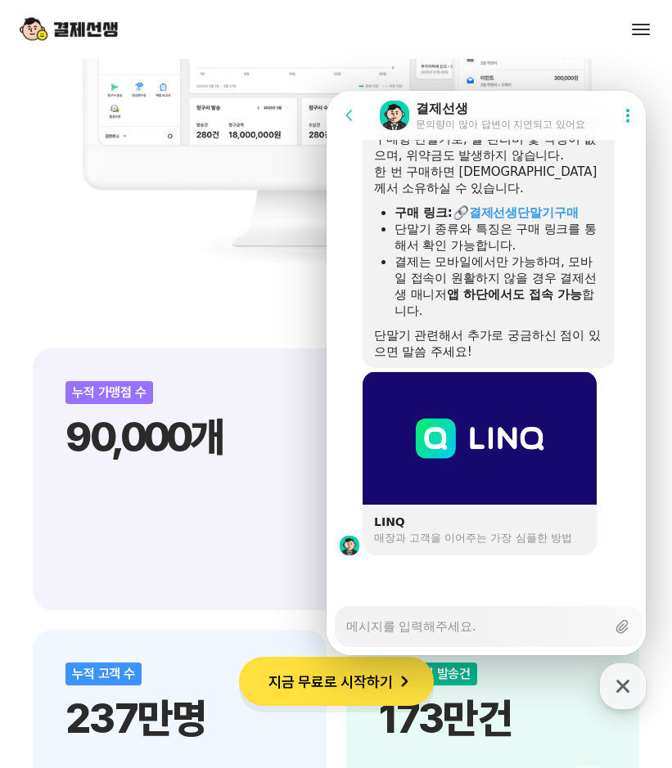
click at [458, 525] on div "LINQ" at bounding box center [479, 522] width 211 height 15
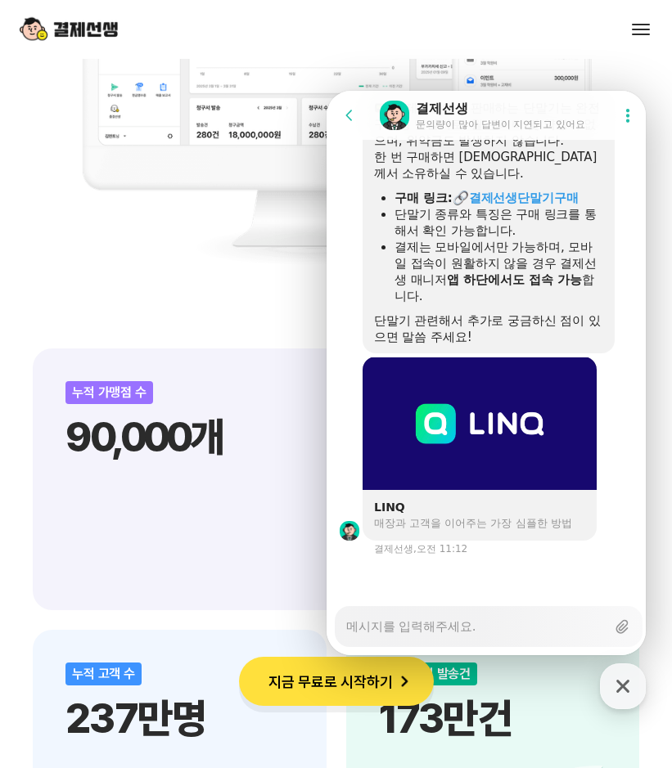
scroll to position [5173, 0]
click at [457, 627] on textarea "Messenger Input Textarea" at bounding box center [475, 621] width 259 height 28
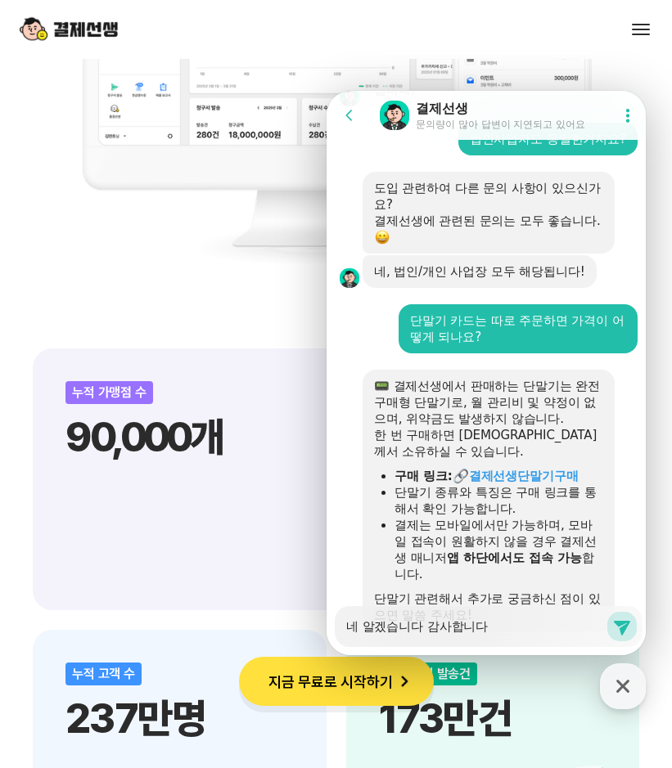
scroll to position [4845, 0]
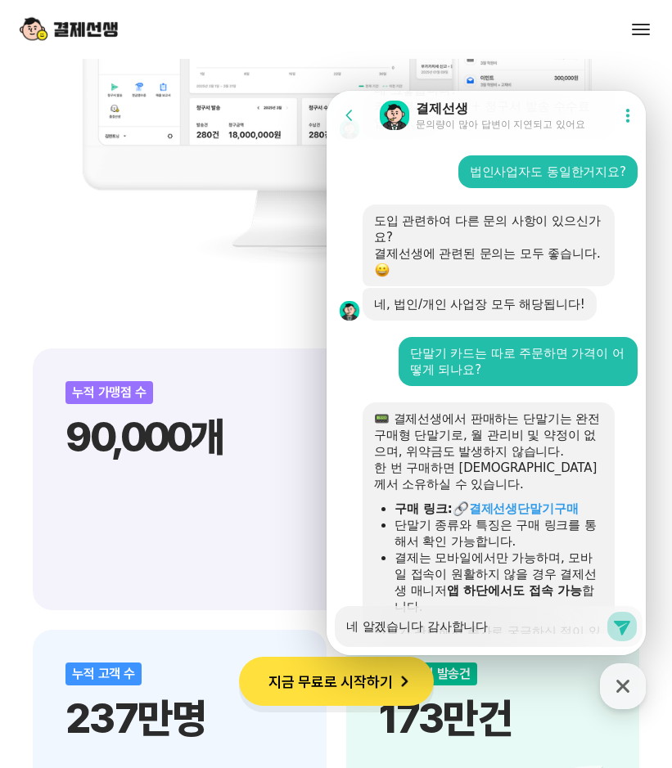
click at [614, 623] on icon at bounding box center [622, 628] width 16 height 15
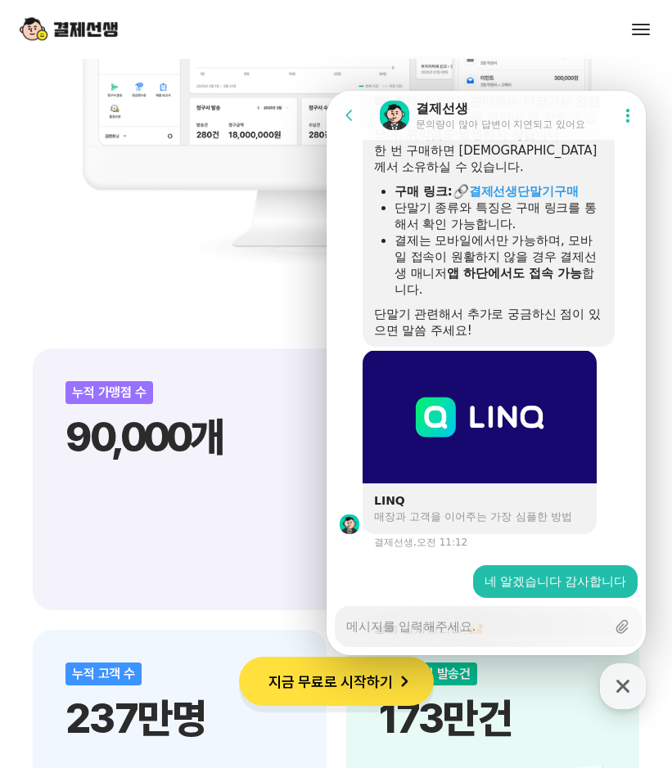
scroll to position [5083, 0]
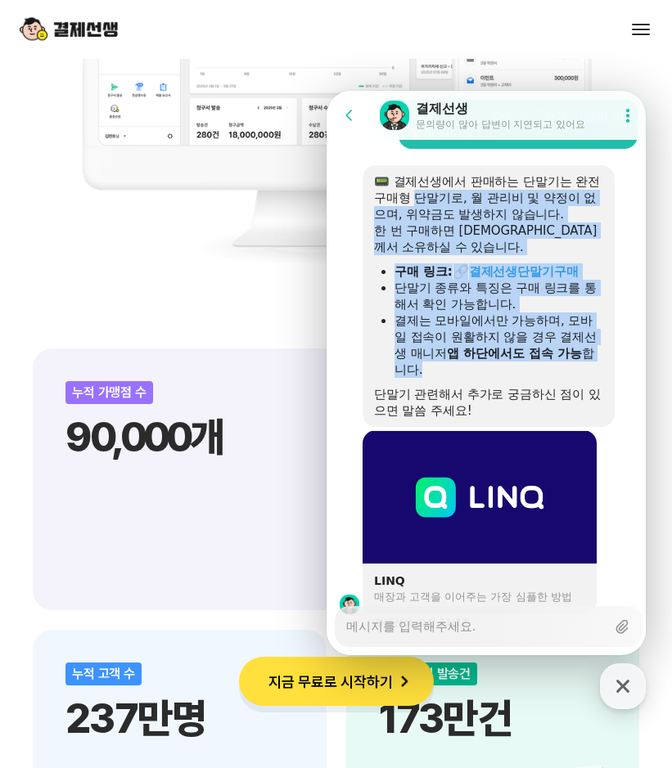
drag, startPoint x: 432, startPoint y: 217, endPoint x: 492, endPoint y: 383, distance: 176.5
click at [492, 383] on div "📟 결제선생에서 판매하는 단말기는 완전구매형 단말기로, 월 관리비 및 약정이 없으며, 위약금도 발생하지 않습니다. 한 번 구매하면 [DEMOG…" at bounding box center [488, 296] width 229 height 246
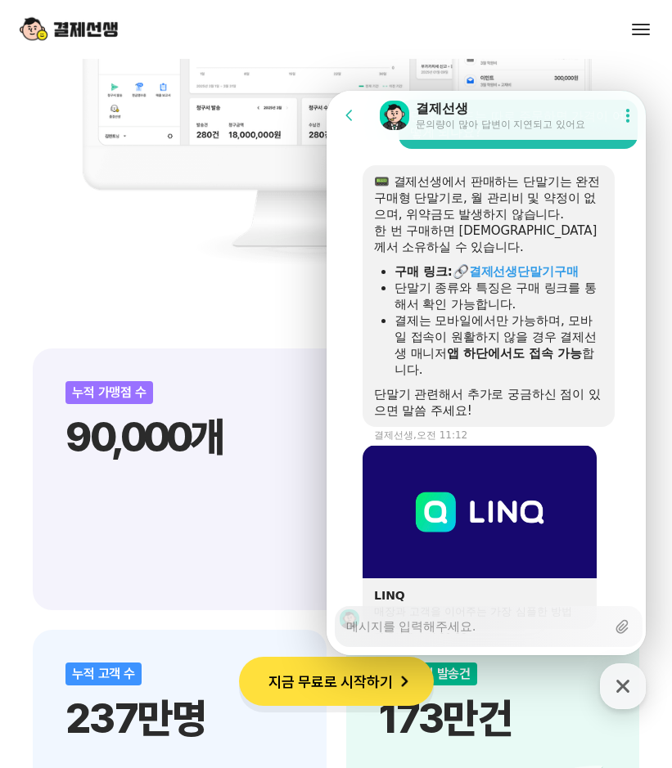
drag, startPoint x: 492, startPoint y: 383, endPoint x: 473, endPoint y: 367, distance: 24.4
click at [484, 386] on div at bounding box center [488, 382] width 229 height 8
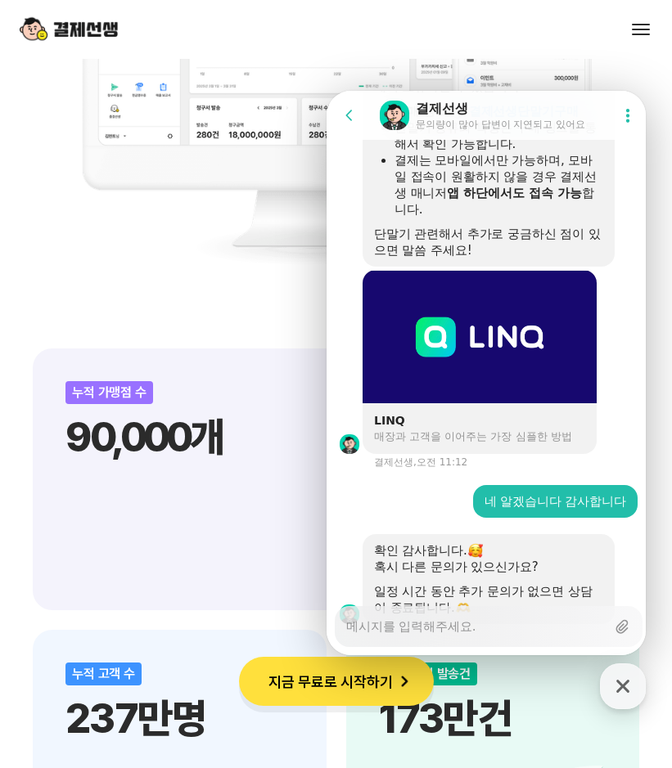
scroll to position [5246, 0]
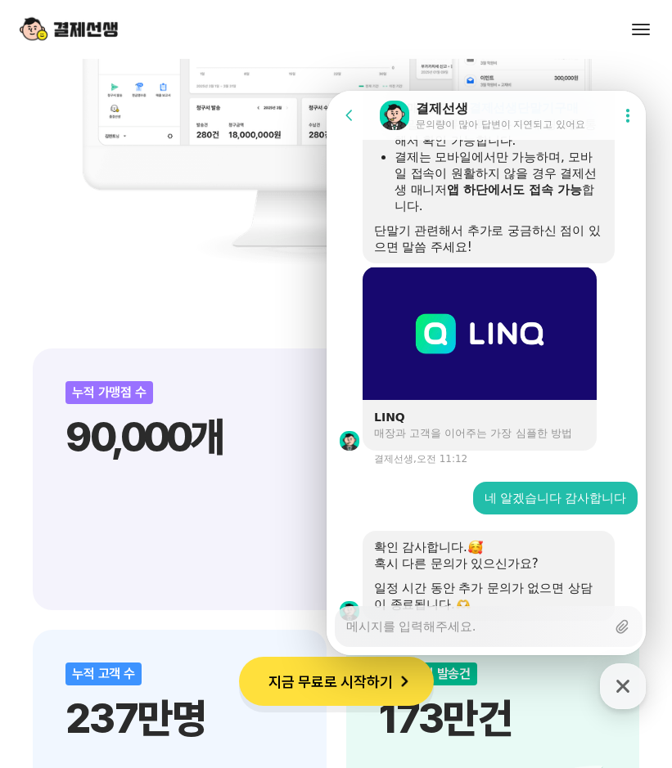
click at [455, 441] on div "매장과 고객을 이어주는 가장 심플한 방법" at bounding box center [479, 433] width 211 height 15
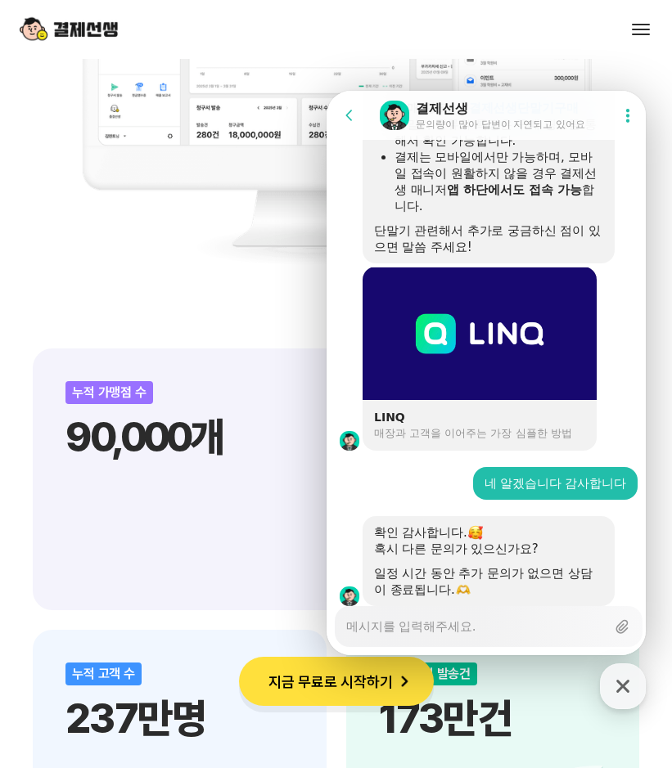
click at [453, 625] on textarea "Messenger Input Textarea" at bounding box center [475, 621] width 259 height 28
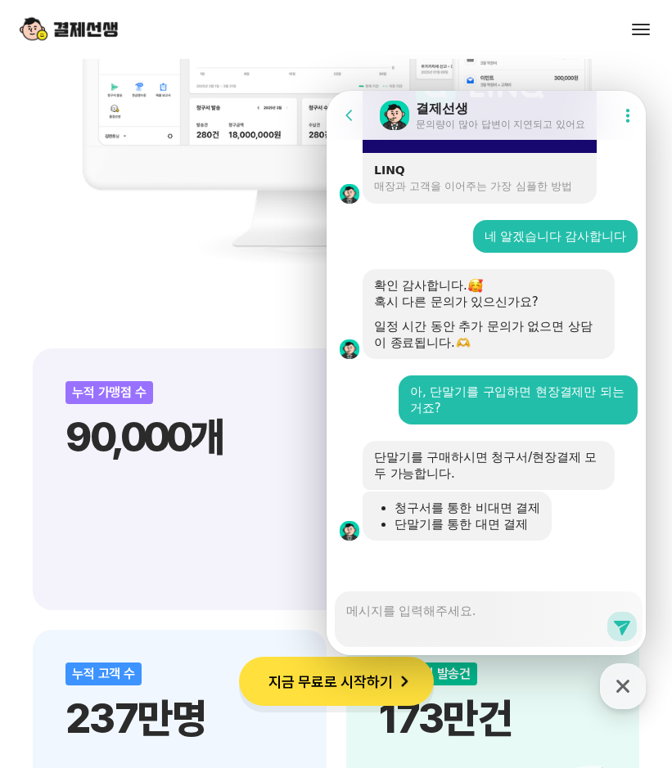
scroll to position [5577, 0]
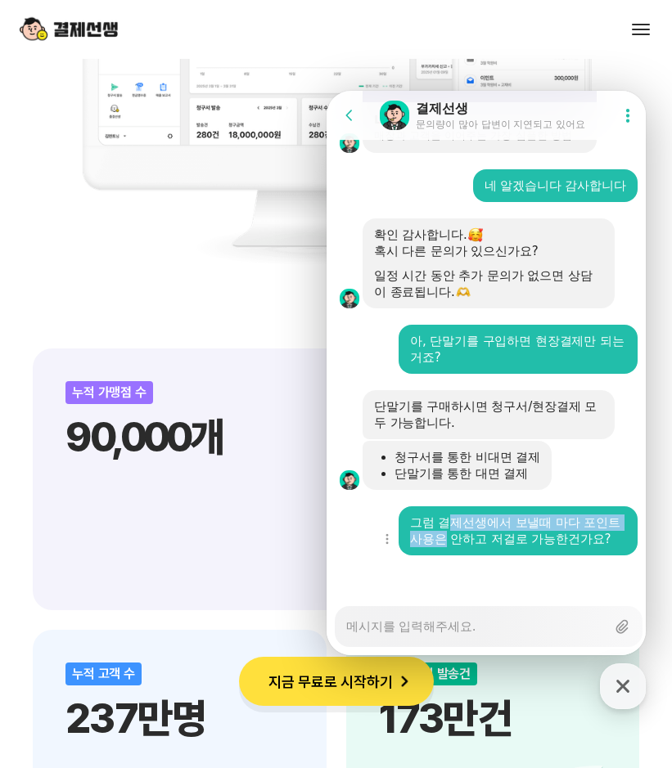
drag, startPoint x: 448, startPoint y: 509, endPoint x: 462, endPoint y: 526, distance: 21.6
click at [462, 526] on div "그럼 결제선생에서 보낼때 마다 포인트 사용은 안하고 저걸로 가능한건가요?" at bounding box center [518, 531] width 216 height 33
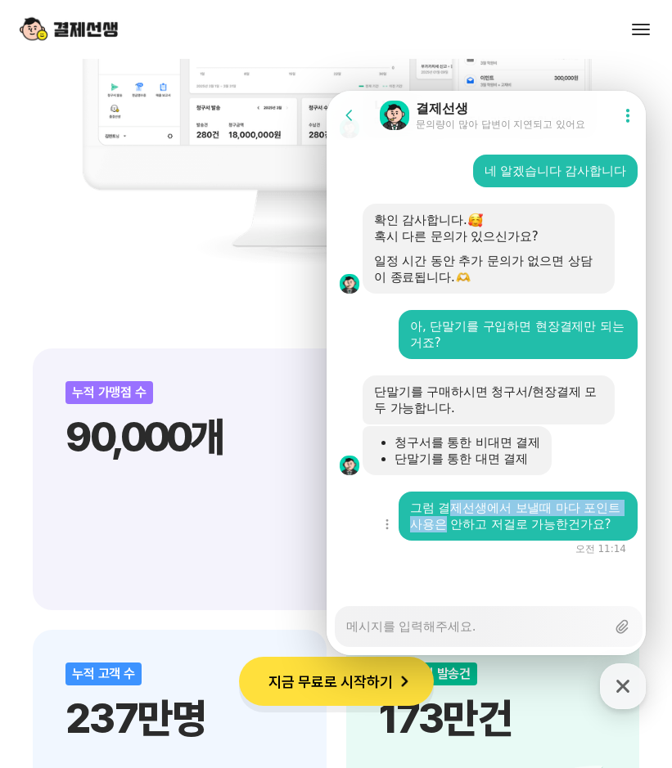
click at [462, 530] on div "그럼 결제선생에서 보낼때 마다 포인트 사용은 안하고 저걸로 가능한건가요?" at bounding box center [518, 516] width 216 height 33
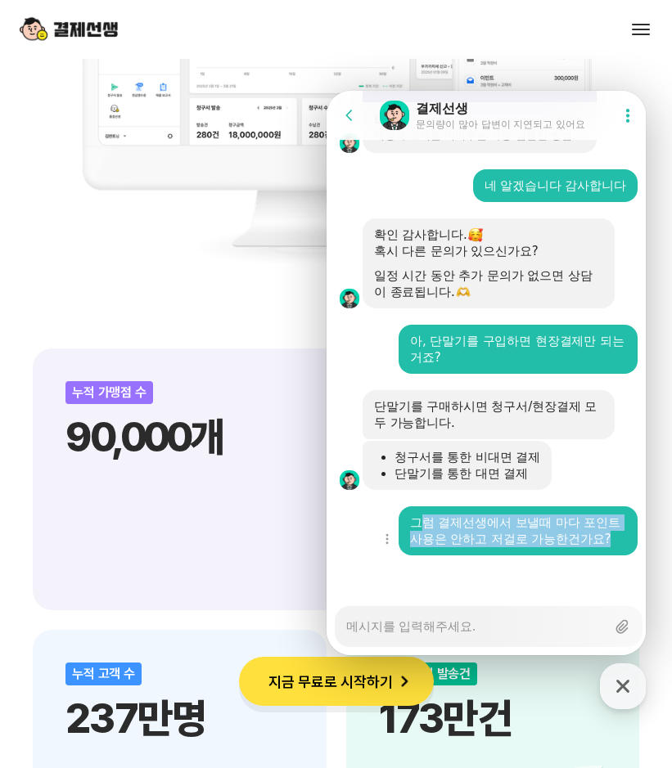
drag, startPoint x: 456, startPoint y: 536, endPoint x: 427, endPoint y: 502, distance: 44.1
click at [427, 515] on div "그럼 결제선생에서 보낼때 마다 포인트 사용은 안하고 저걸로 가능한건가요?" at bounding box center [518, 531] width 216 height 33
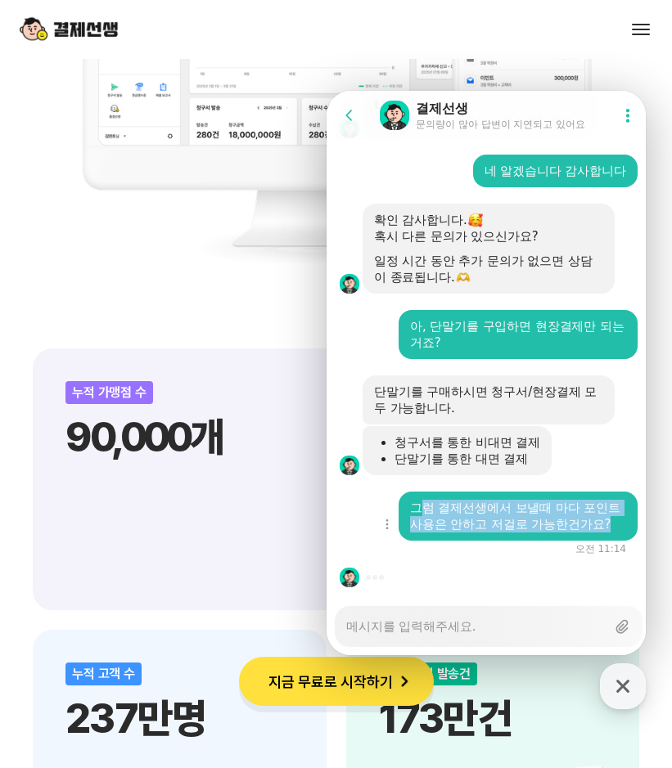
drag, startPoint x: 427, startPoint y: 502, endPoint x: 443, endPoint y: 520, distance: 23.8
click at [443, 520] on div "그럼 결제선생에서 보낼때 마다 포인트 사용은 안하고 저걸로 가능한건가요?" at bounding box center [518, 516] width 216 height 33
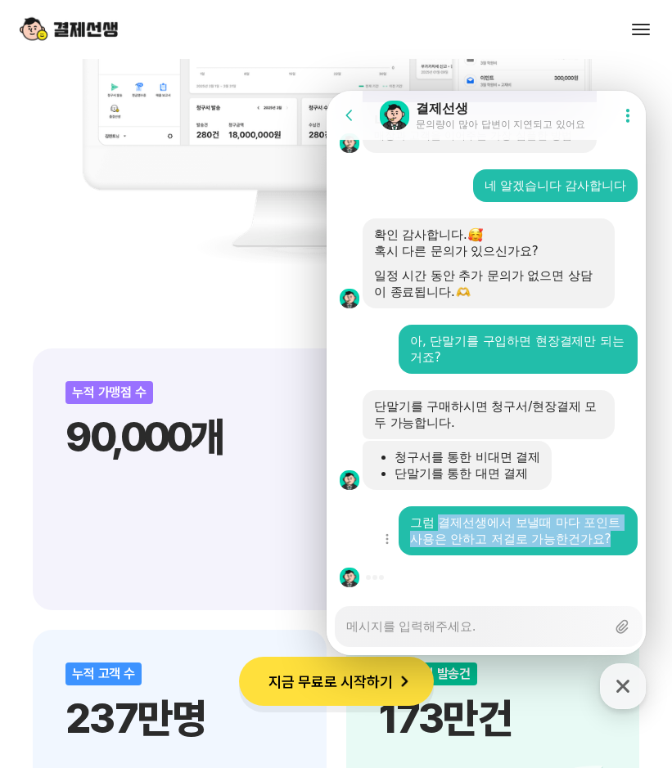
drag, startPoint x: 442, startPoint y: 501, endPoint x: 453, endPoint y: 533, distance: 33.9
click at [453, 533] on div "그럼 결제선생에서 보낼때 마다 포인트 사용은 안하고 저걸로 가능한건가요?" at bounding box center [518, 531] width 216 height 33
click at [455, 537] on div "그럼 결제선생에서 보낼때 마다 포인트 사용은 안하고 저걸로 가능한건가요?" at bounding box center [518, 531] width 216 height 33
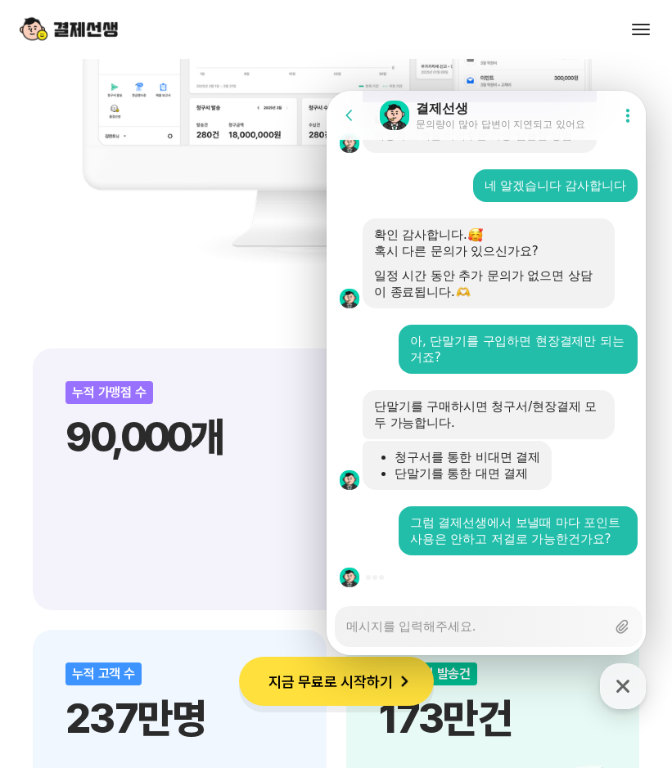
click at [452, 625] on textarea "Messenger Input Textarea" at bounding box center [475, 621] width 259 height 28
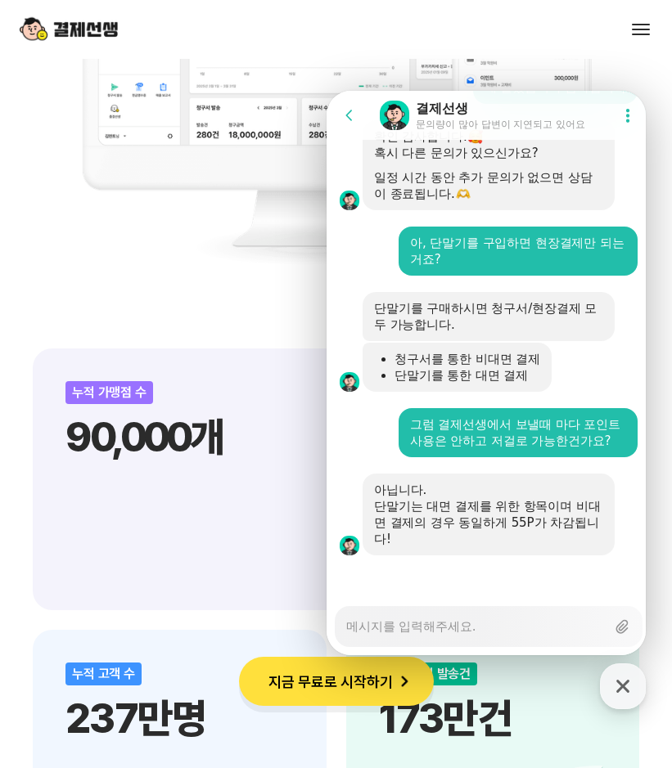
scroll to position [5675, 0]
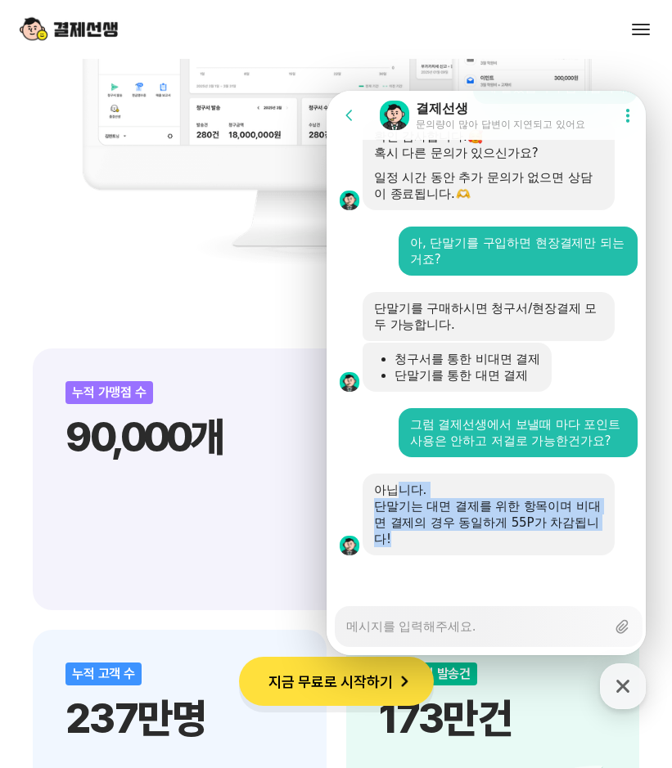
drag, startPoint x: 393, startPoint y: 489, endPoint x: 418, endPoint y: 533, distance: 50.2
click at [418, 533] on div "아닙니다. 단말기는 대면 결제를 위한 항목이며 비대면 결제의 경우 동일하게 55P가 차감됩니다!" at bounding box center [488, 514] width 229 height 65
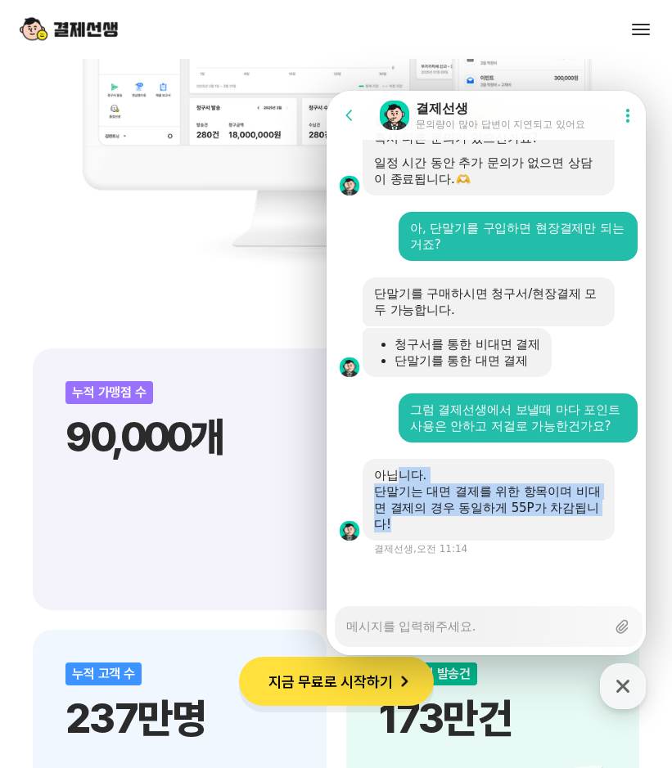
click at [418, 533] on div "단말기는 대면 결제를 위한 항목이며 비대면 결제의 경우 동일하게 55P가 차감됩니다!" at bounding box center [488, 508] width 229 height 49
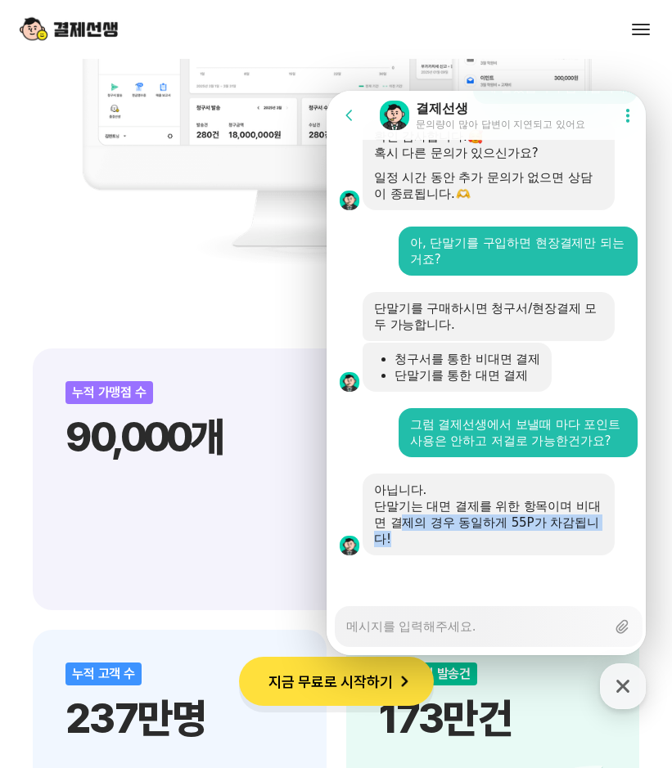
drag, startPoint x: 410, startPoint y: 523, endPoint x: 418, endPoint y: 534, distance: 14.1
click at [418, 534] on div "단말기는 대면 결제를 위한 항목이며 비대면 결제의 경우 동일하게 55P가 차감됩니다!" at bounding box center [488, 522] width 229 height 49
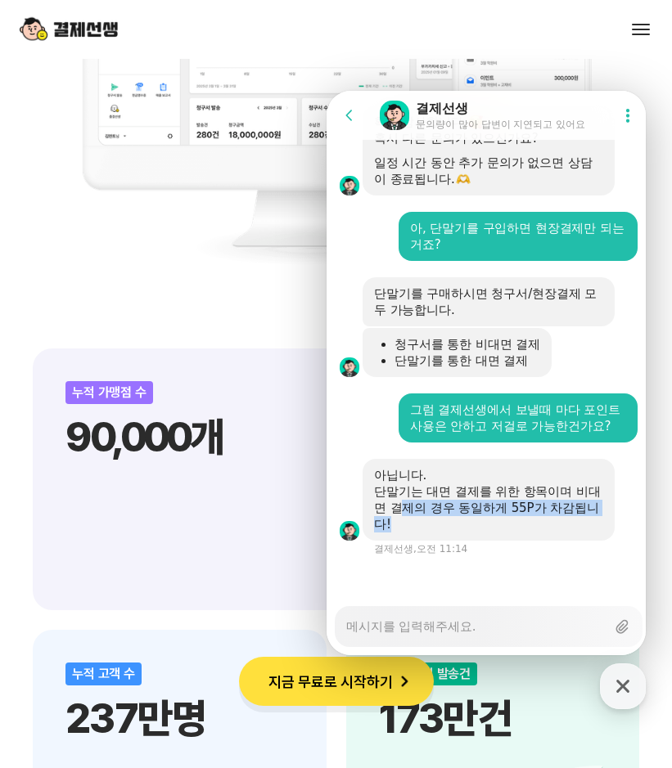
click at [418, 533] on div "단말기는 대면 결제를 위한 항목이며 비대면 결제의 경우 동일하게 55P가 차감됩니다!" at bounding box center [488, 508] width 229 height 49
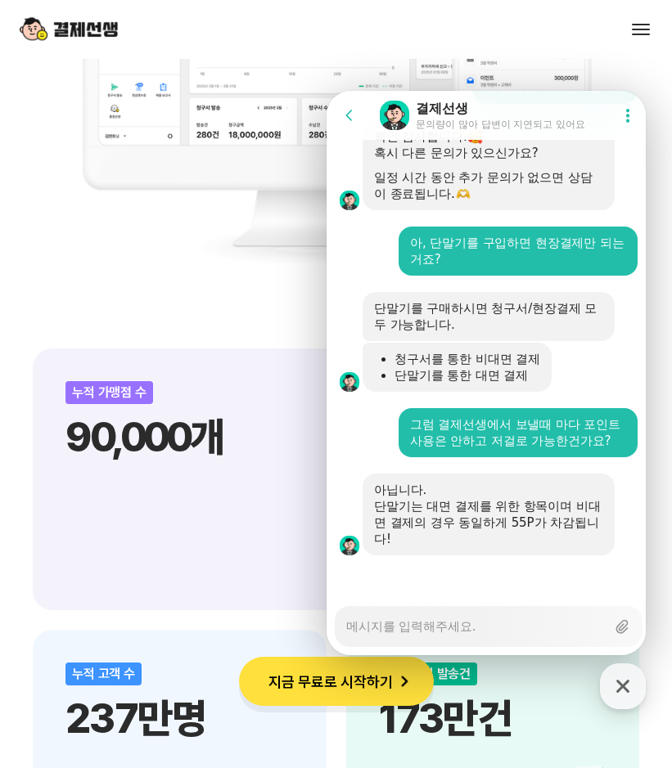
click at [444, 622] on textarea "Messenger Input Textarea" at bounding box center [475, 621] width 259 height 28
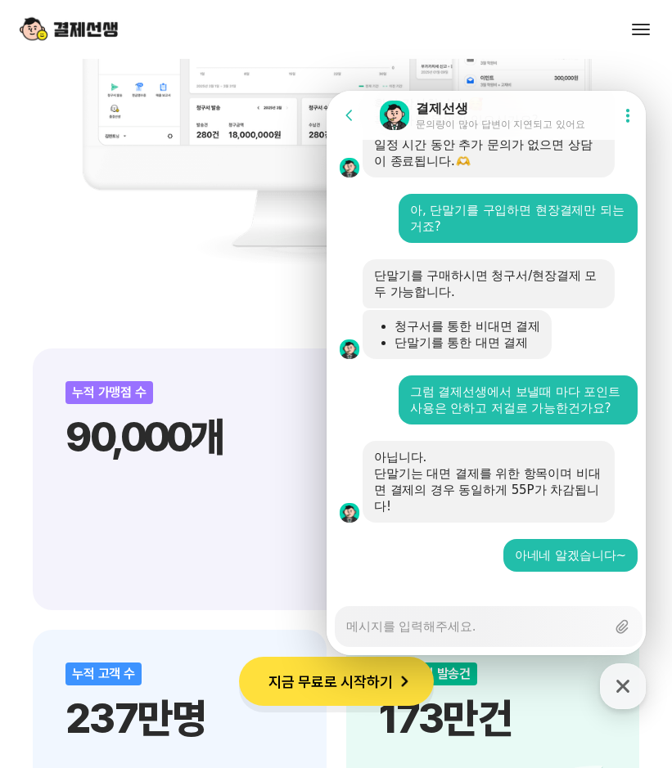
scroll to position [5724, 0]
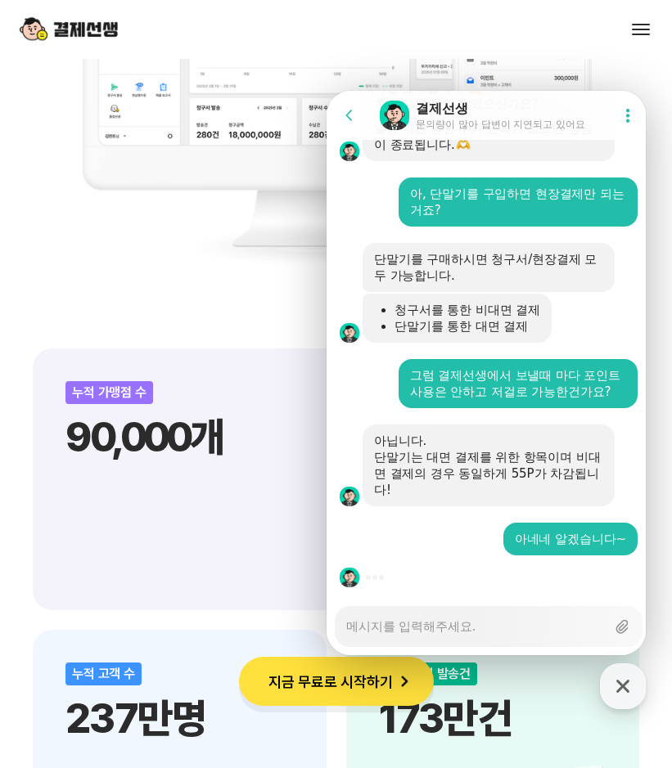
click at [464, 628] on textarea "Messenger Input Textarea" at bounding box center [475, 621] width 259 height 28
click at [475, 625] on textarea "Messenger Input Textarea" at bounding box center [475, 621] width 259 height 28
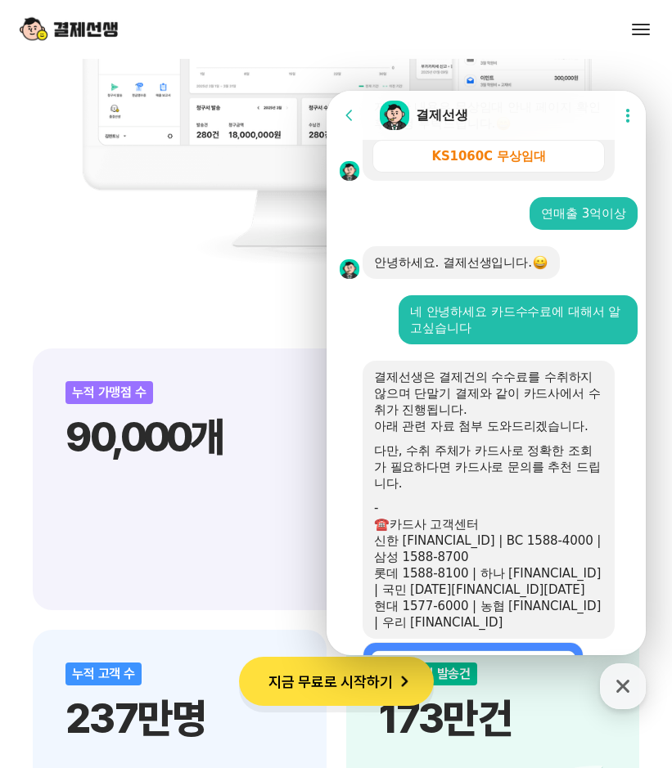
scroll to position [4079, 0]
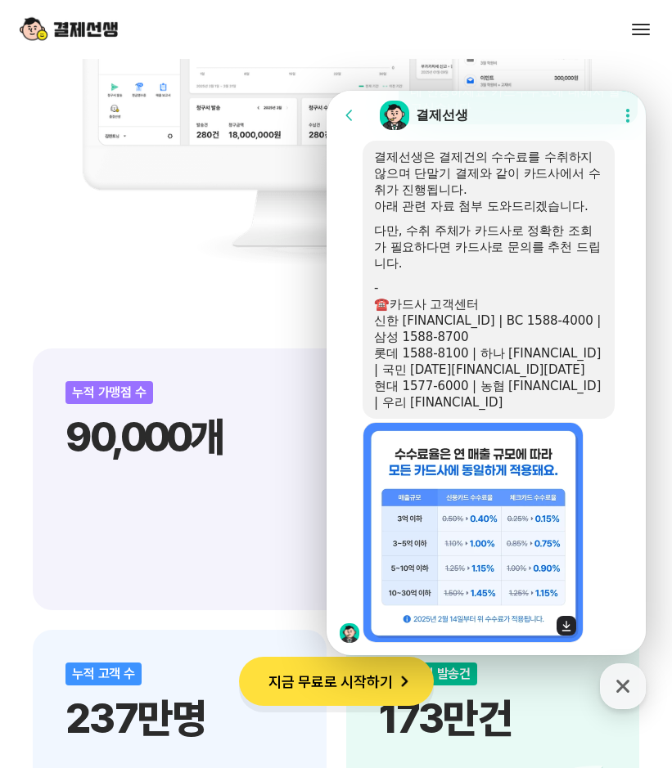
click at [477, 501] on img at bounding box center [473, 532] width 221 height 221
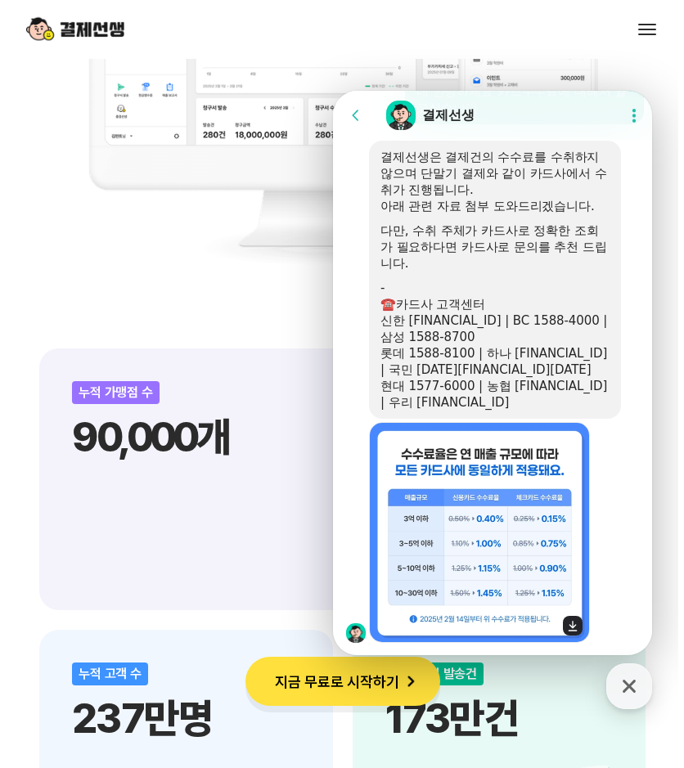
scroll to position [1562, 0]
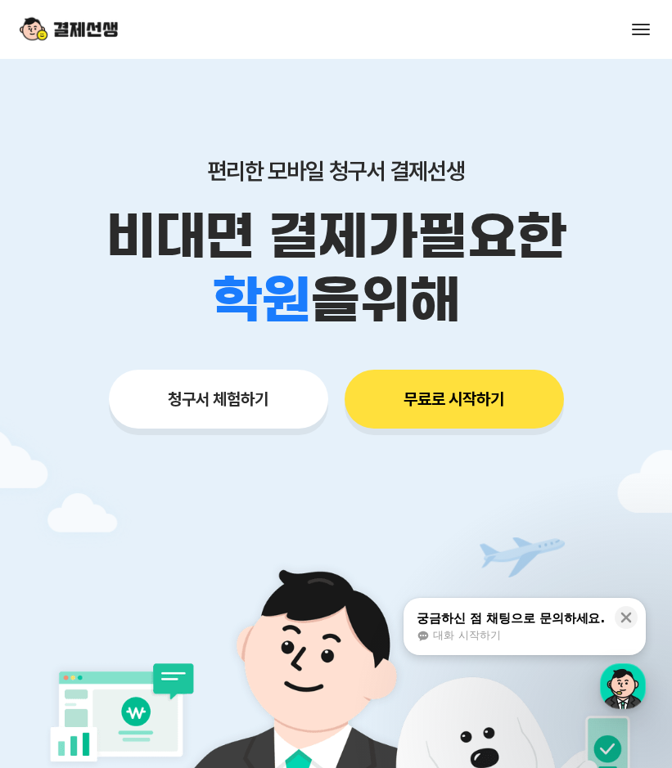
scroll to position [491, 0]
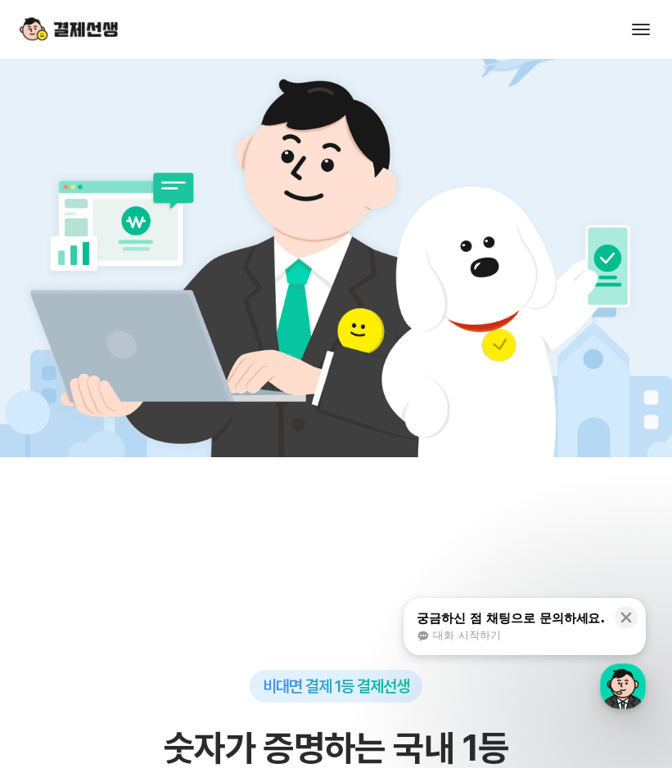
drag, startPoint x: 492, startPoint y: 624, endPoint x: 155, endPoint y: 501, distance: 359.1
click at [492, 624] on div "궁금하신 점 채팅으로 문의하세요." at bounding box center [511, 618] width 188 height 16
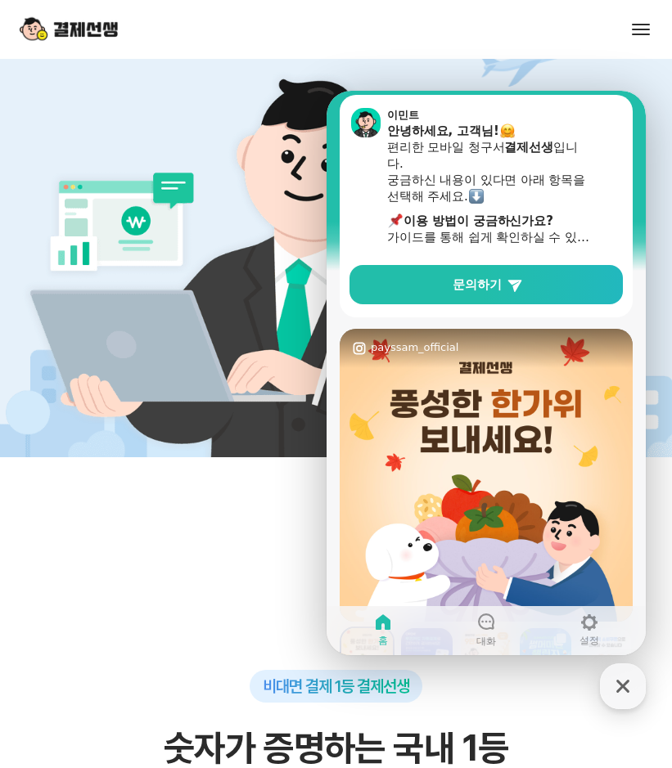
scroll to position [281, 0]
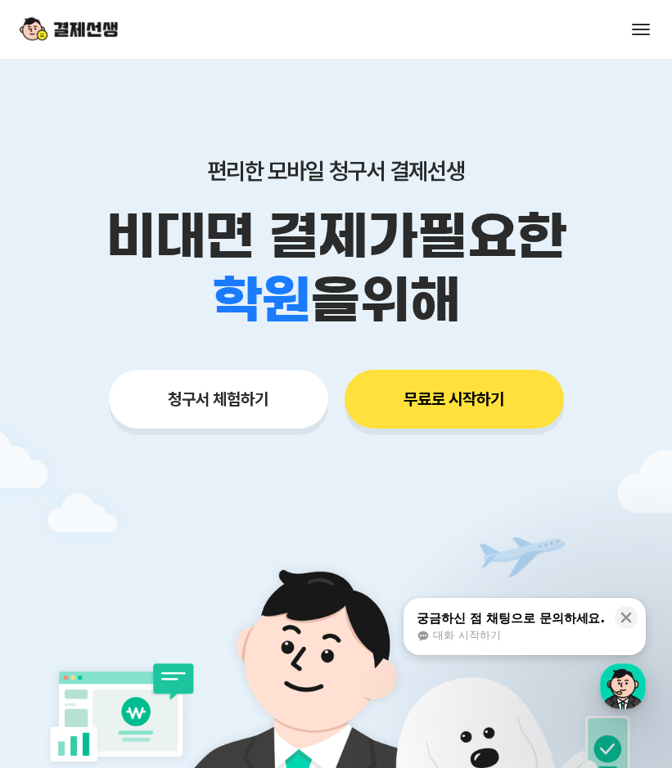
click at [277, 409] on button "청구서 체험하기" at bounding box center [218, 399] width 219 height 59
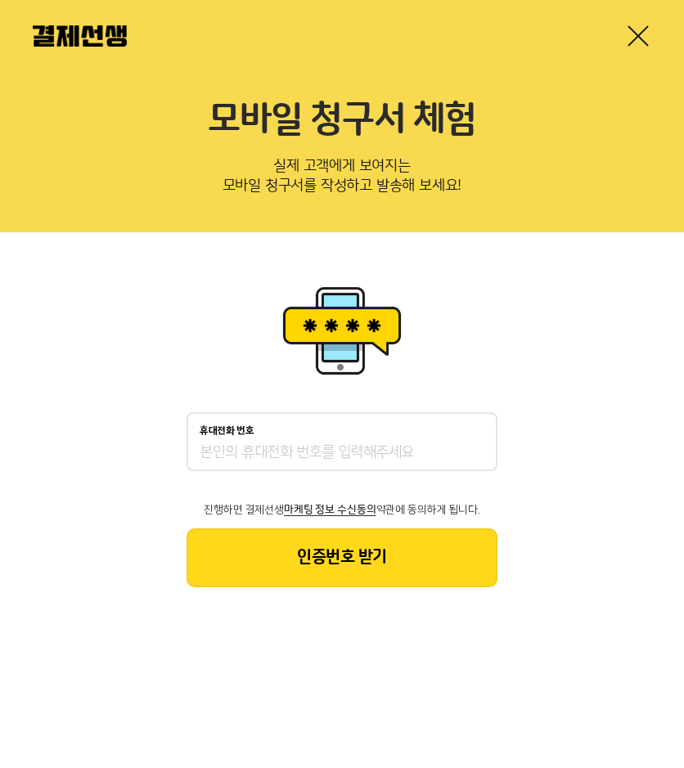
click at [275, 462] on input "휴대전화 번호" at bounding box center [342, 454] width 285 height 20
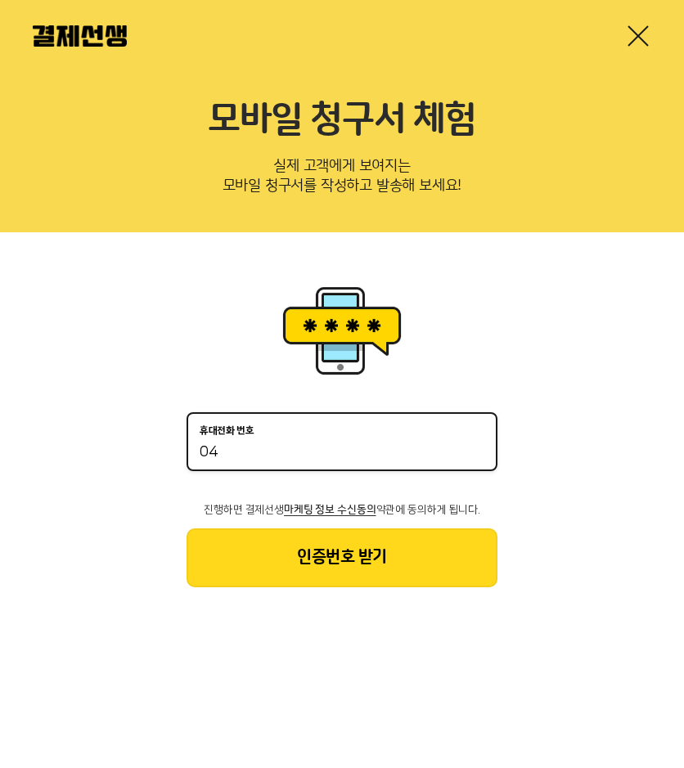
type input "0"
type input "01094965880"
click at [325, 559] on button "인증번호 받기" at bounding box center [342, 558] width 311 height 59
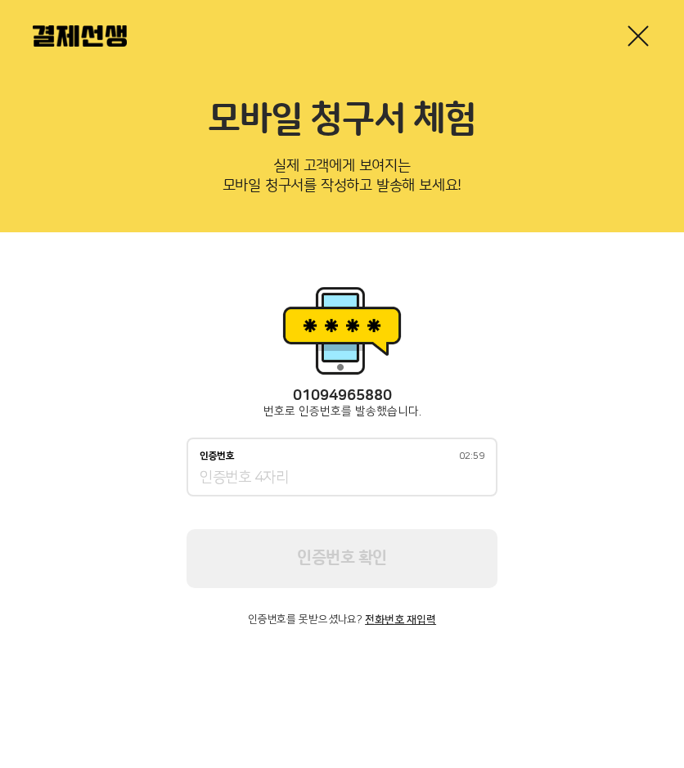
click at [281, 480] on input "인증번호 02:59" at bounding box center [342, 479] width 285 height 20
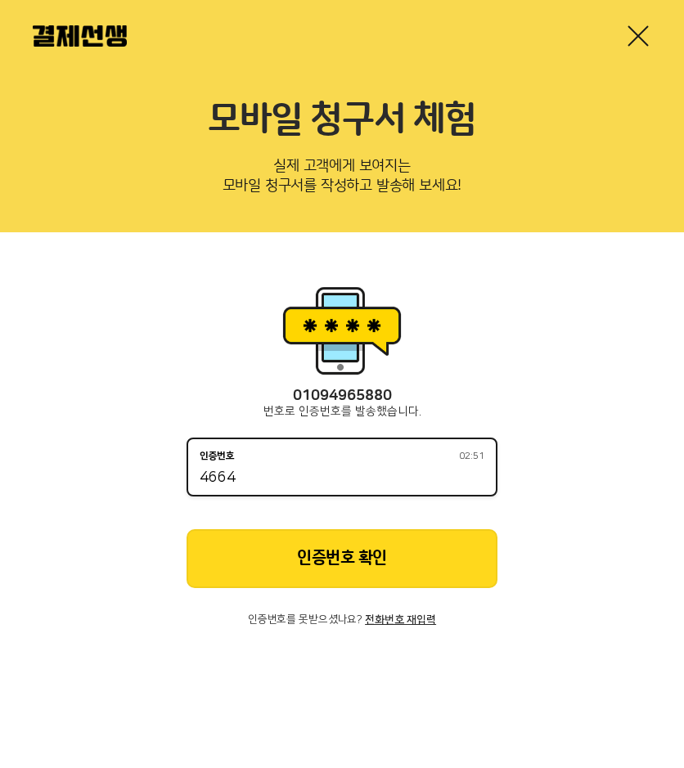
type input "4664"
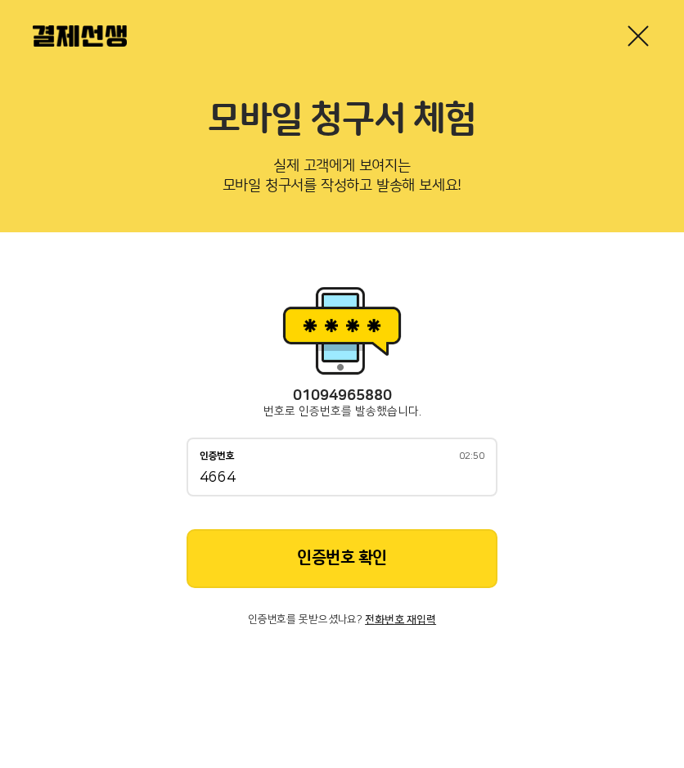
click at [282, 548] on button "인증번호 확인" at bounding box center [342, 558] width 311 height 59
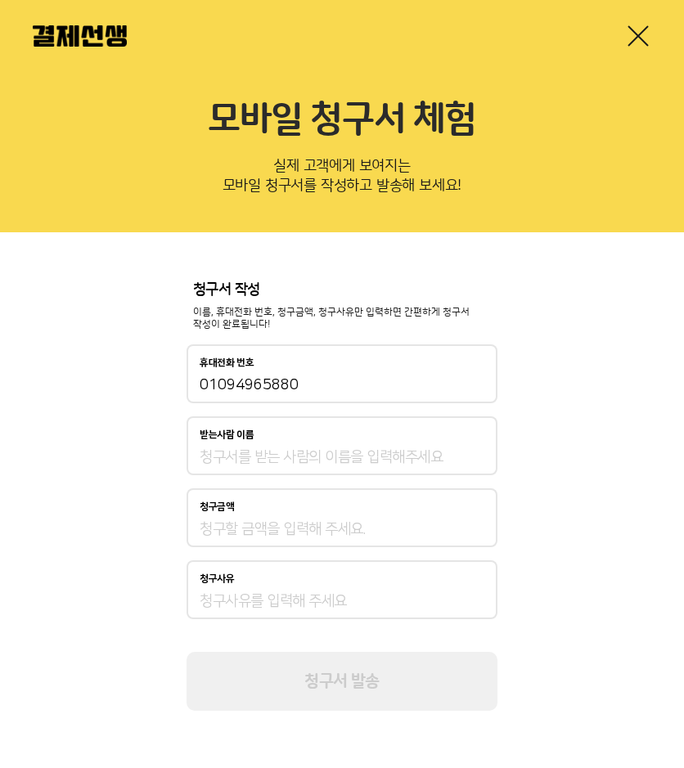
click at [256, 453] on input "받는사람 이름" at bounding box center [342, 458] width 285 height 20
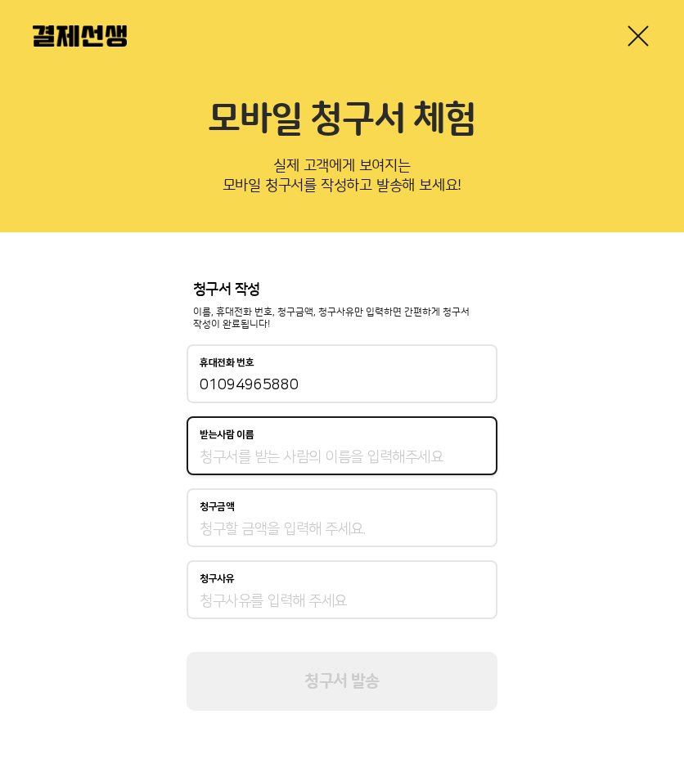
click at [147, 435] on div "청구서 작성 이름, 휴대전화 번호, 청구금액, 청구사유만 입력하면 간편하게 청구서 작성이 완료됩니다! 휴대전화 번호 01094965880 받는…" at bounding box center [342, 496] width 684 height 529
click at [227, 445] on div "받는사람 이름" at bounding box center [342, 446] width 311 height 59
click at [228, 459] on input "받는사람 이름" at bounding box center [342, 458] width 285 height 20
type input "g"
type input "홍지연"
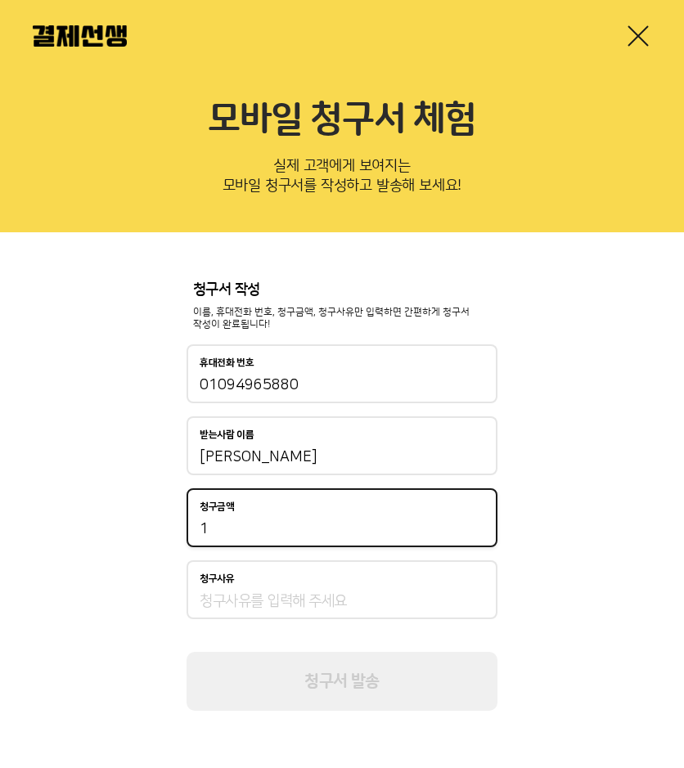
type input "1"
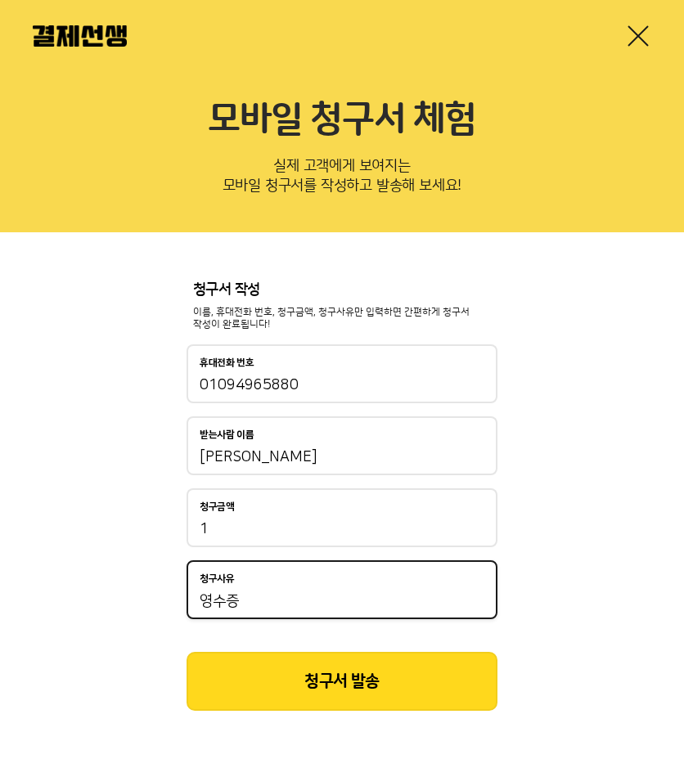
type input "영수증"
click at [316, 677] on button "청구서 발송" at bounding box center [342, 681] width 311 height 59
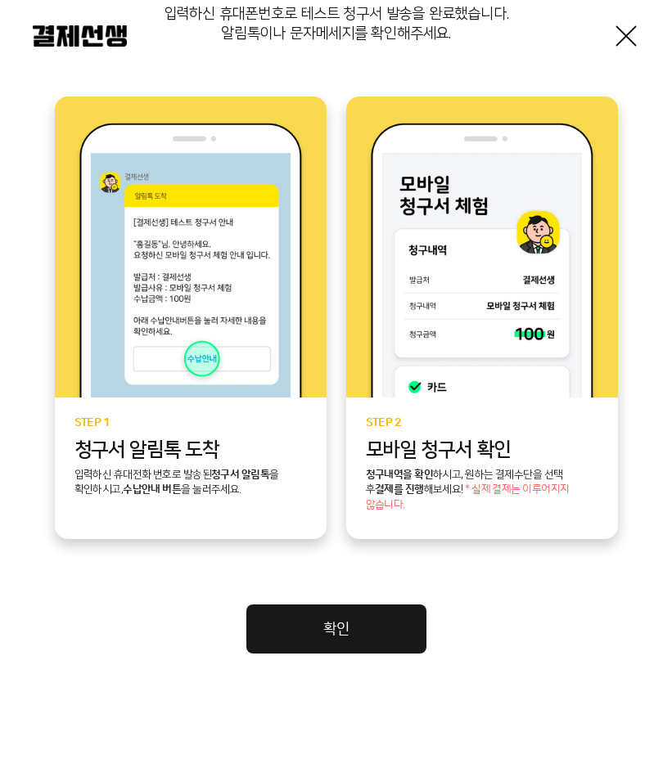
scroll to position [300, 0]
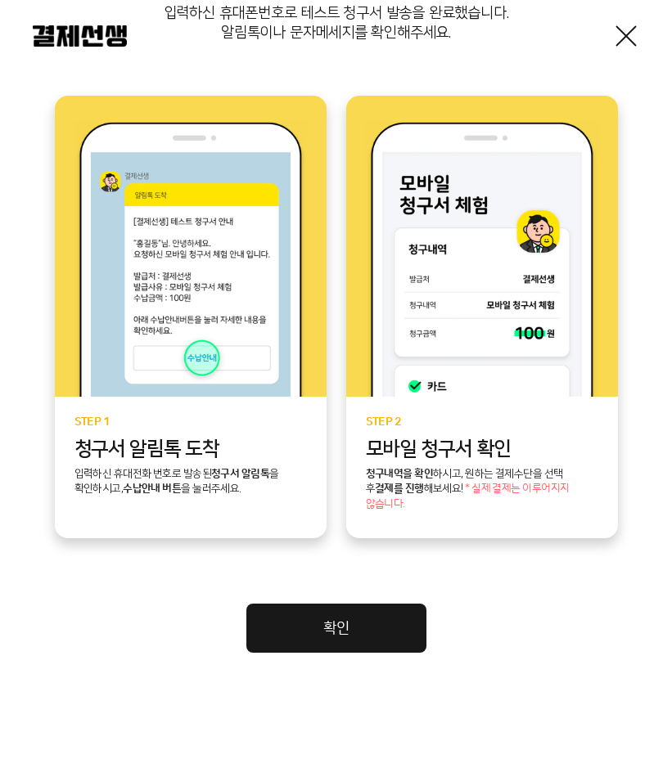
click at [323, 638] on link "확인" at bounding box center [336, 628] width 180 height 49
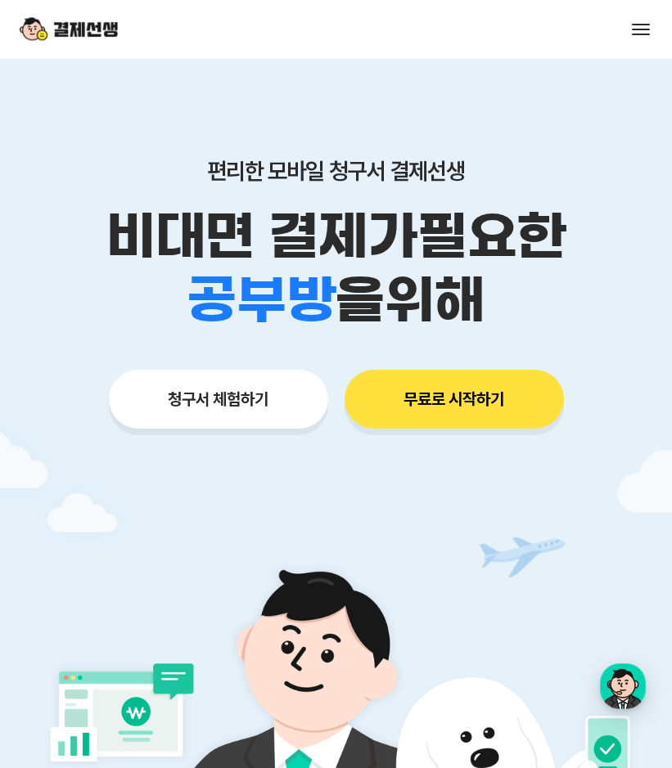
click at [443, 424] on button "무료로 시작하기" at bounding box center [454, 399] width 219 height 59
